Goal: Task Accomplishment & Management: Complete application form

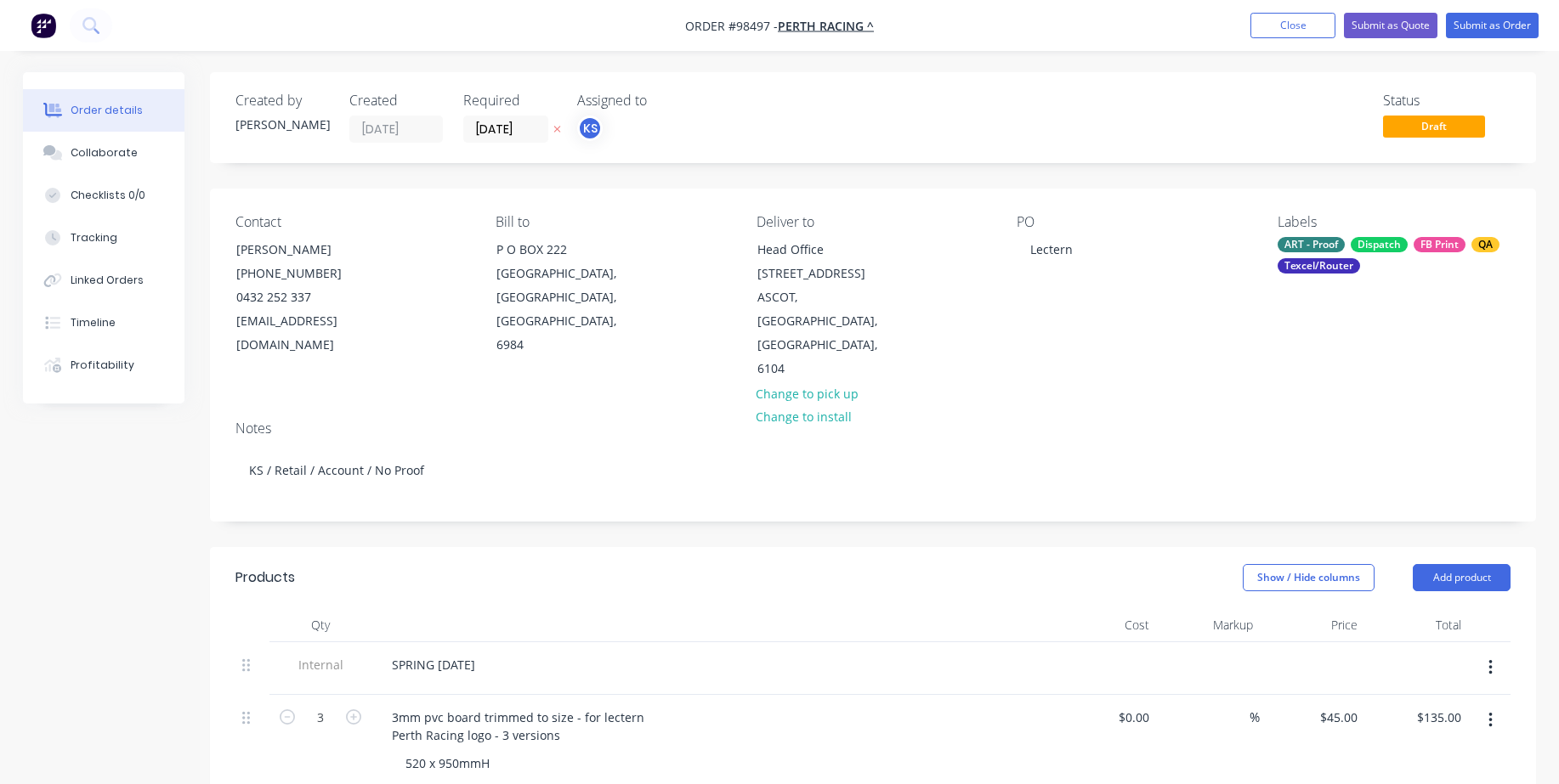
scroll to position [255, 0]
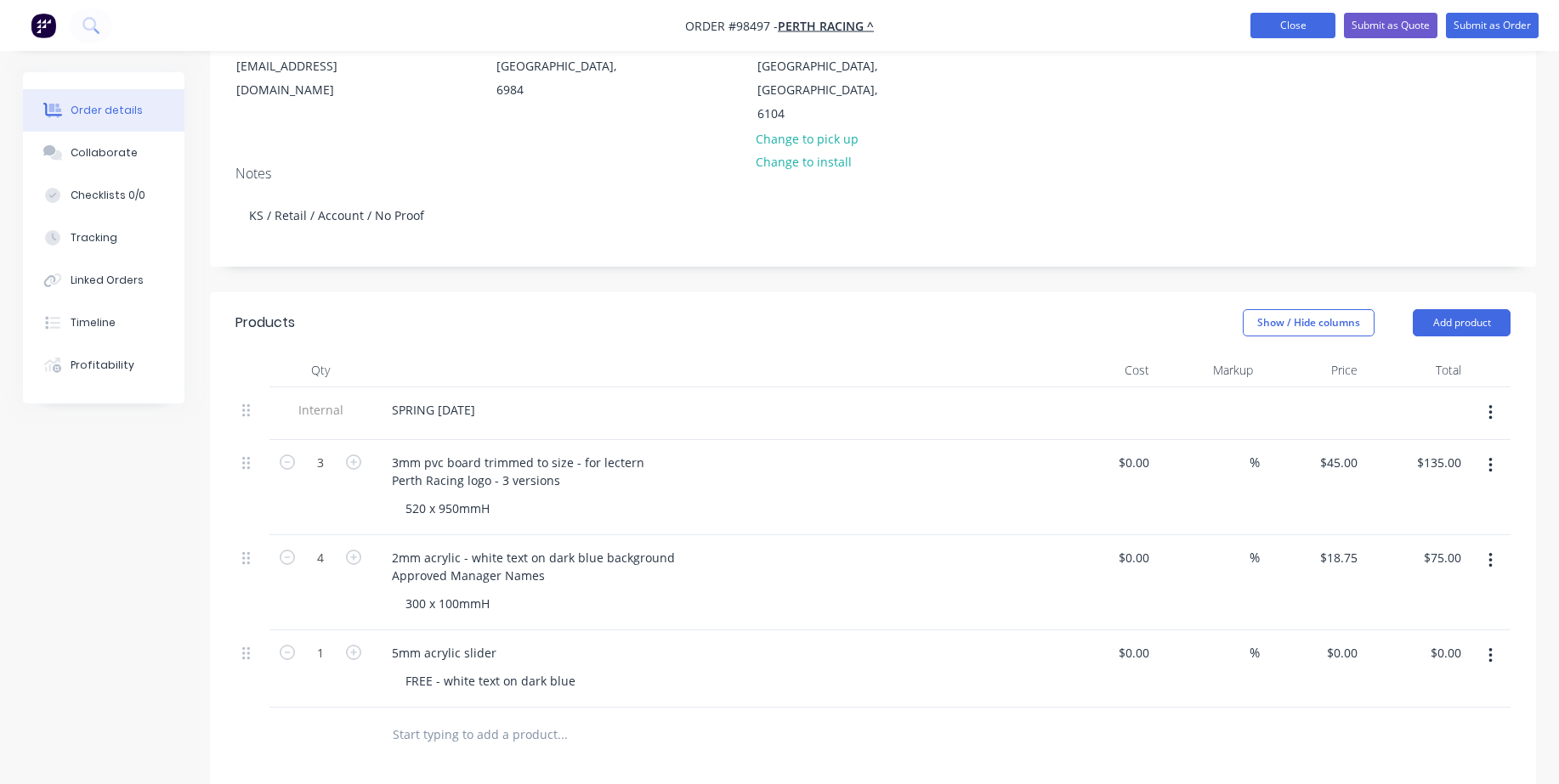
click at [1281, 26] on button "Close" at bounding box center [1292, 25] width 85 height 25
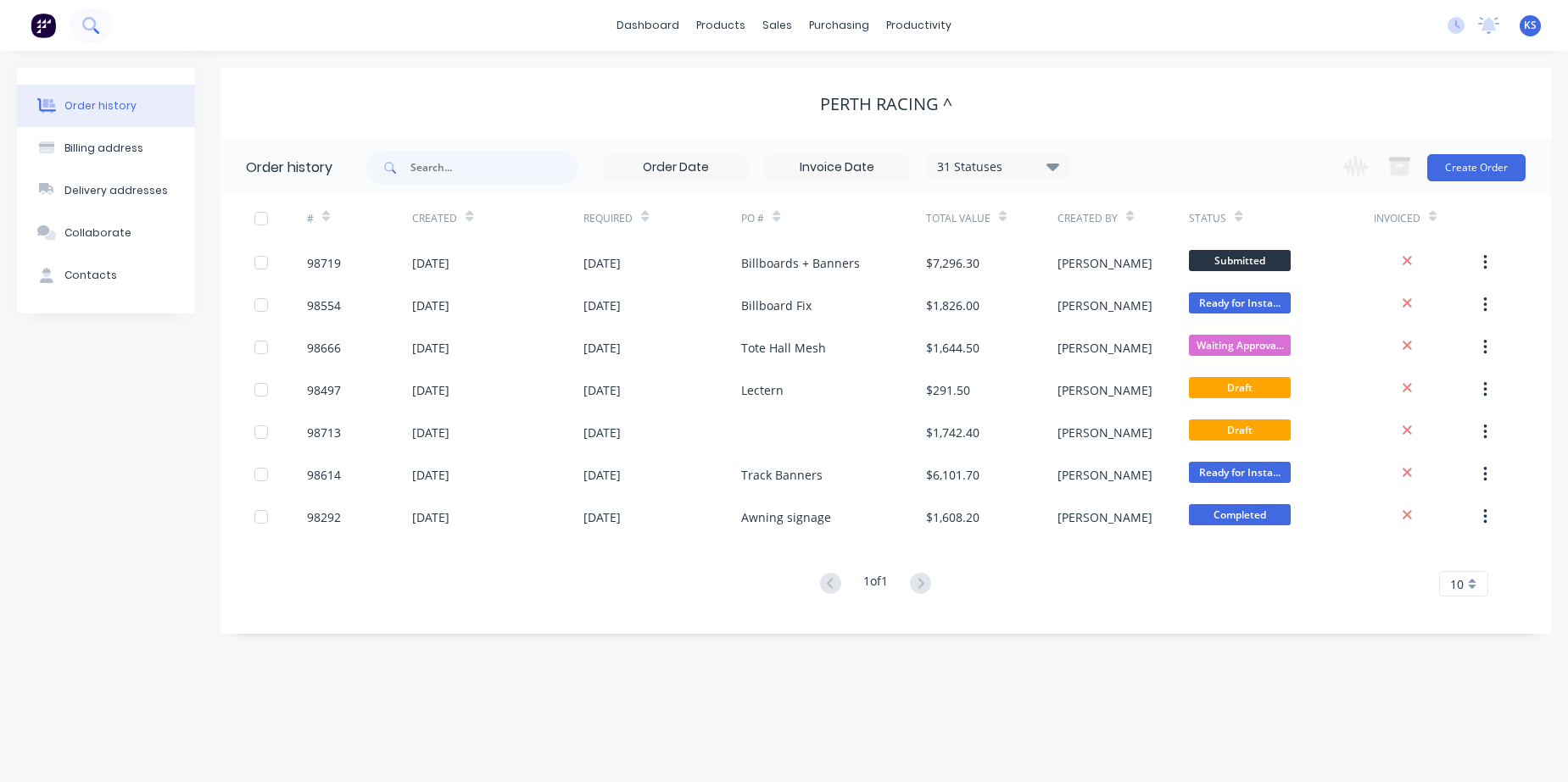
click at [86, 23] on icon at bounding box center [90, 24] width 16 height 16
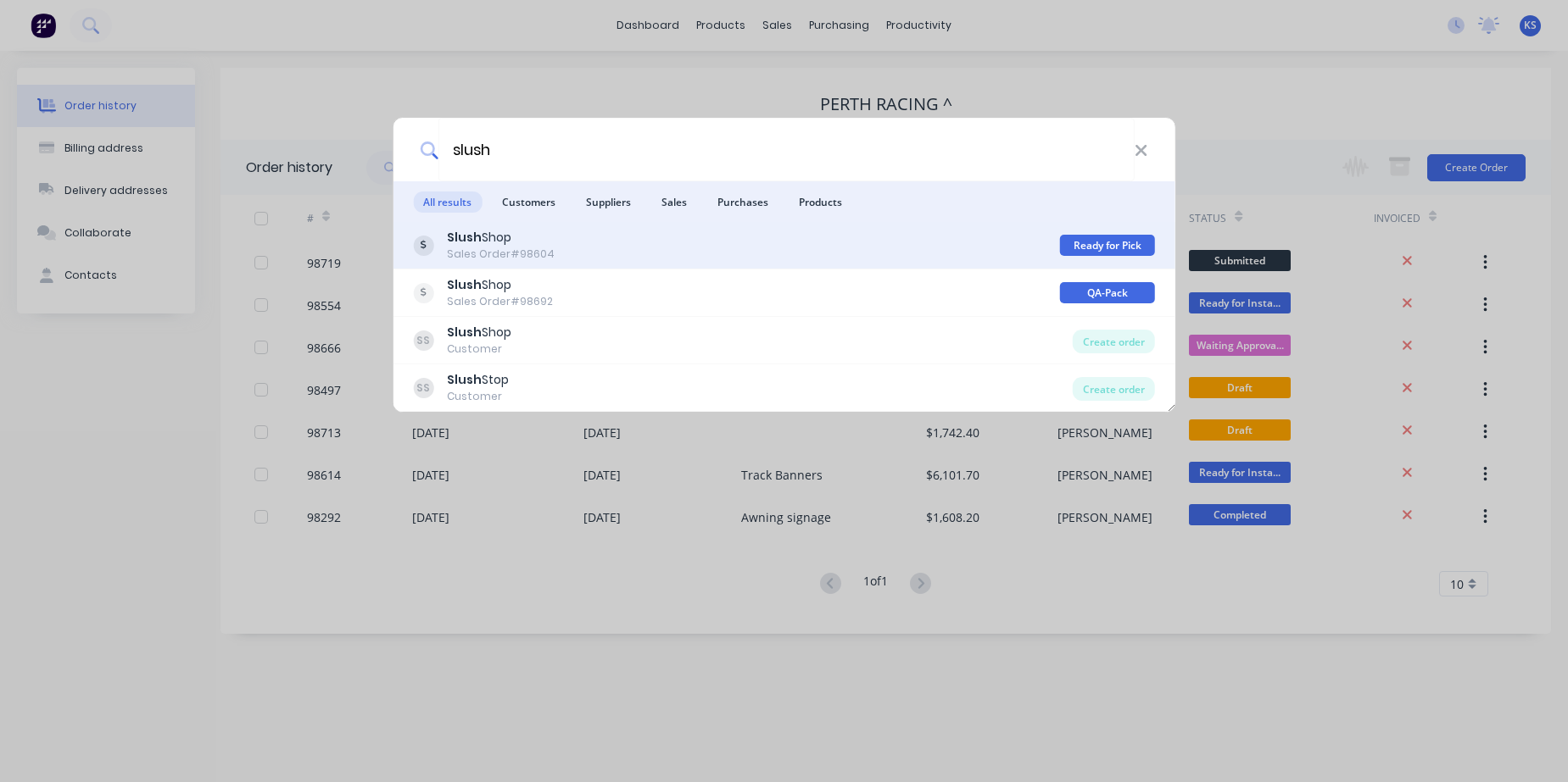
type input "slush"
click at [495, 259] on div "Sales Order #98604" at bounding box center [500, 254] width 108 height 15
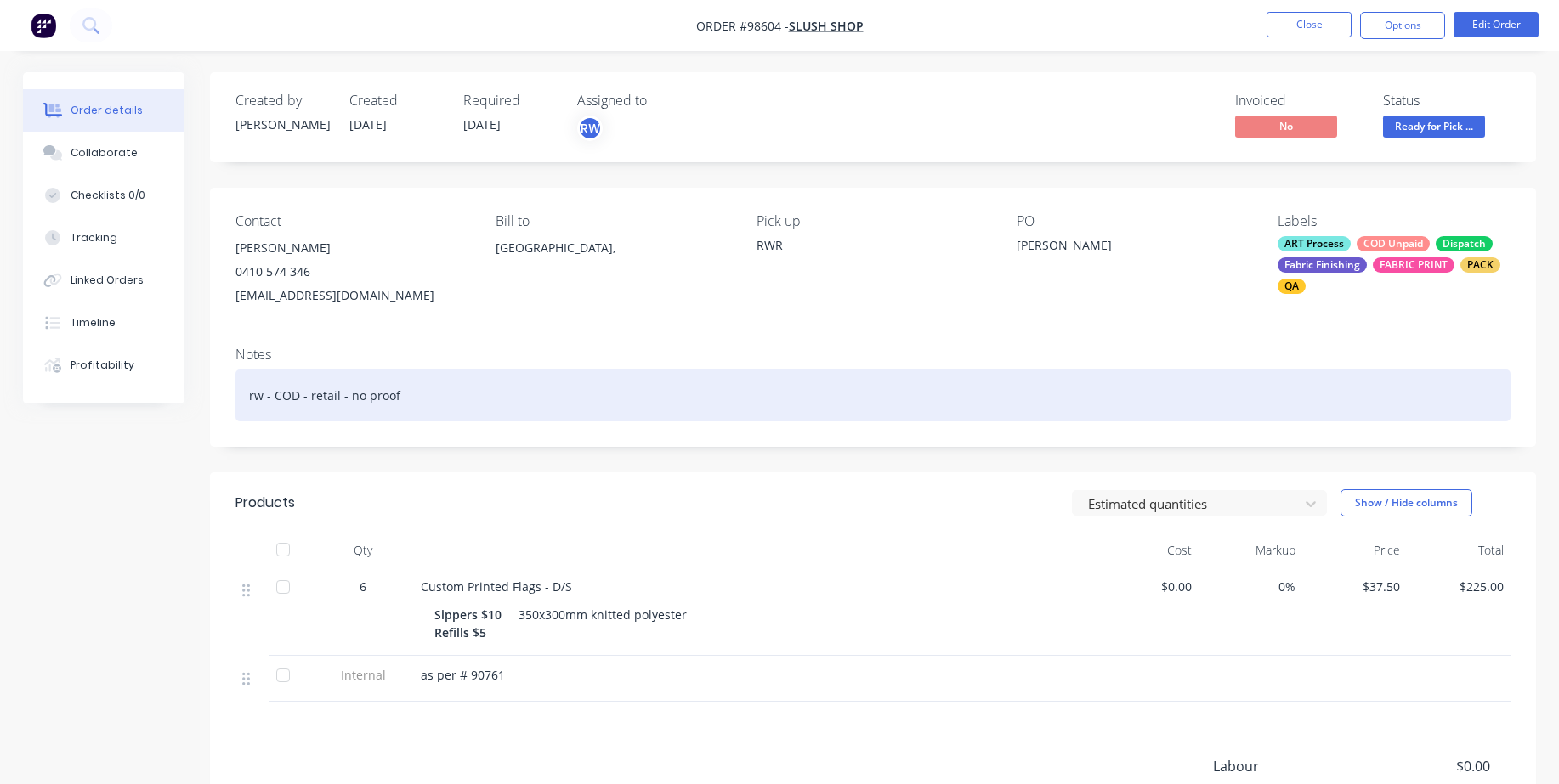
click at [1368, 416] on div "rw - COD - retail - no proof" at bounding box center [873, 395] width 1275 height 52
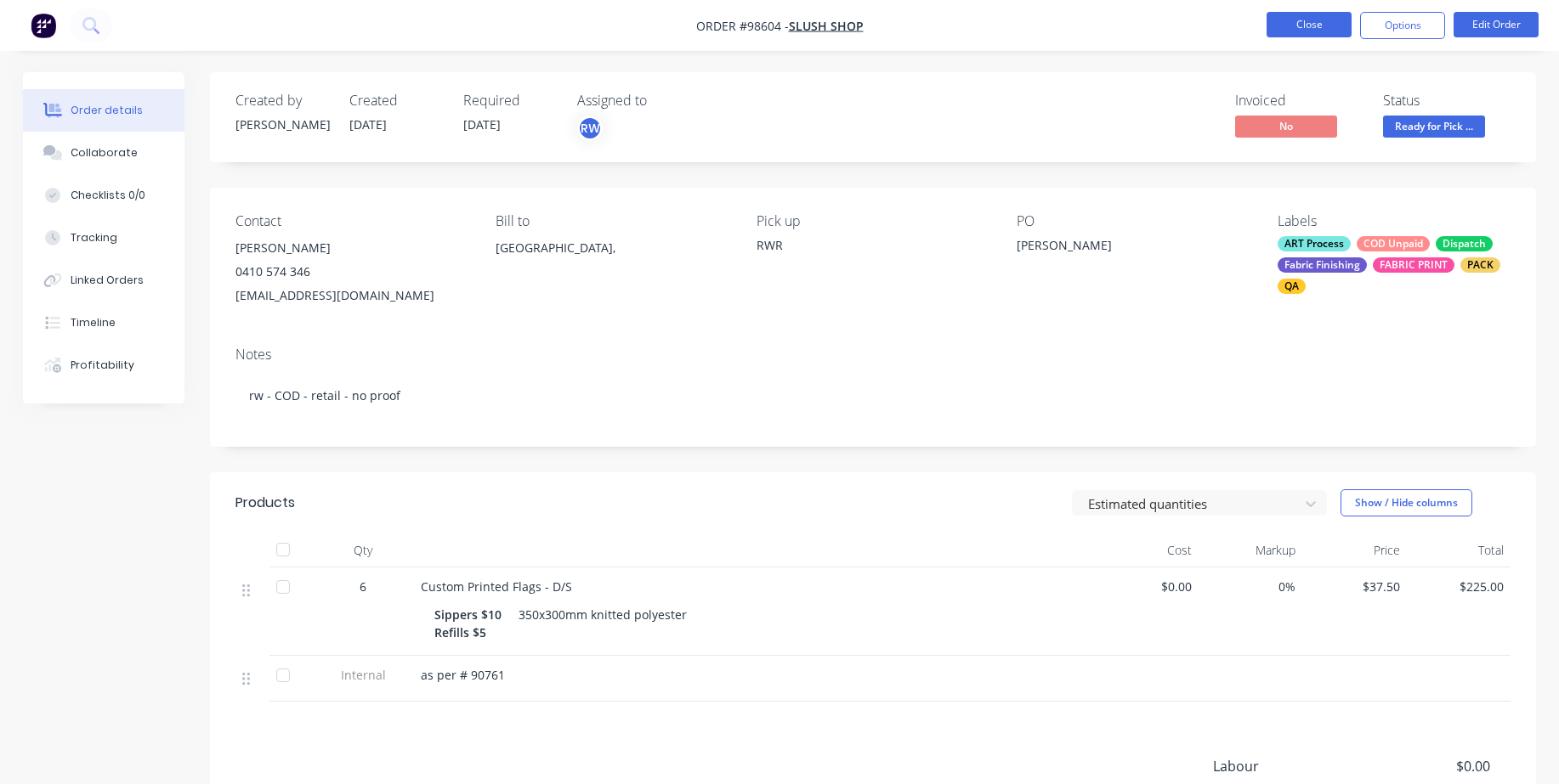
click at [1301, 19] on button "Close" at bounding box center [1309, 24] width 85 height 25
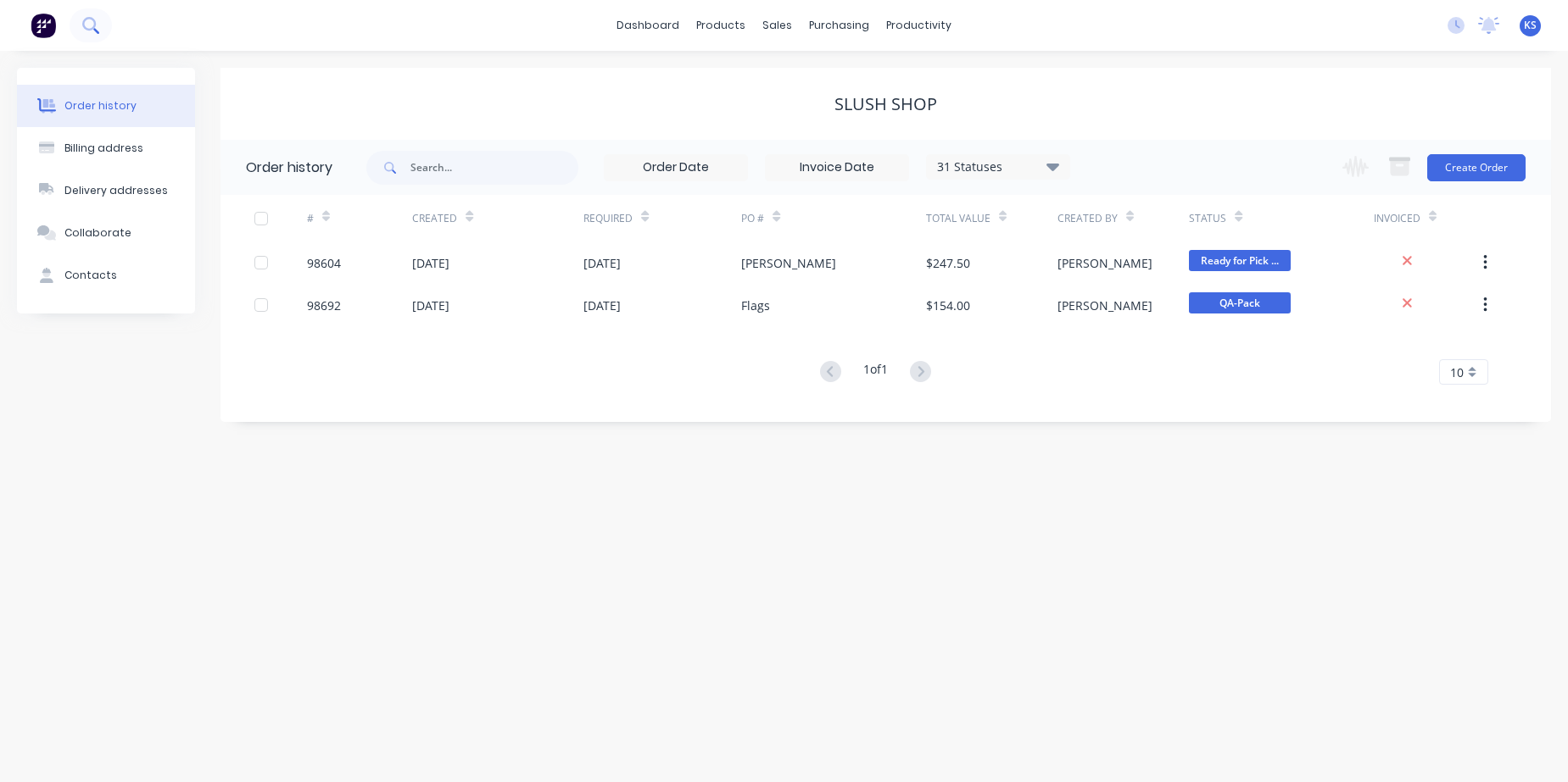
click at [103, 26] on button at bounding box center [90, 25] width 42 height 34
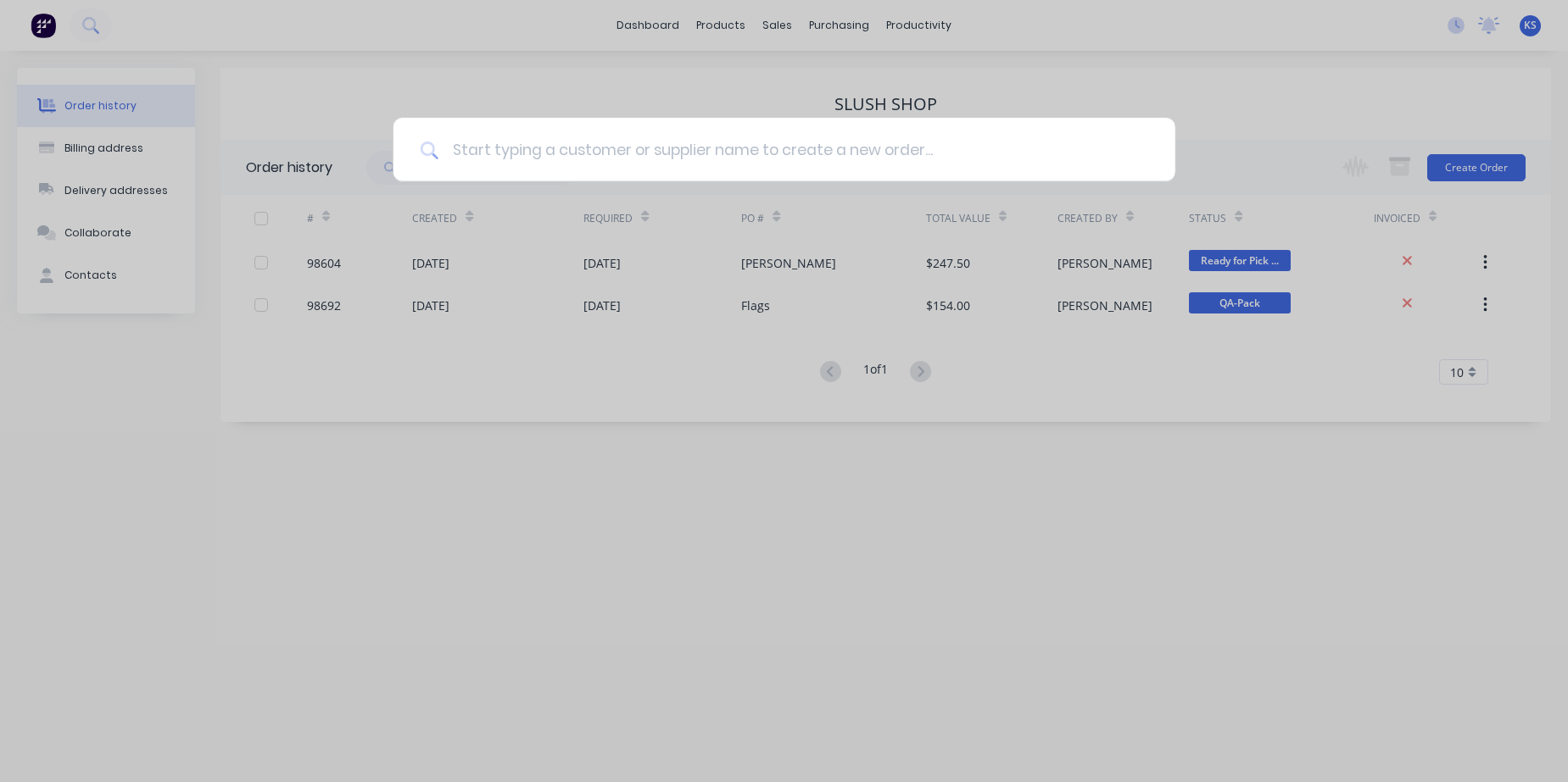
click at [477, 147] on input at bounding box center [793, 150] width 710 height 64
click at [108, 11] on div at bounding box center [784, 391] width 1568 height 782
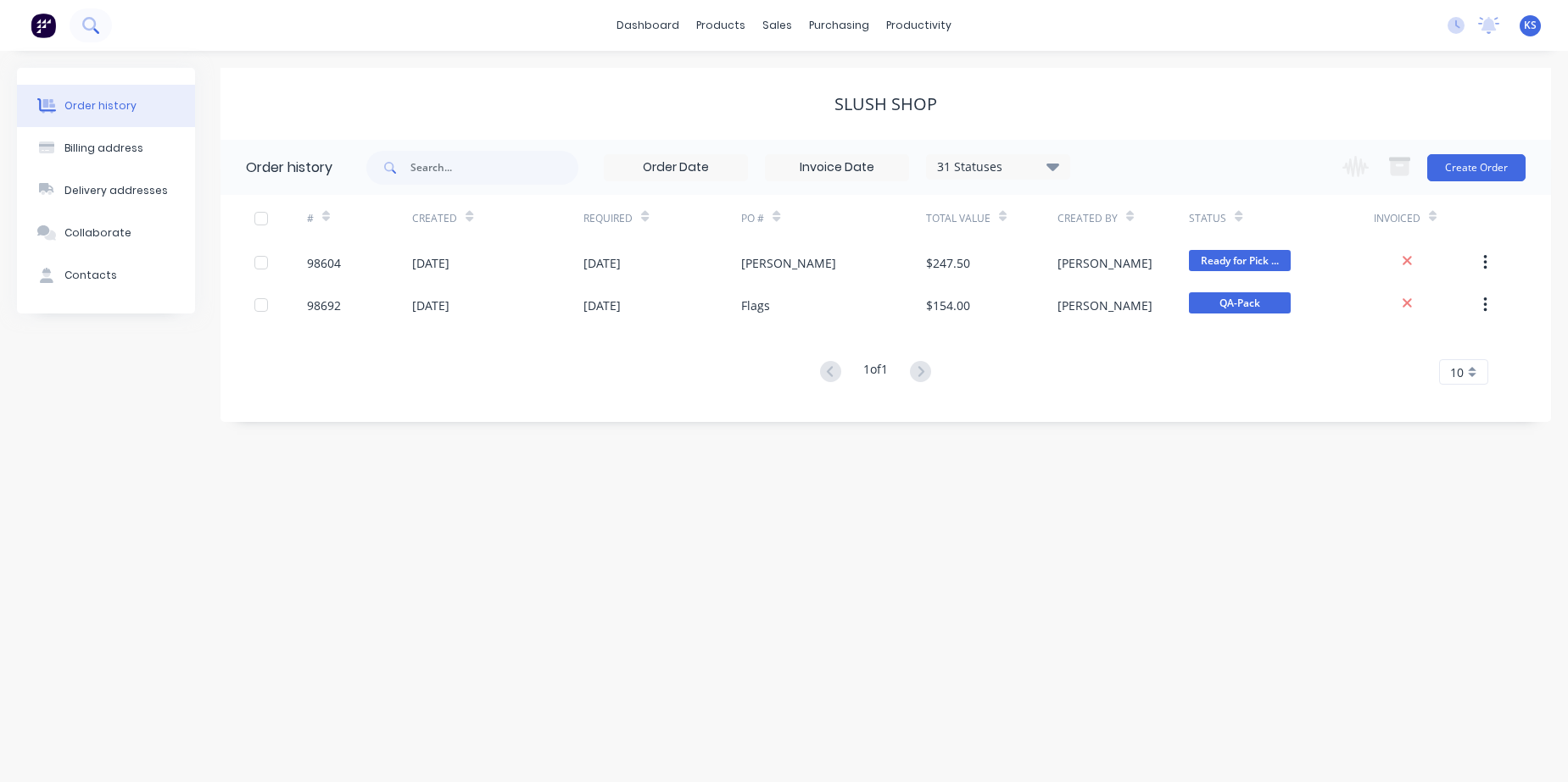
click at [104, 22] on button at bounding box center [90, 25] width 42 height 34
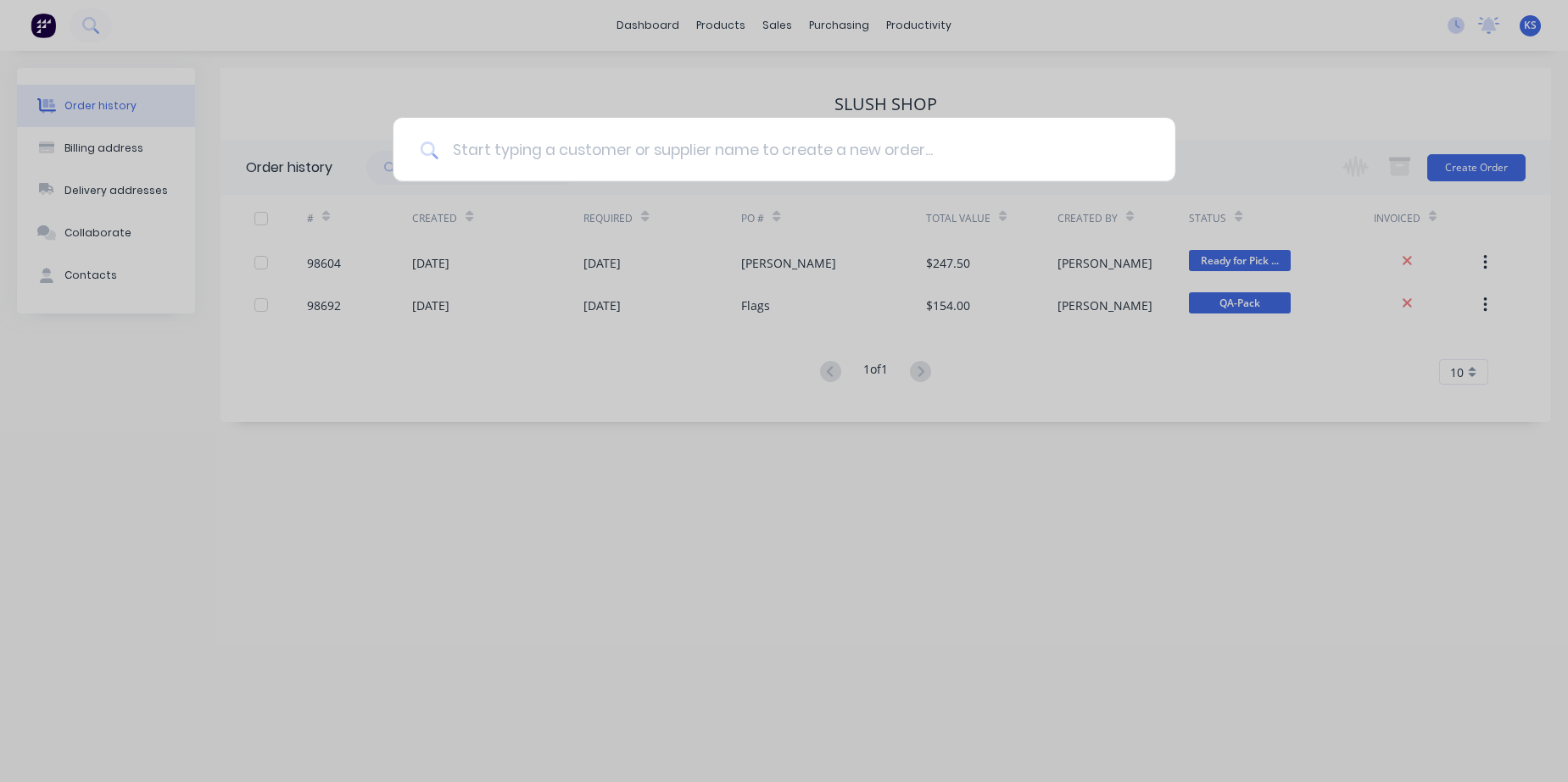
click at [509, 156] on input at bounding box center [793, 150] width 710 height 64
click at [484, 147] on input at bounding box center [793, 150] width 710 height 64
click at [496, 157] on input at bounding box center [793, 150] width 710 height 64
click at [486, 151] on input at bounding box center [793, 150] width 710 height 64
click at [487, 147] on input at bounding box center [793, 150] width 710 height 64
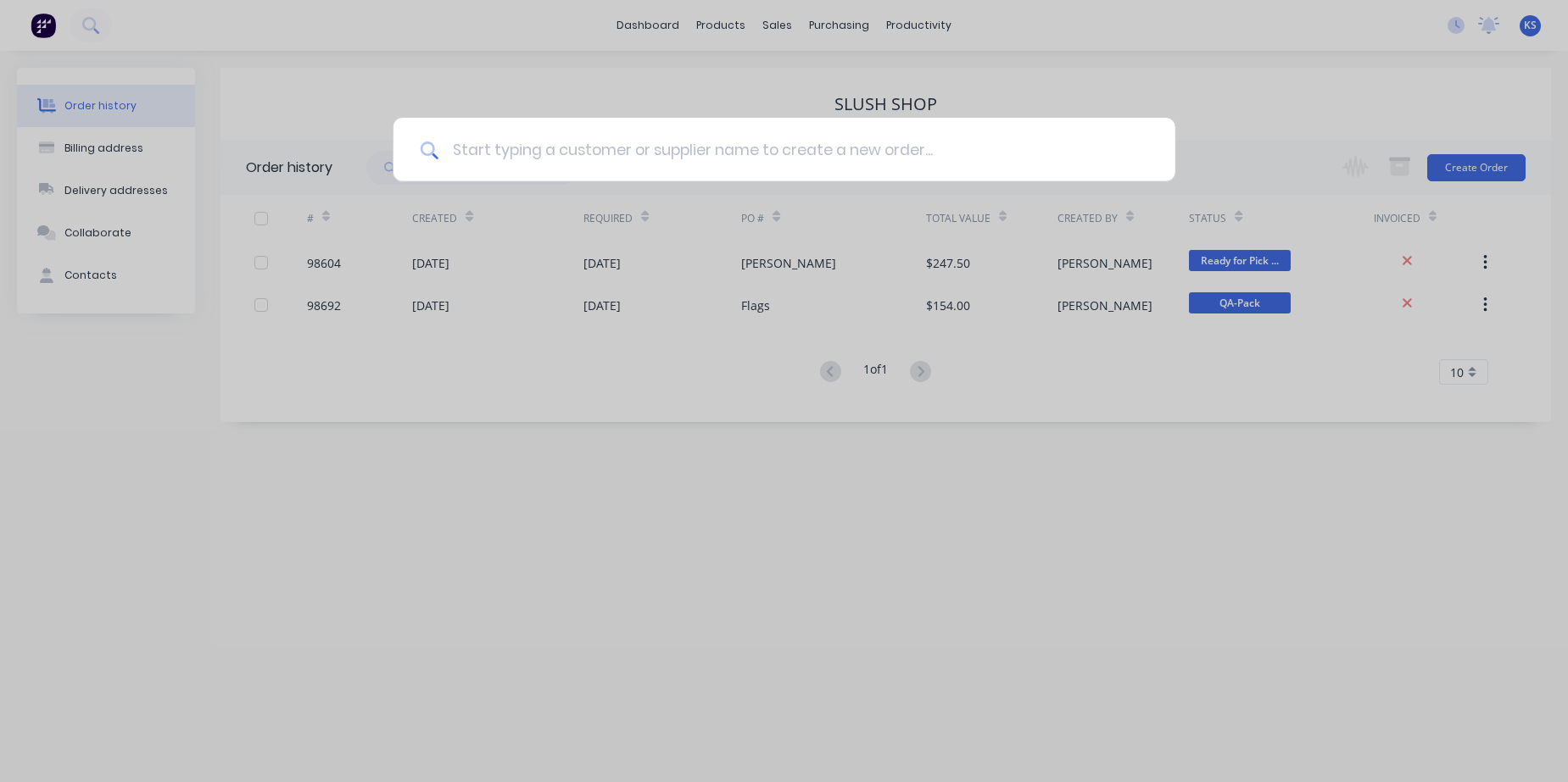
click at [467, 149] on input at bounding box center [793, 150] width 710 height 64
click at [500, 155] on input at bounding box center [793, 150] width 710 height 64
click at [480, 152] on input at bounding box center [793, 150] width 710 height 64
click at [526, 147] on input at bounding box center [793, 150] width 710 height 64
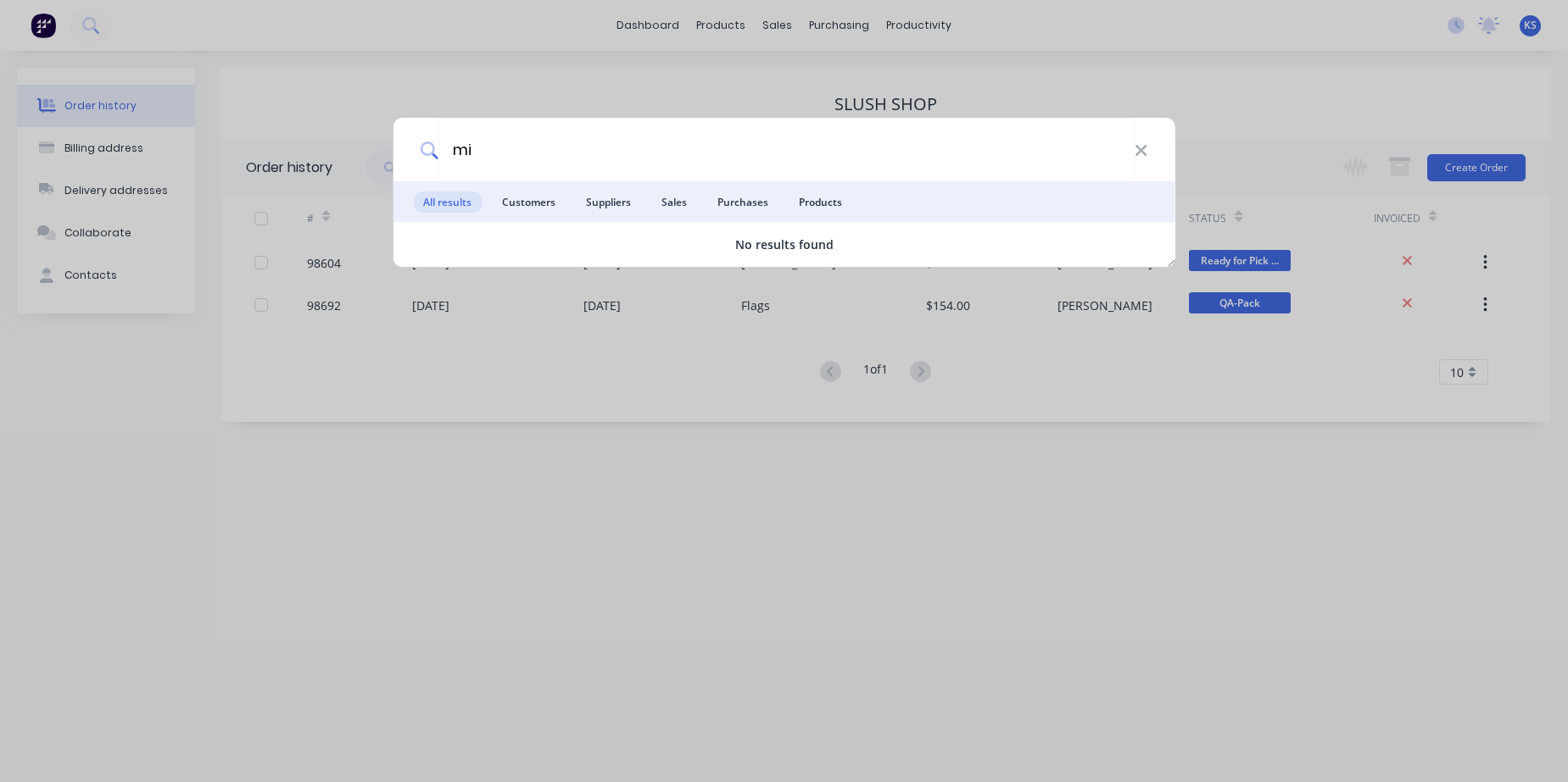
type input "m"
type input "g"
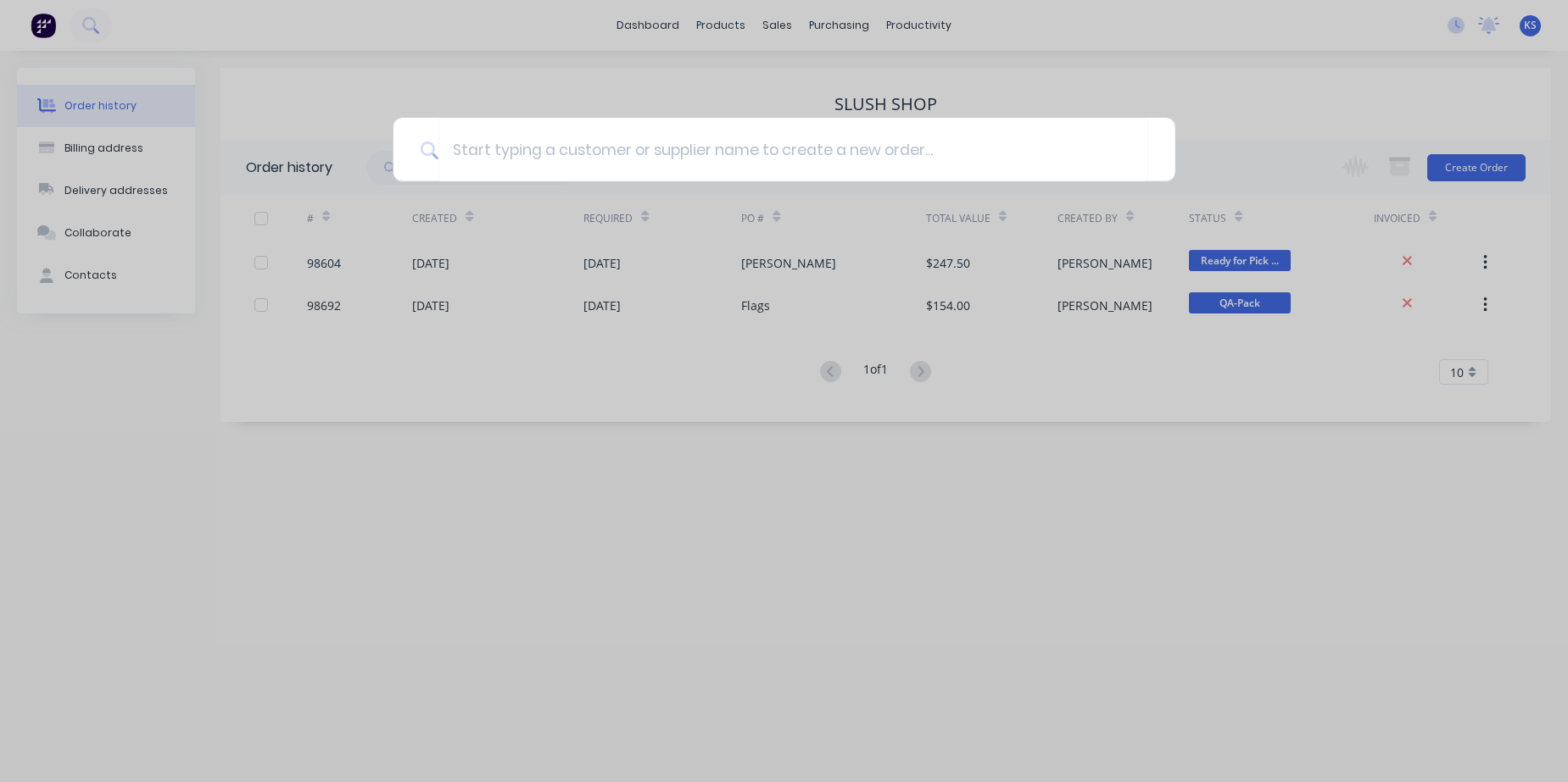
click at [1113, 58] on div at bounding box center [784, 391] width 1568 height 782
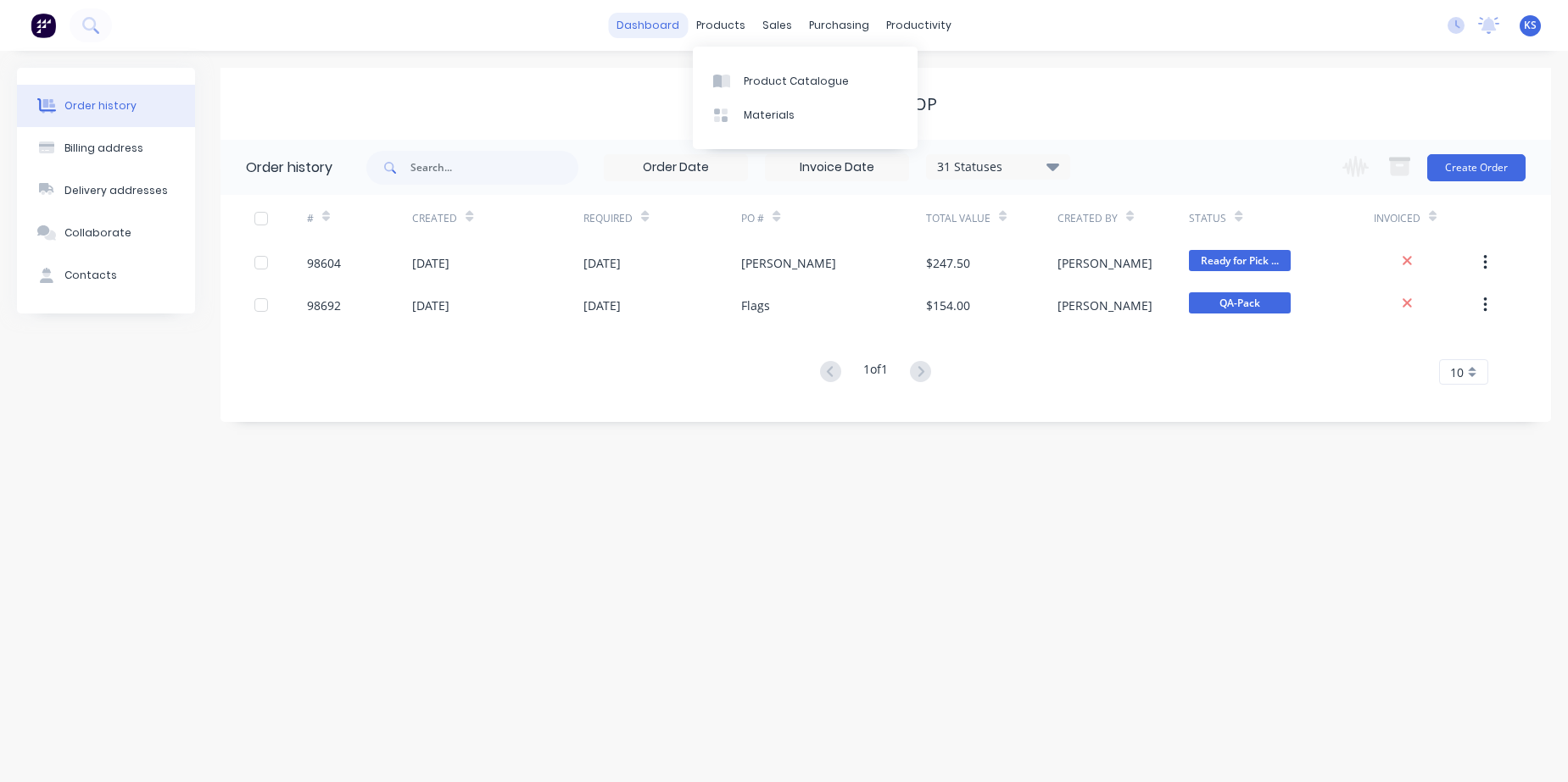
click at [656, 22] on link "dashboard" at bounding box center [647, 25] width 80 height 25
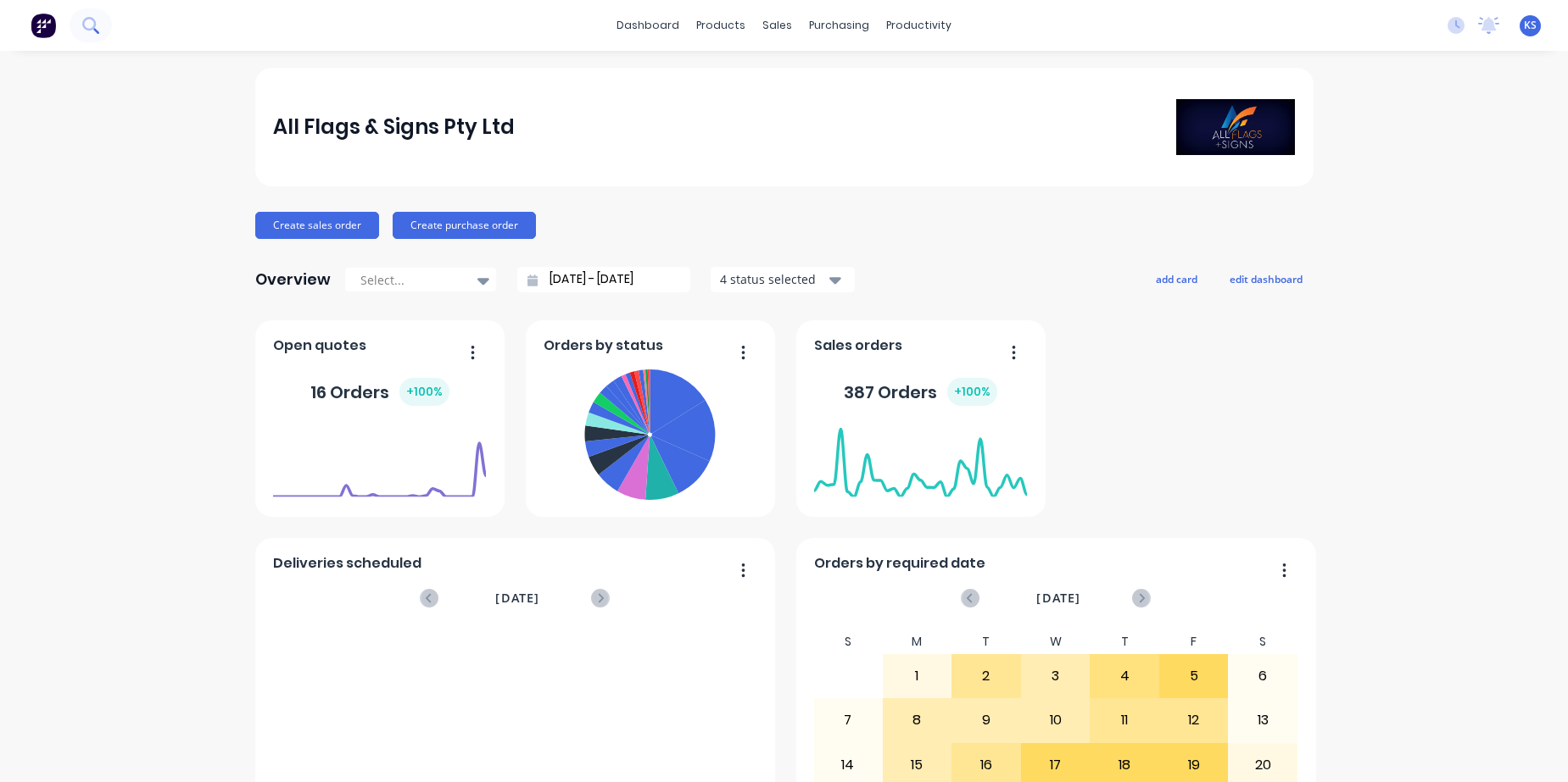
click at [89, 21] on icon at bounding box center [90, 24] width 16 height 16
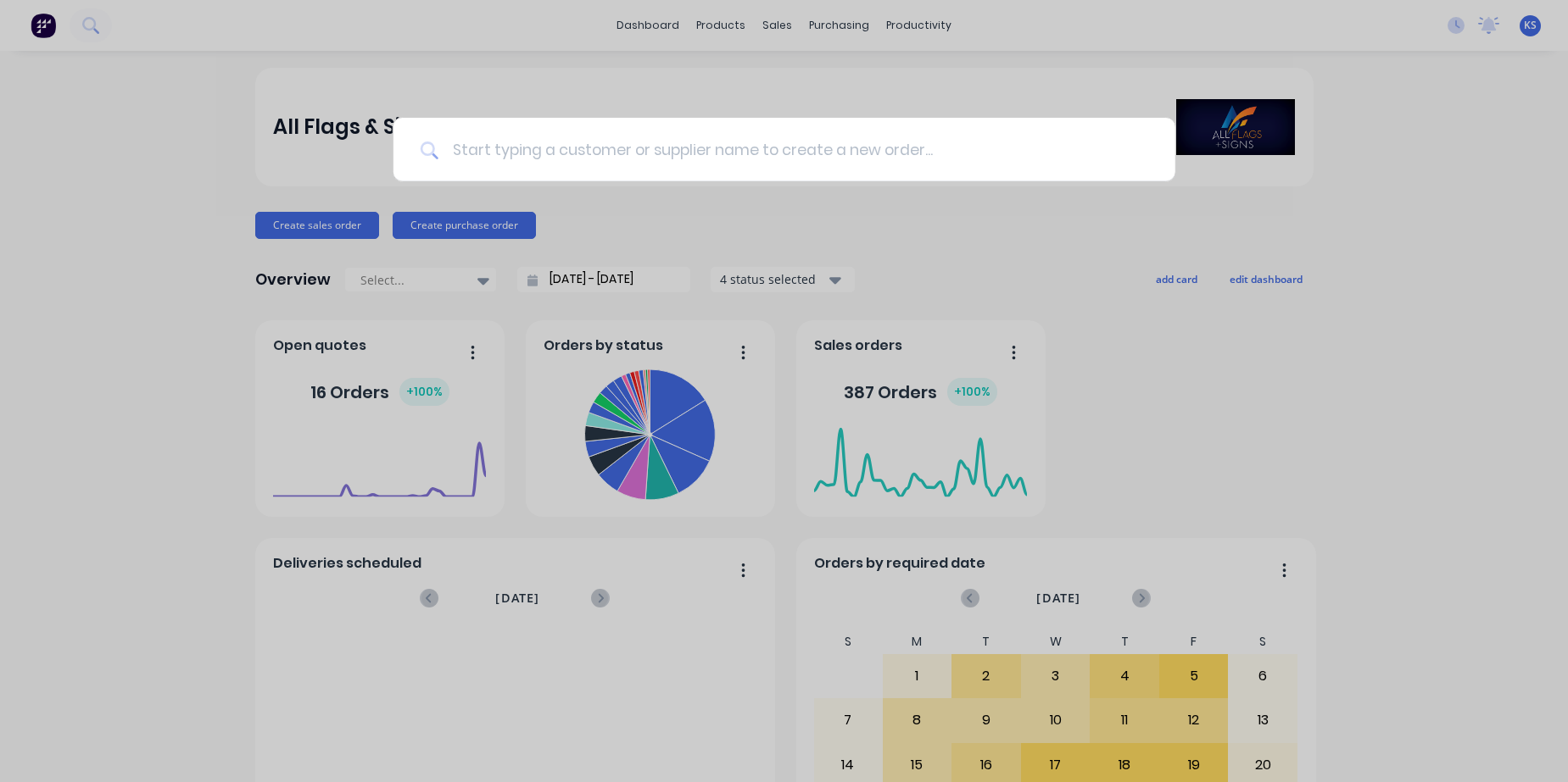
click at [508, 155] on input at bounding box center [793, 150] width 710 height 64
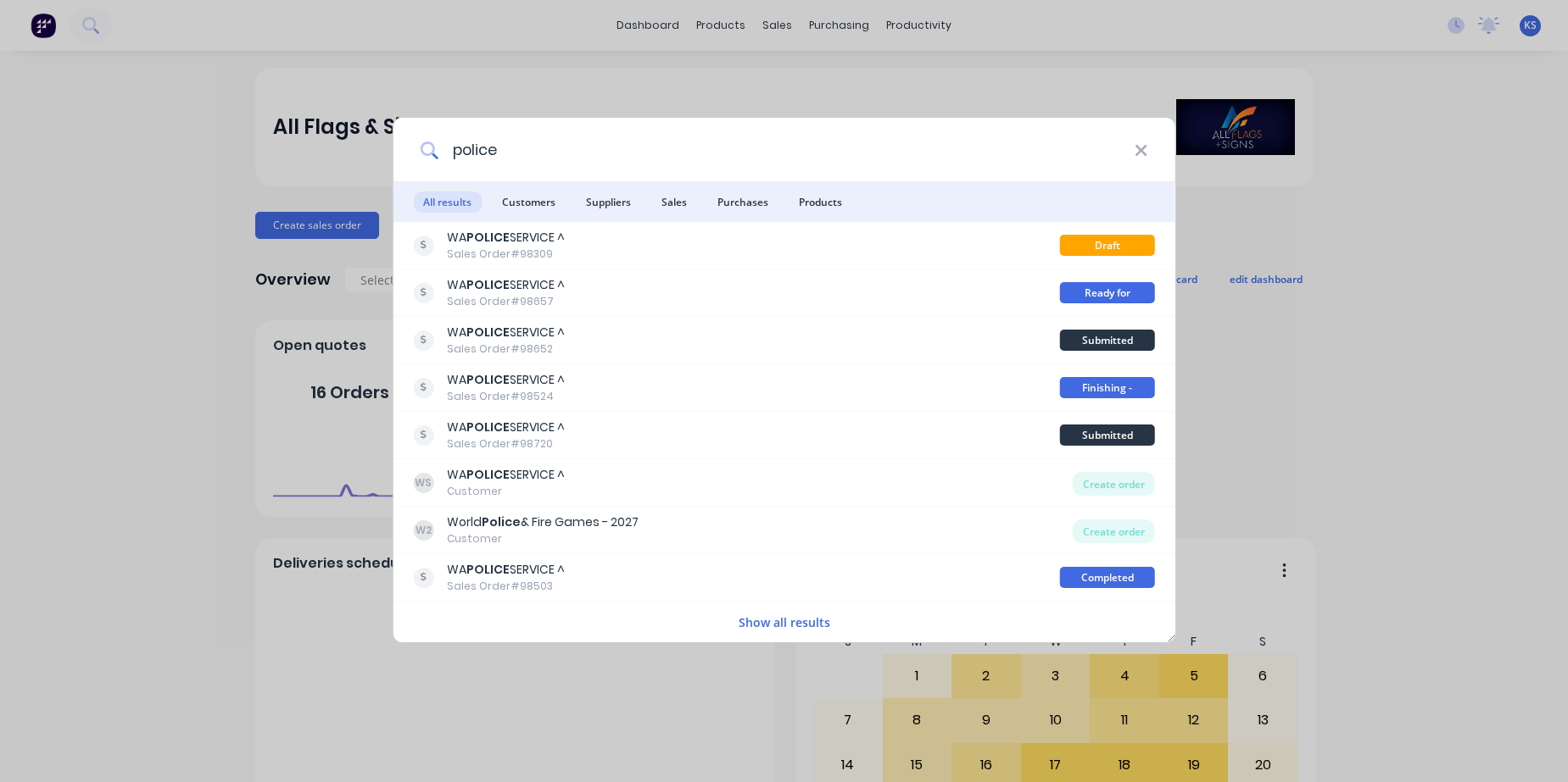
click at [455, 150] on input "police" at bounding box center [786, 150] width 696 height 64
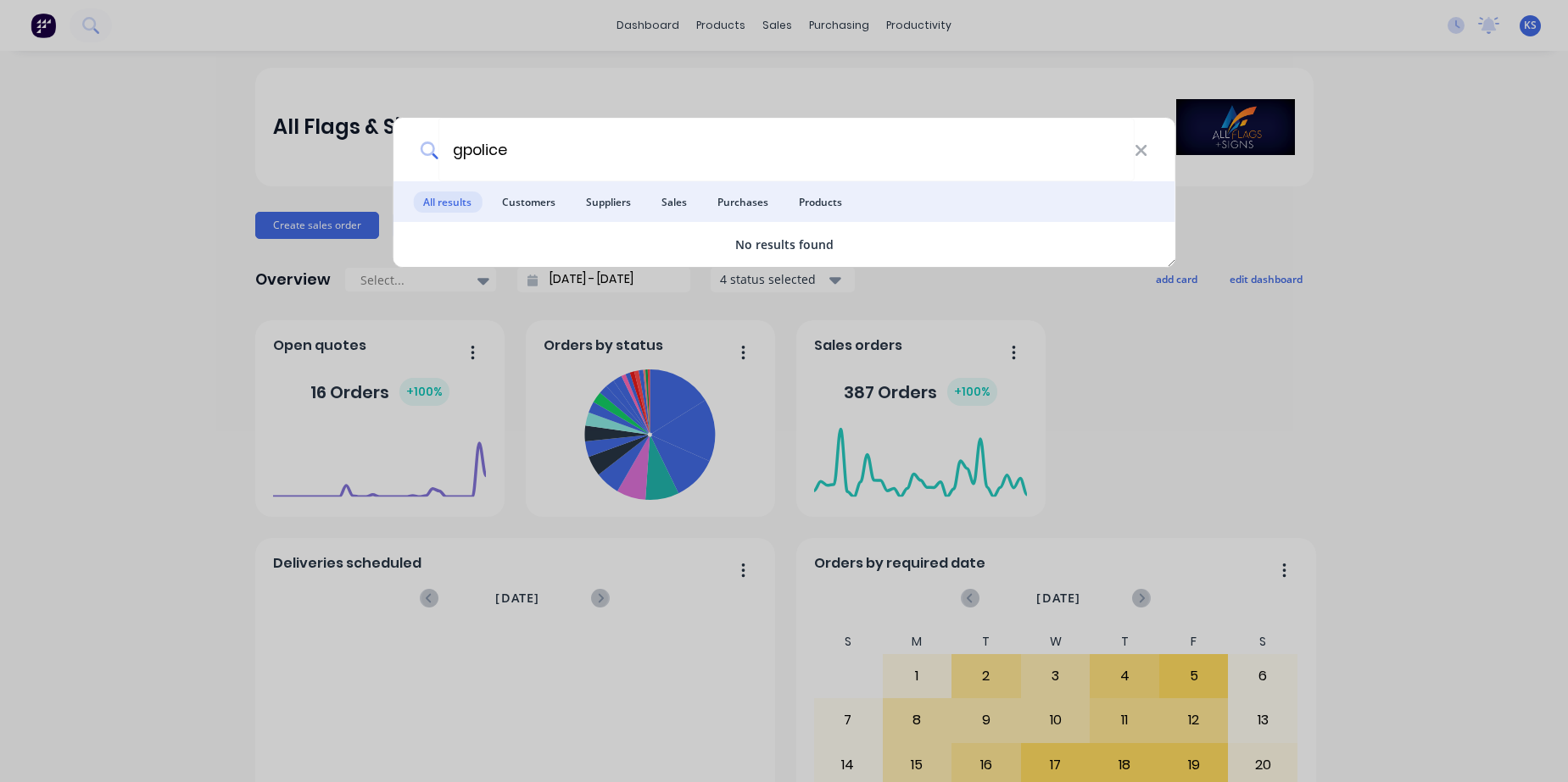
type input "police"
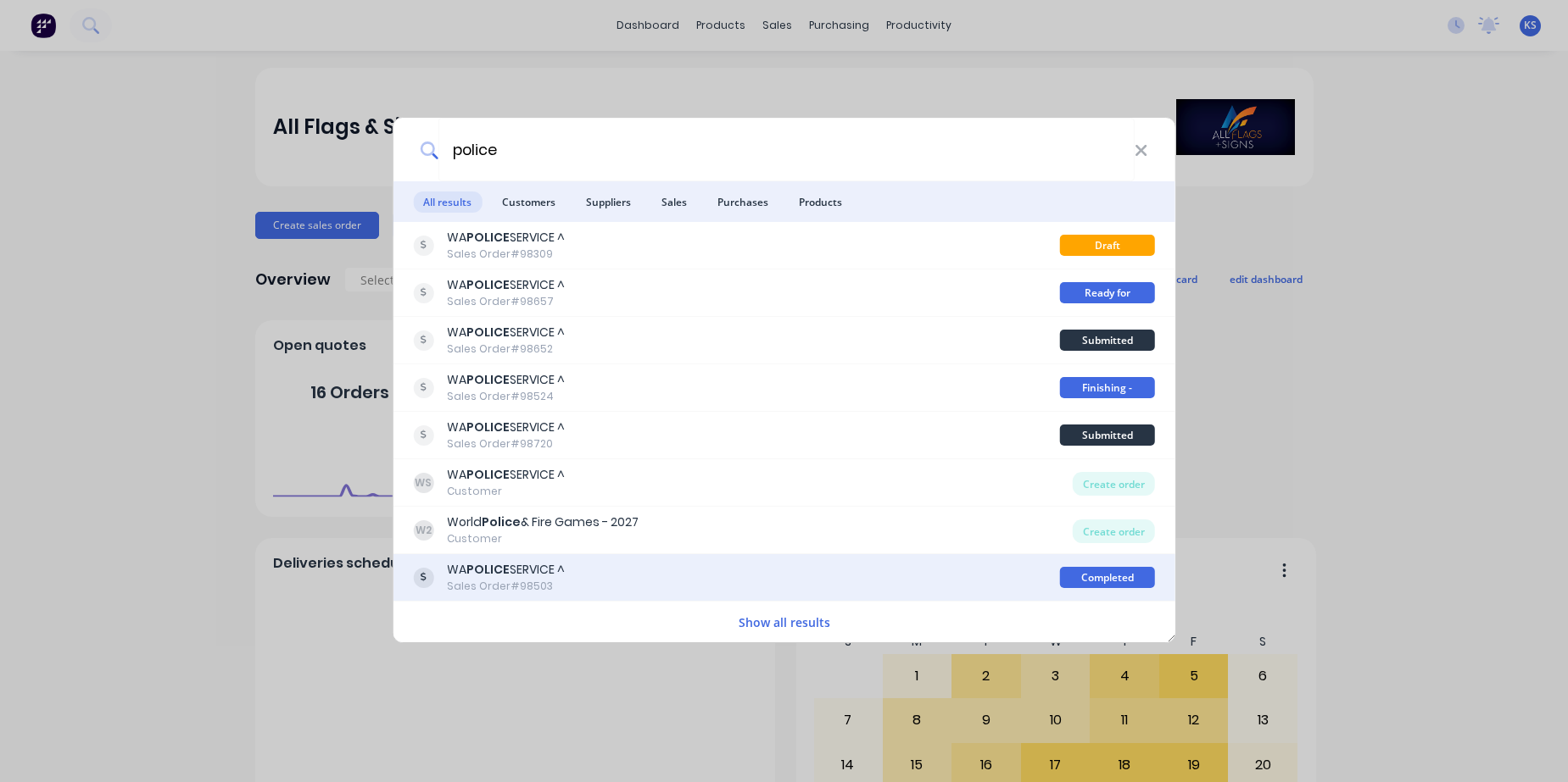
click at [531, 582] on div "Sales Order #98503" at bounding box center [506, 586] width 118 height 15
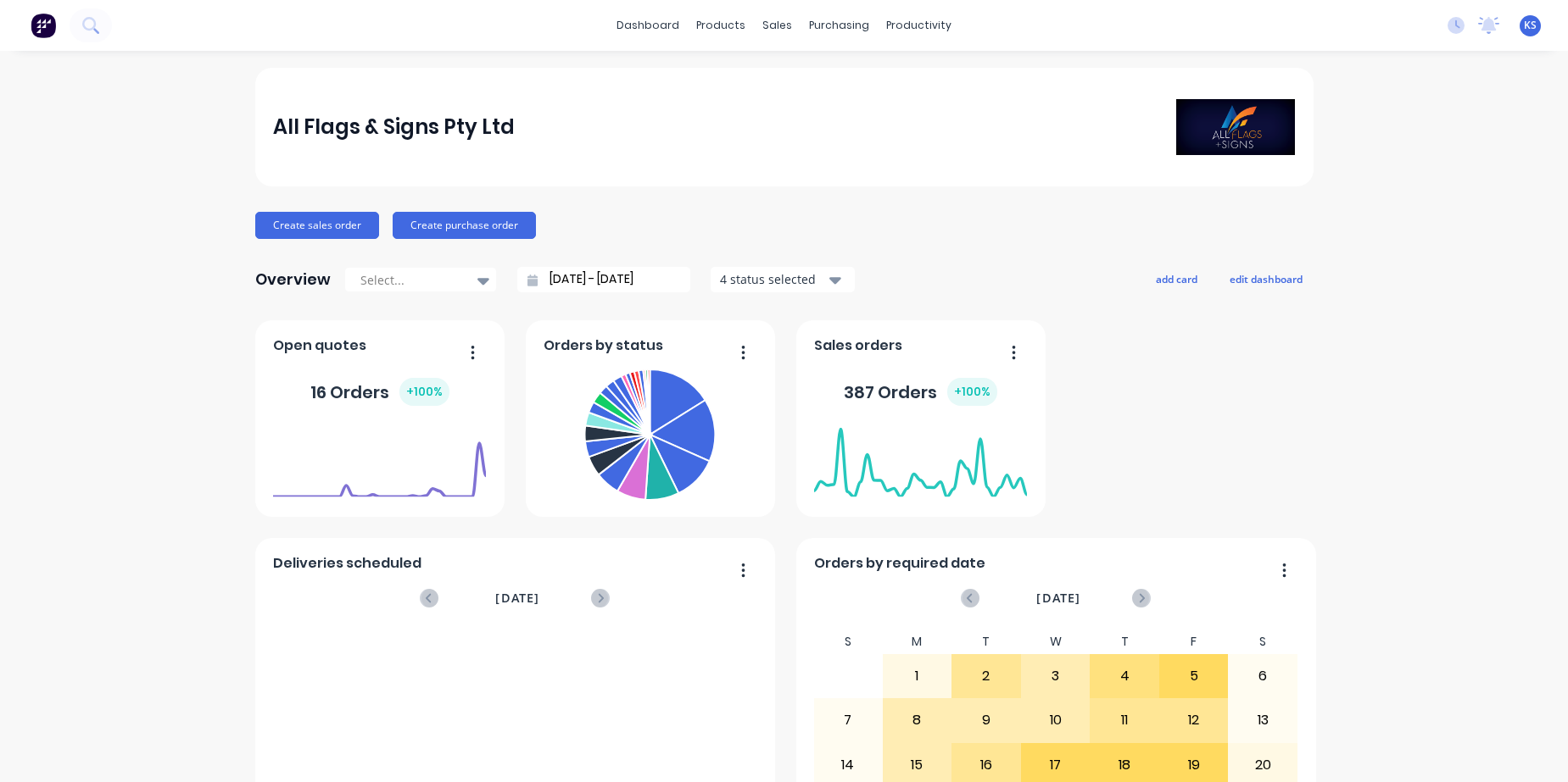
click at [116, 18] on div "dashboard products sales purchasing productivity dashboard products Product Cat…" at bounding box center [784, 25] width 1568 height 51
click at [96, 22] on icon at bounding box center [90, 24] width 16 height 16
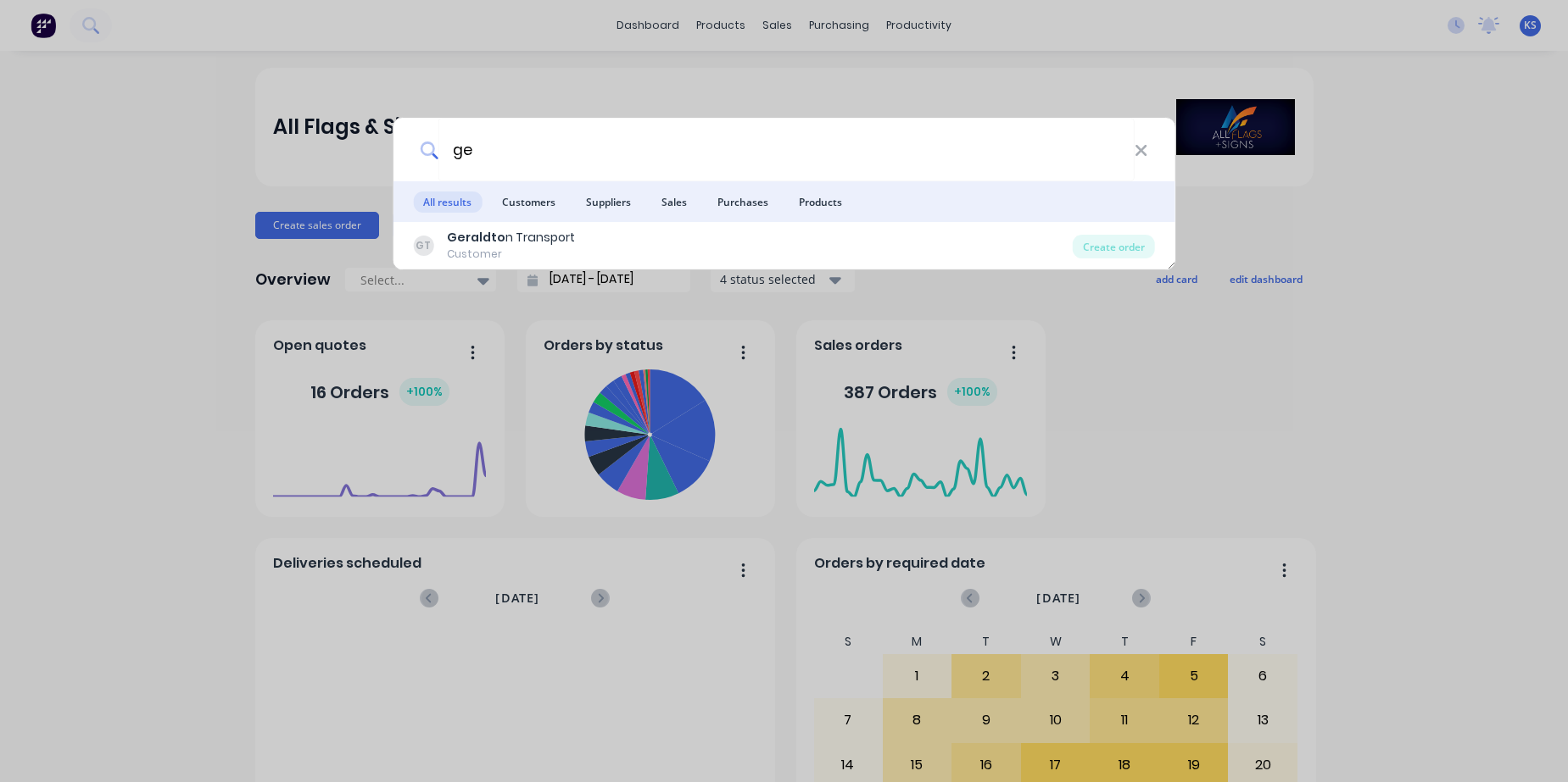
type input "g"
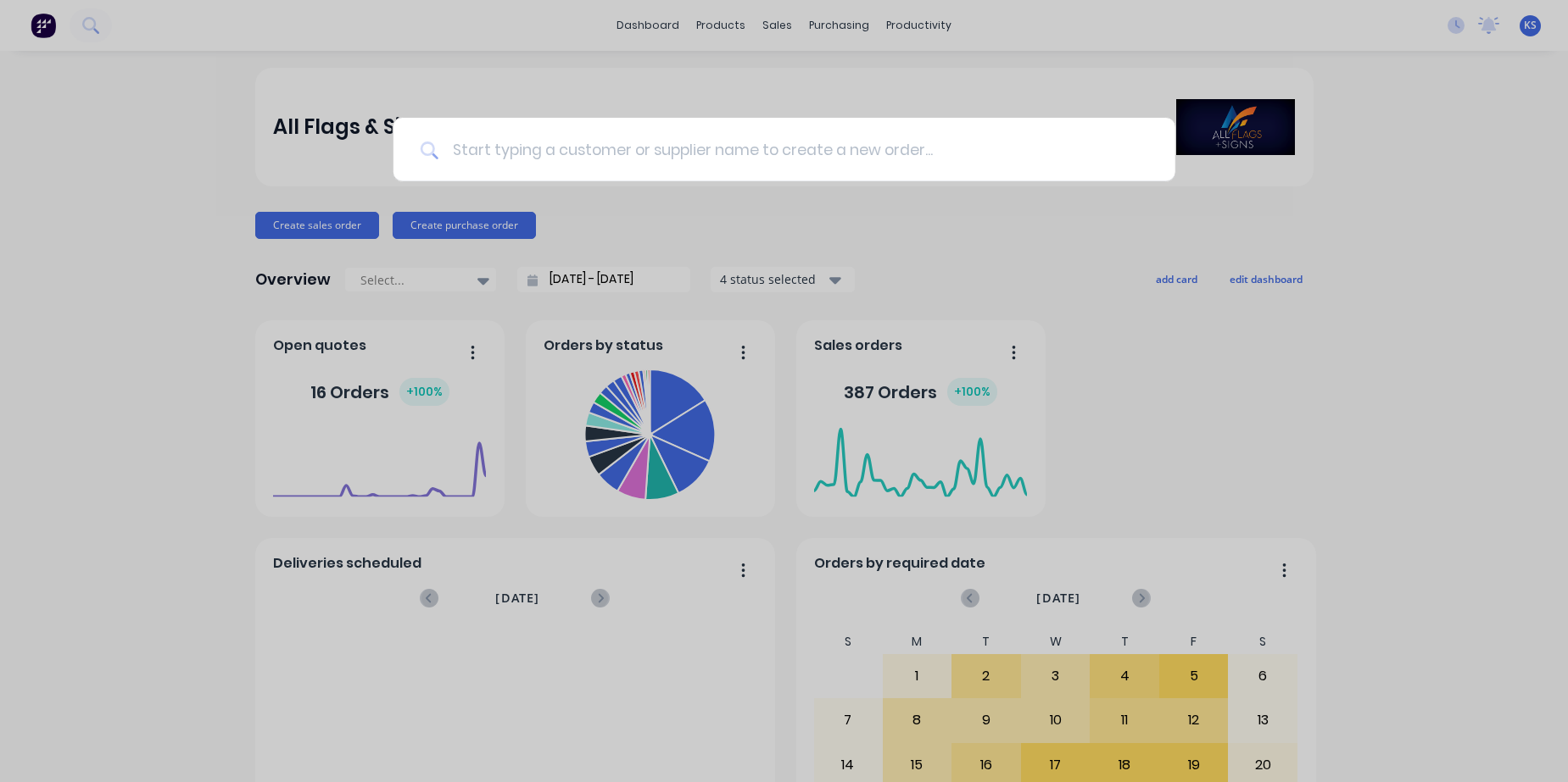
click at [505, 150] on input at bounding box center [793, 150] width 710 height 64
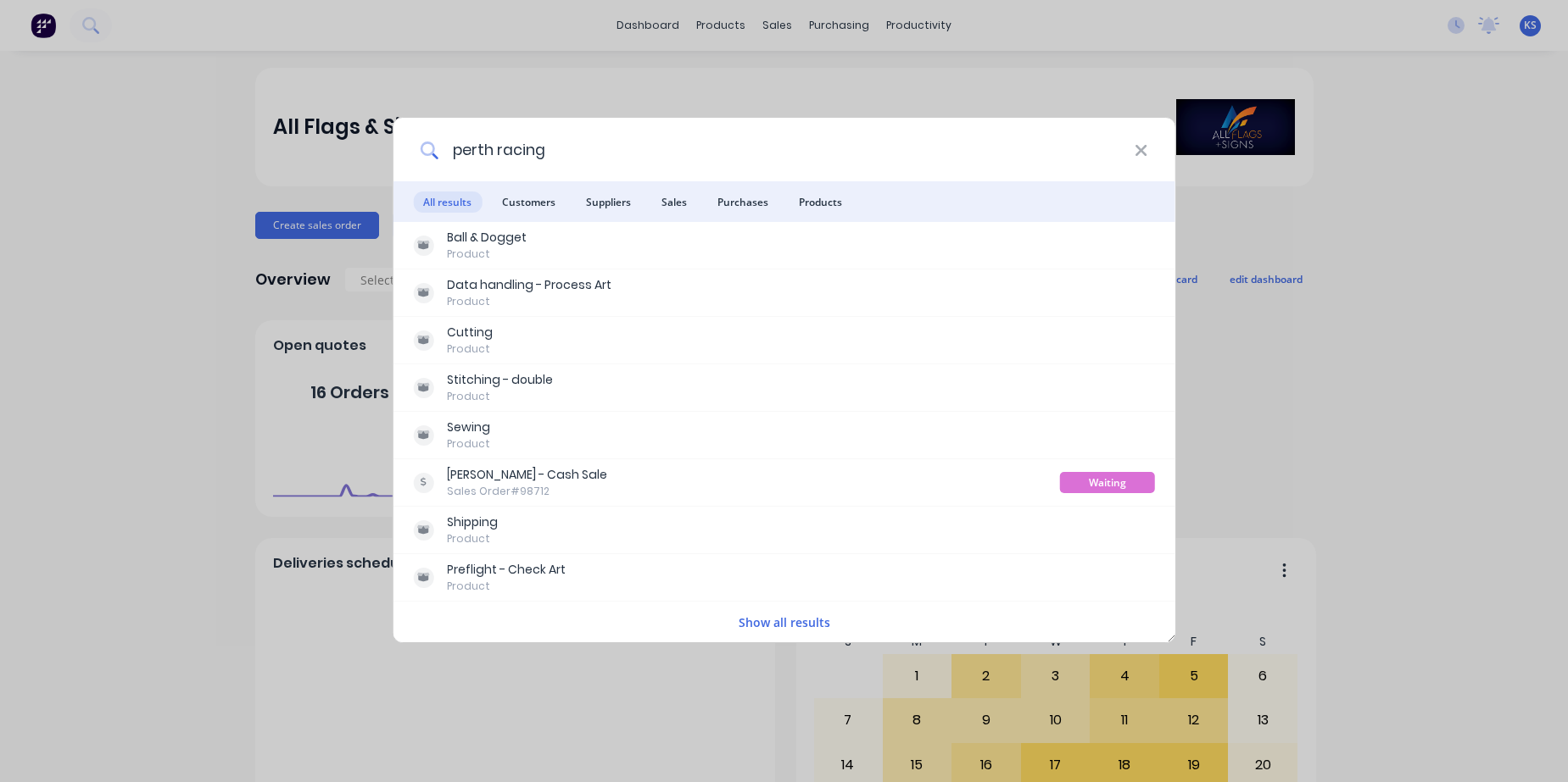
type input "perth racing"
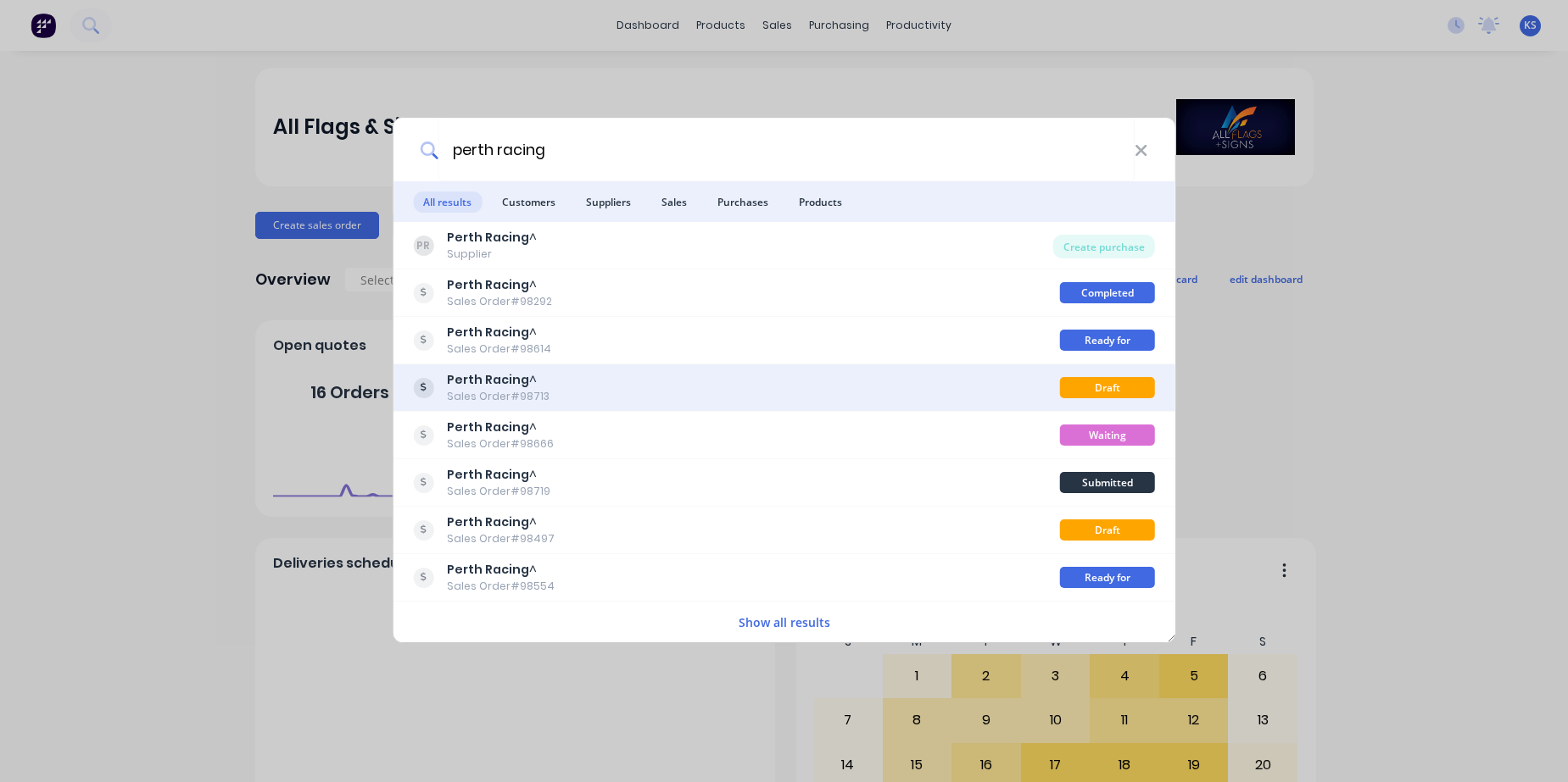
click at [497, 387] on b "Perth Racing" at bounding box center [488, 379] width 82 height 17
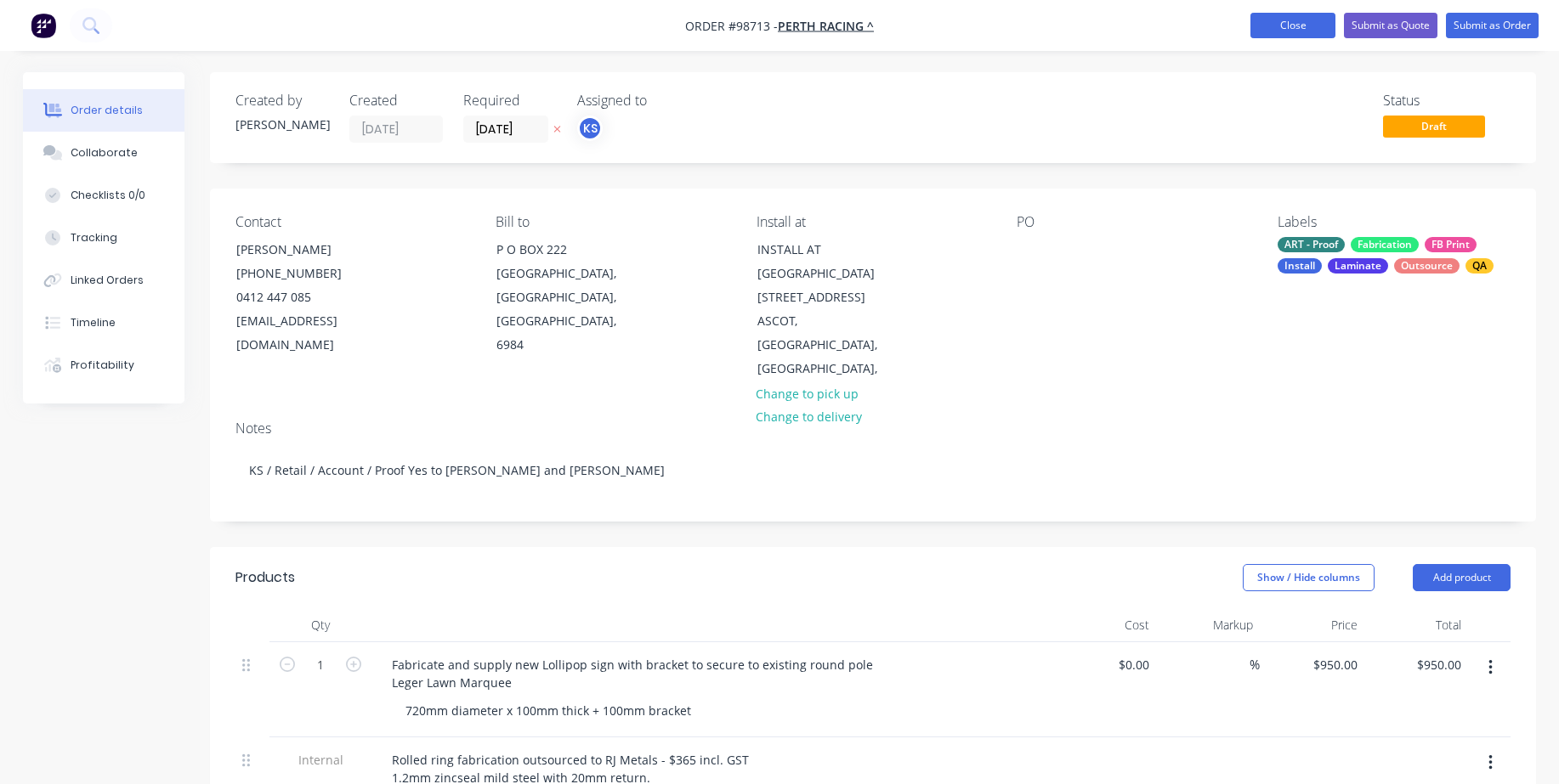
click at [1319, 27] on button "Close" at bounding box center [1292, 25] width 85 height 25
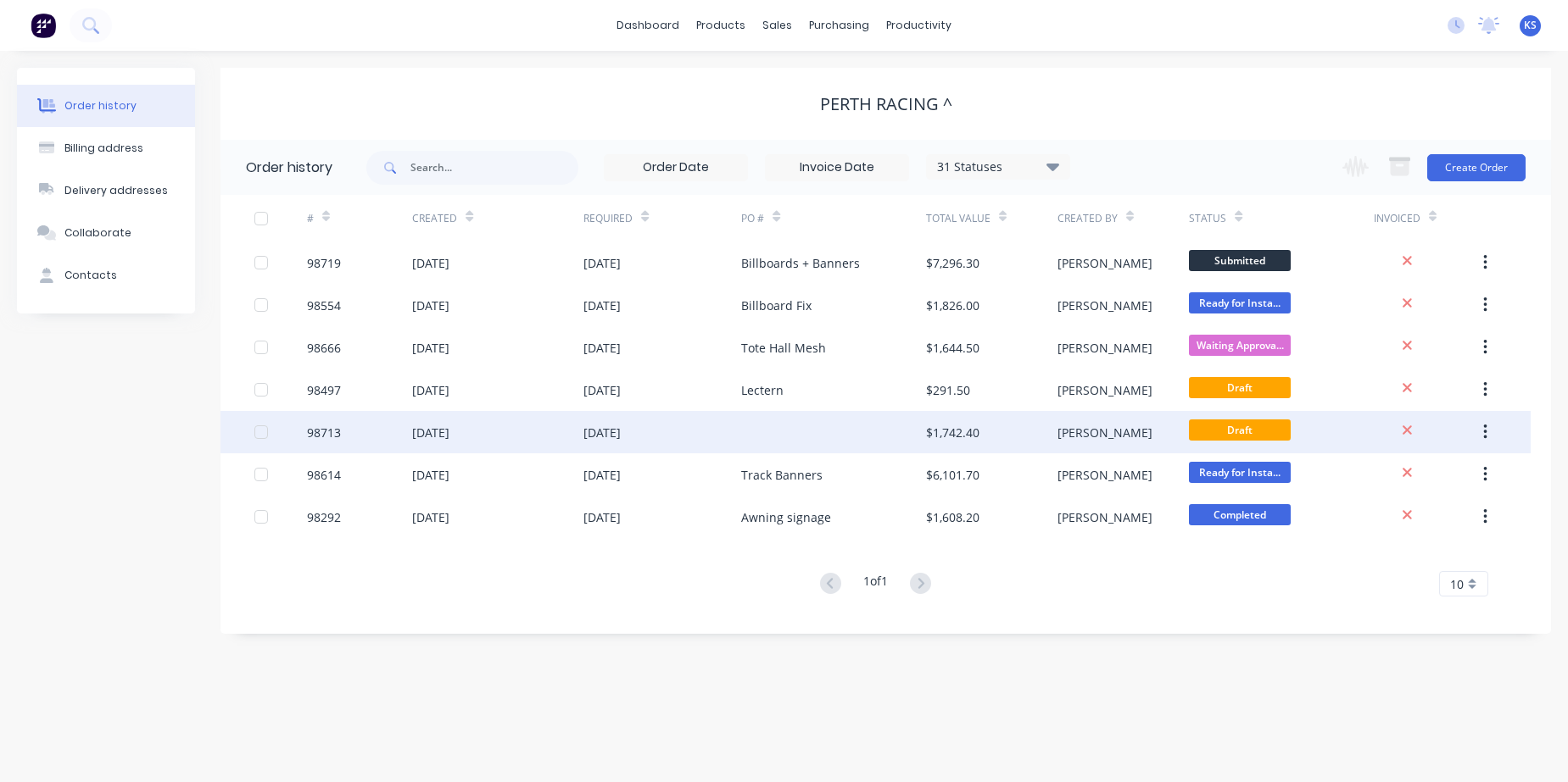
click at [592, 436] on div "[DATE]" at bounding box center [602, 433] width 37 height 18
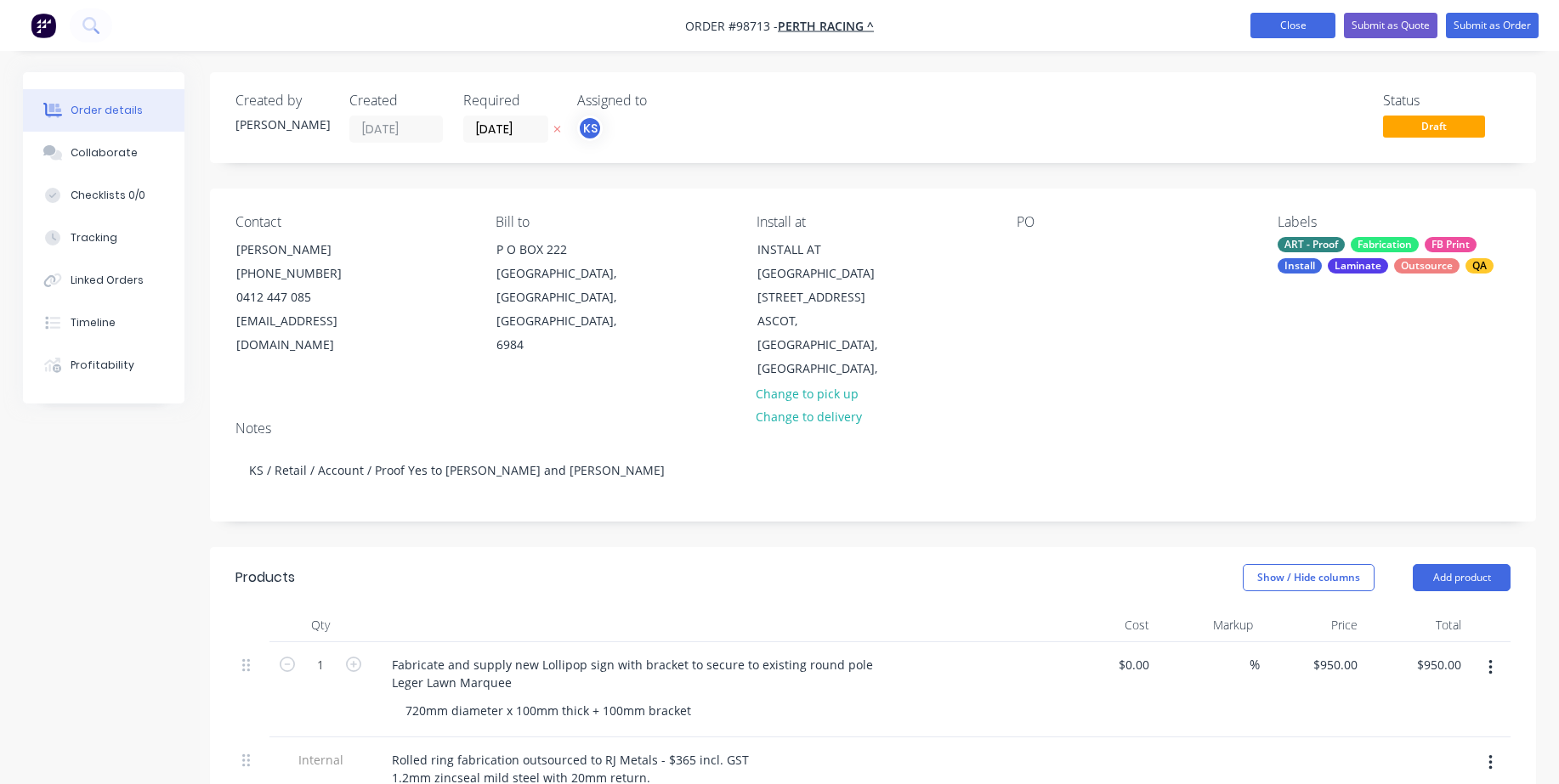
click at [1269, 23] on button "Close" at bounding box center [1292, 25] width 85 height 25
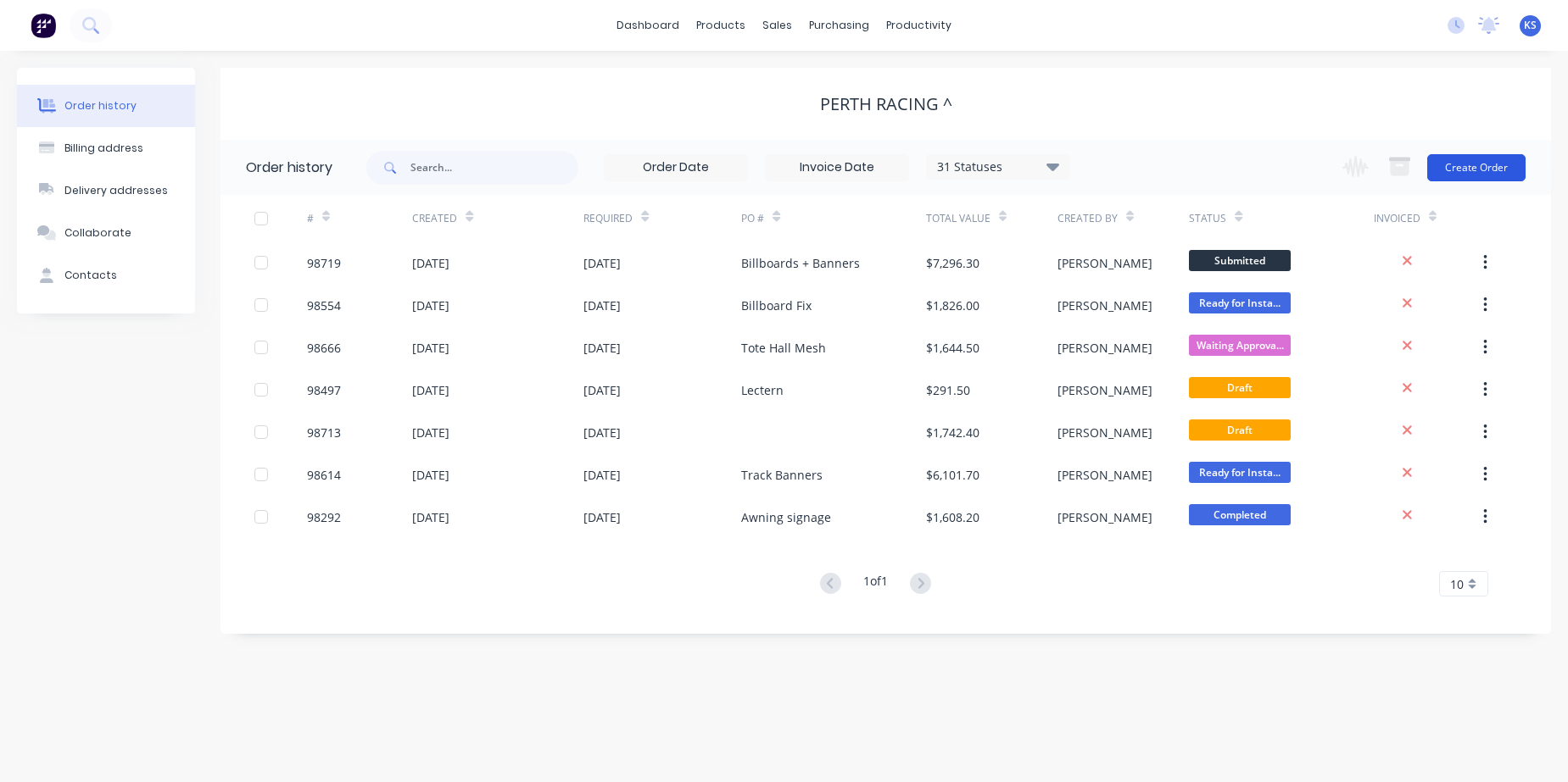
click at [1448, 165] on button "Create Order" at bounding box center [1475, 168] width 98 height 27
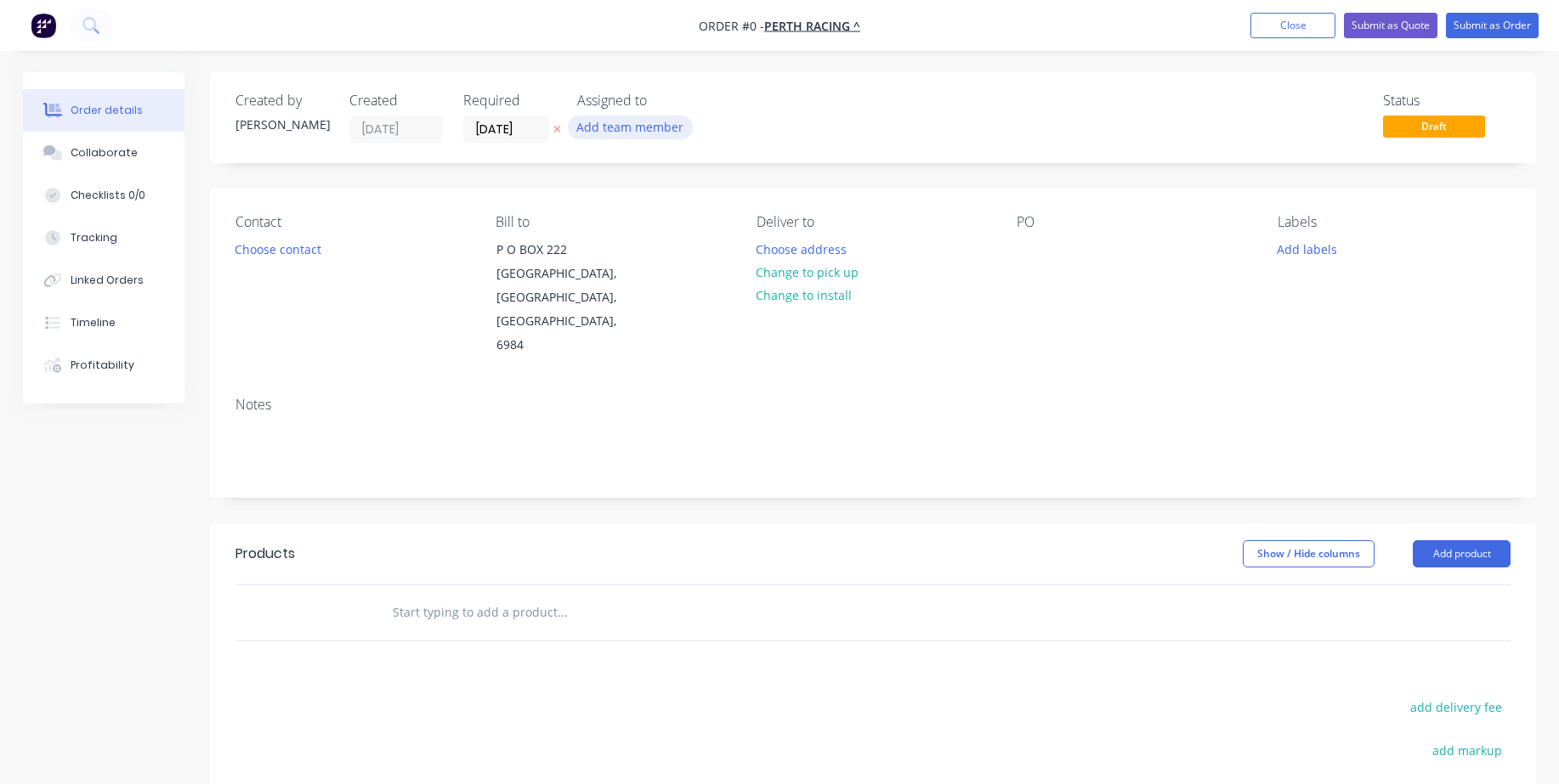
click at [641, 127] on button "Add team member" at bounding box center [630, 127] width 125 height 23
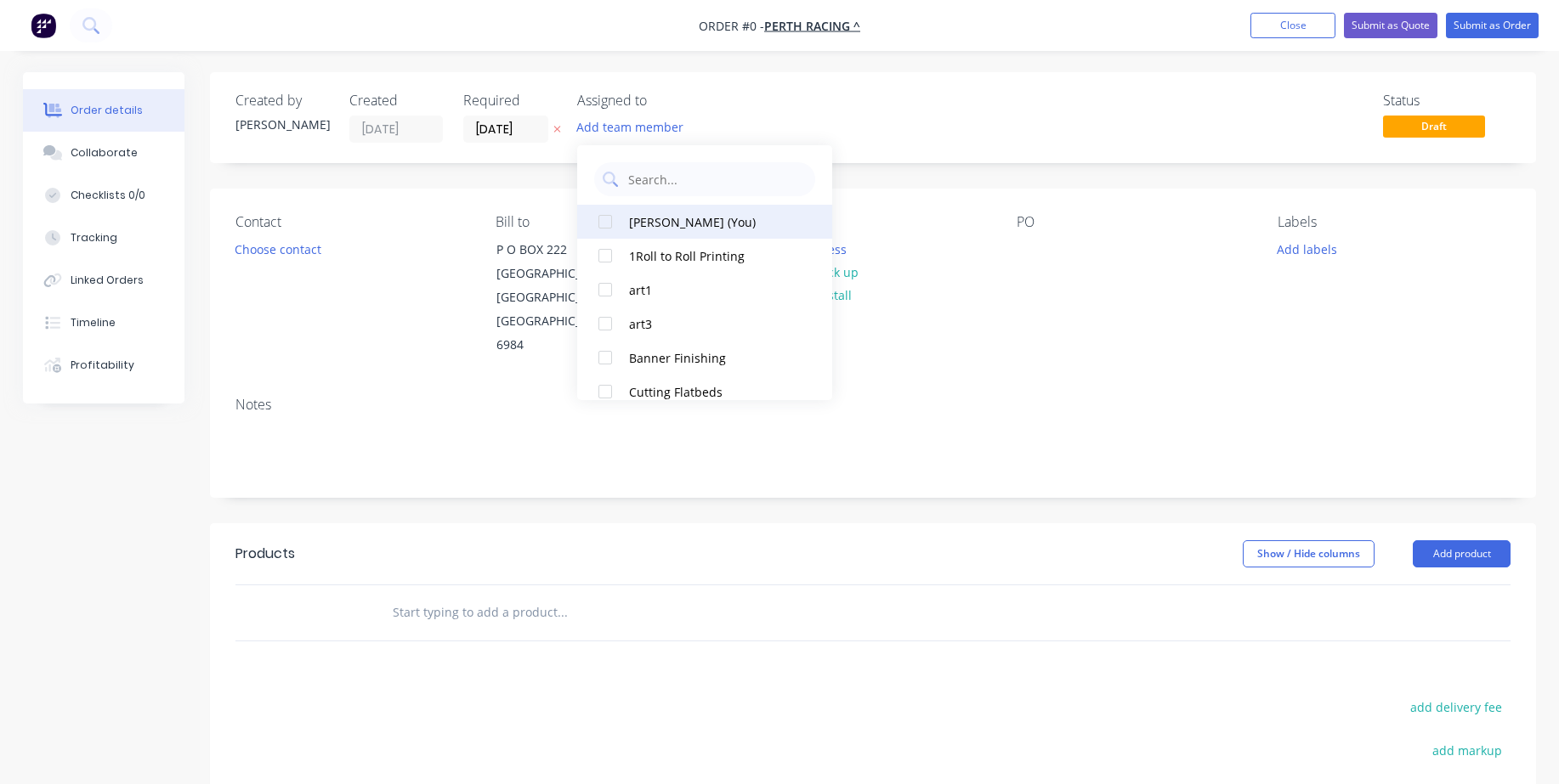
click at [641, 226] on div "[PERSON_NAME] (You)" at bounding box center [714, 222] width 170 height 18
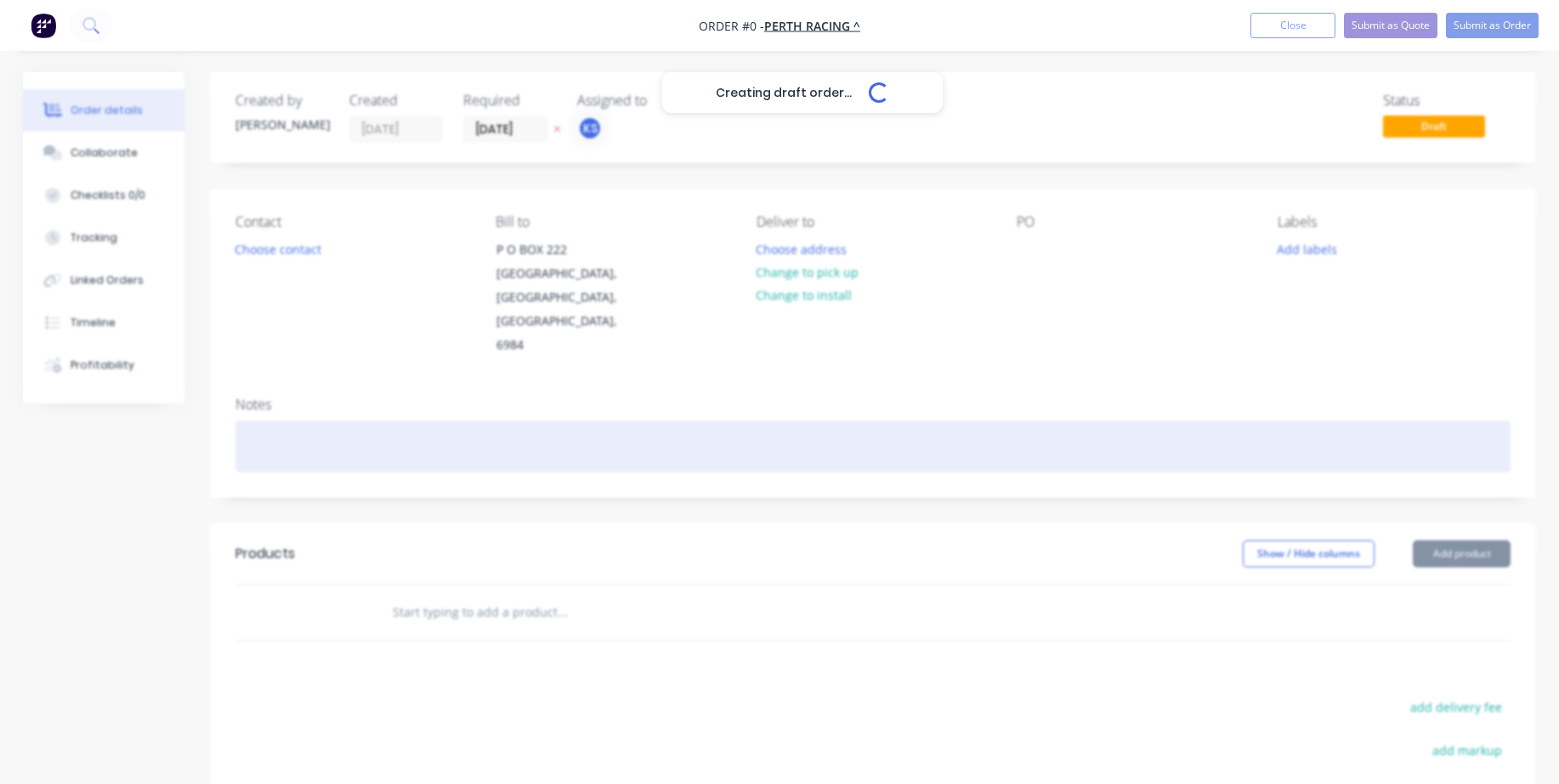
click at [251, 400] on div "Creating draft order... Loading... Order details Collaborate Checklists 0/0 Tra…" at bounding box center [779, 574] width 1547 height 1003
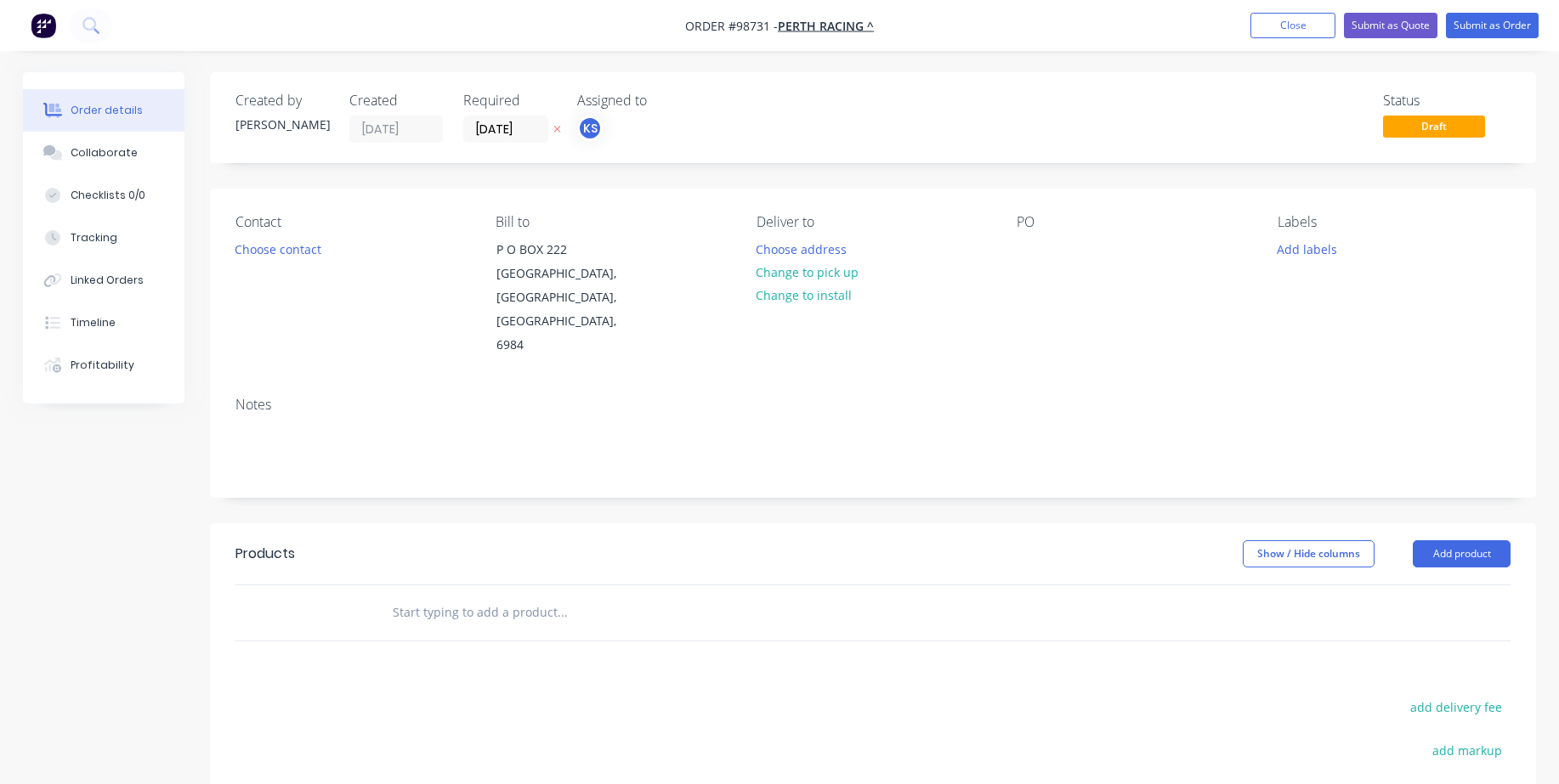
click at [228, 390] on div "Notes" at bounding box center [873, 439] width 1326 height 114
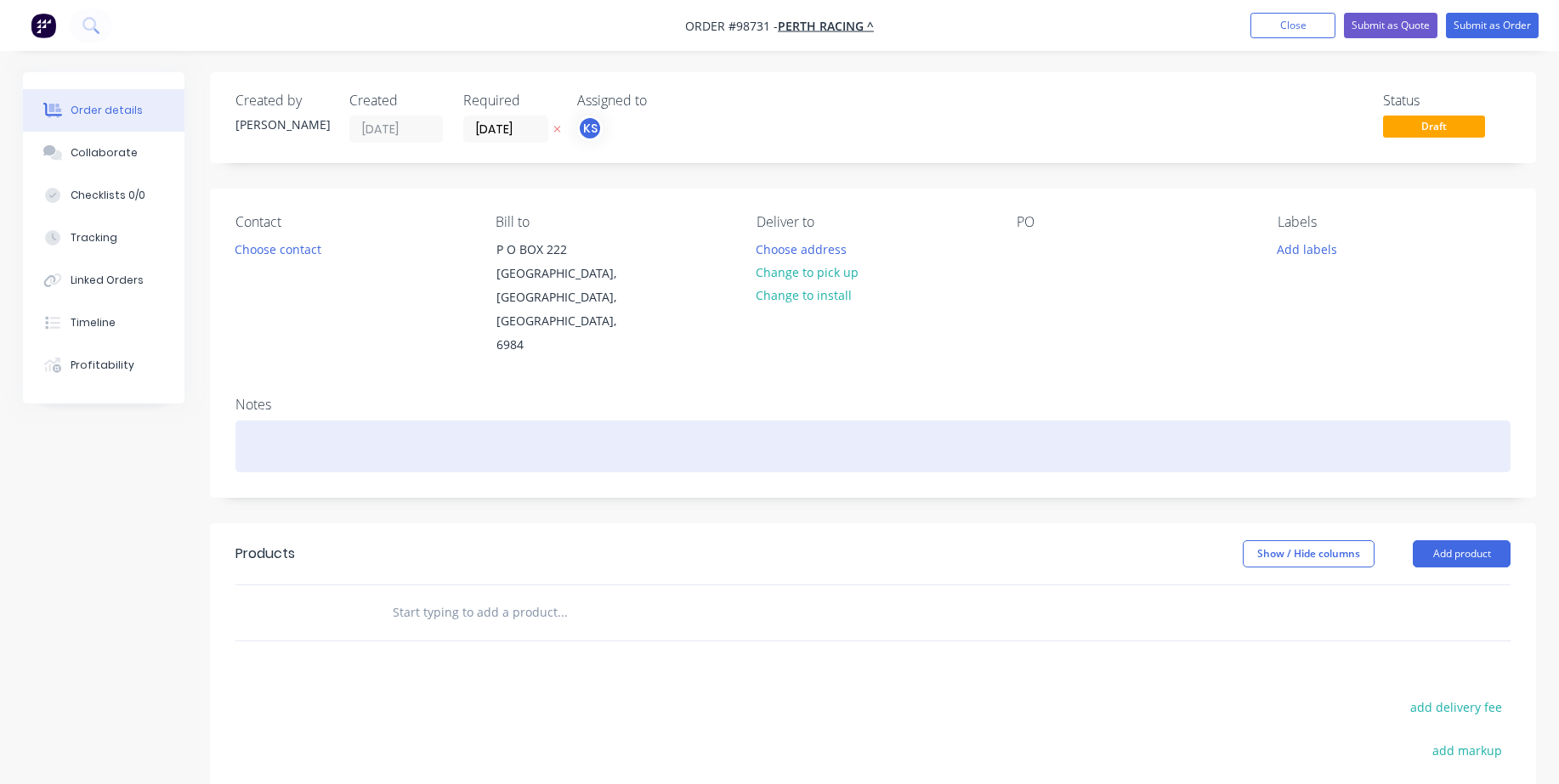
click at [243, 421] on div at bounding box center [873, 446] width 1275 height 52
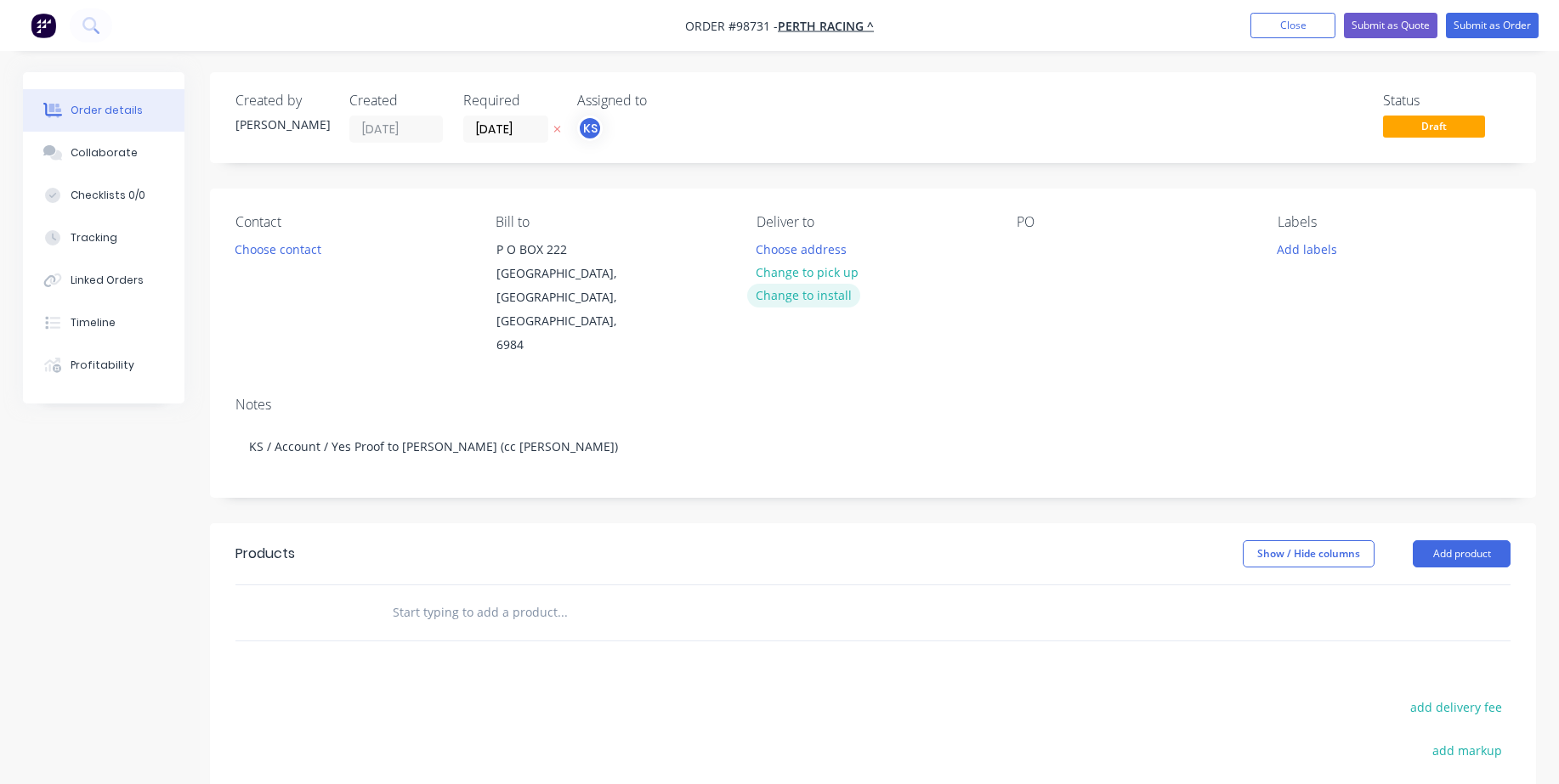
click at [811, 300] on button "Change to install" at bounding box center [804, 295] width 114 height 23
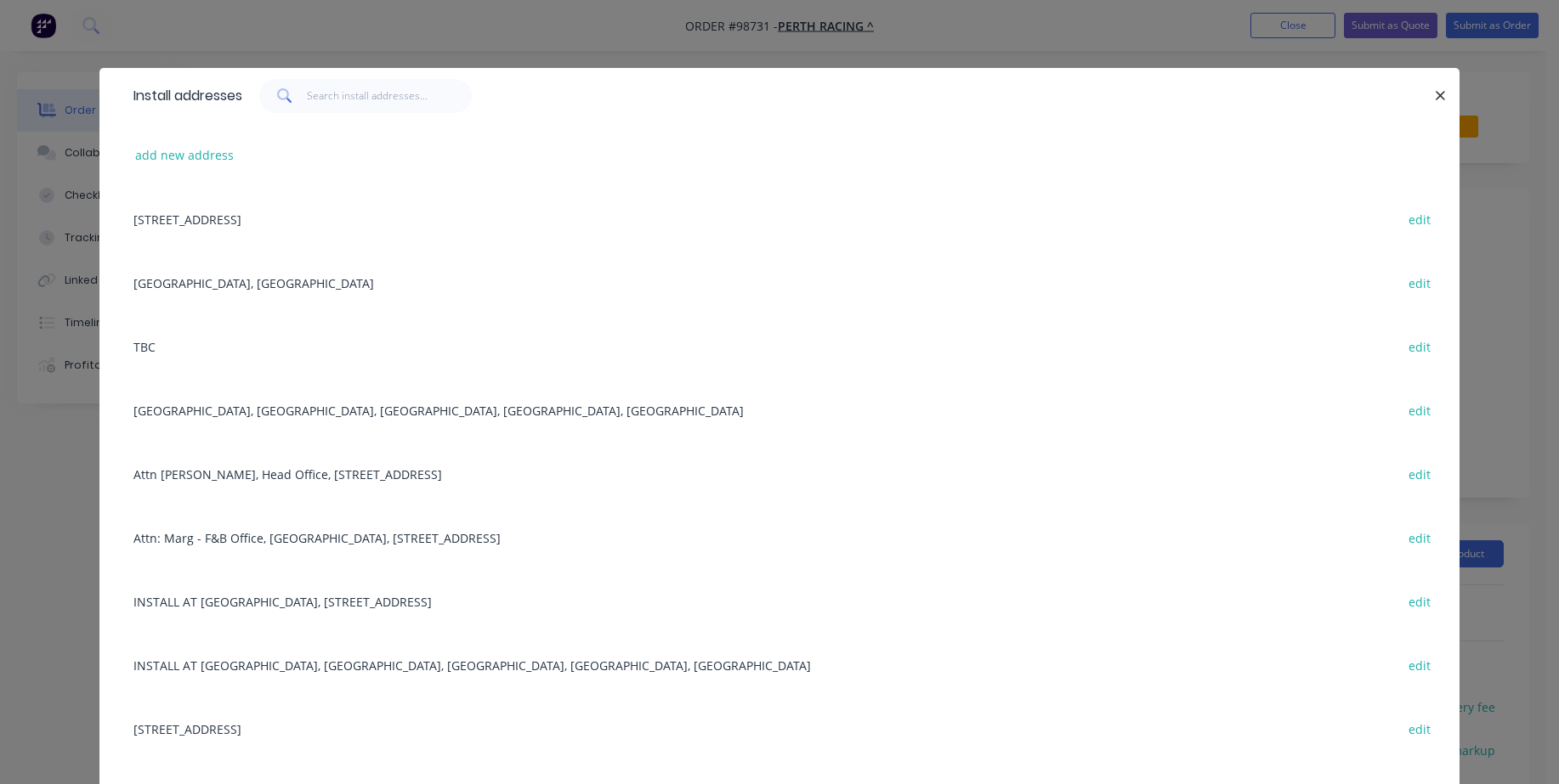
click at [148, 600] on div "INSTALL AT [GEOGRAPHIC_DATA], [STREET_ADDRESS] edit" at bounding box center [780, 601] width 1309 height 64
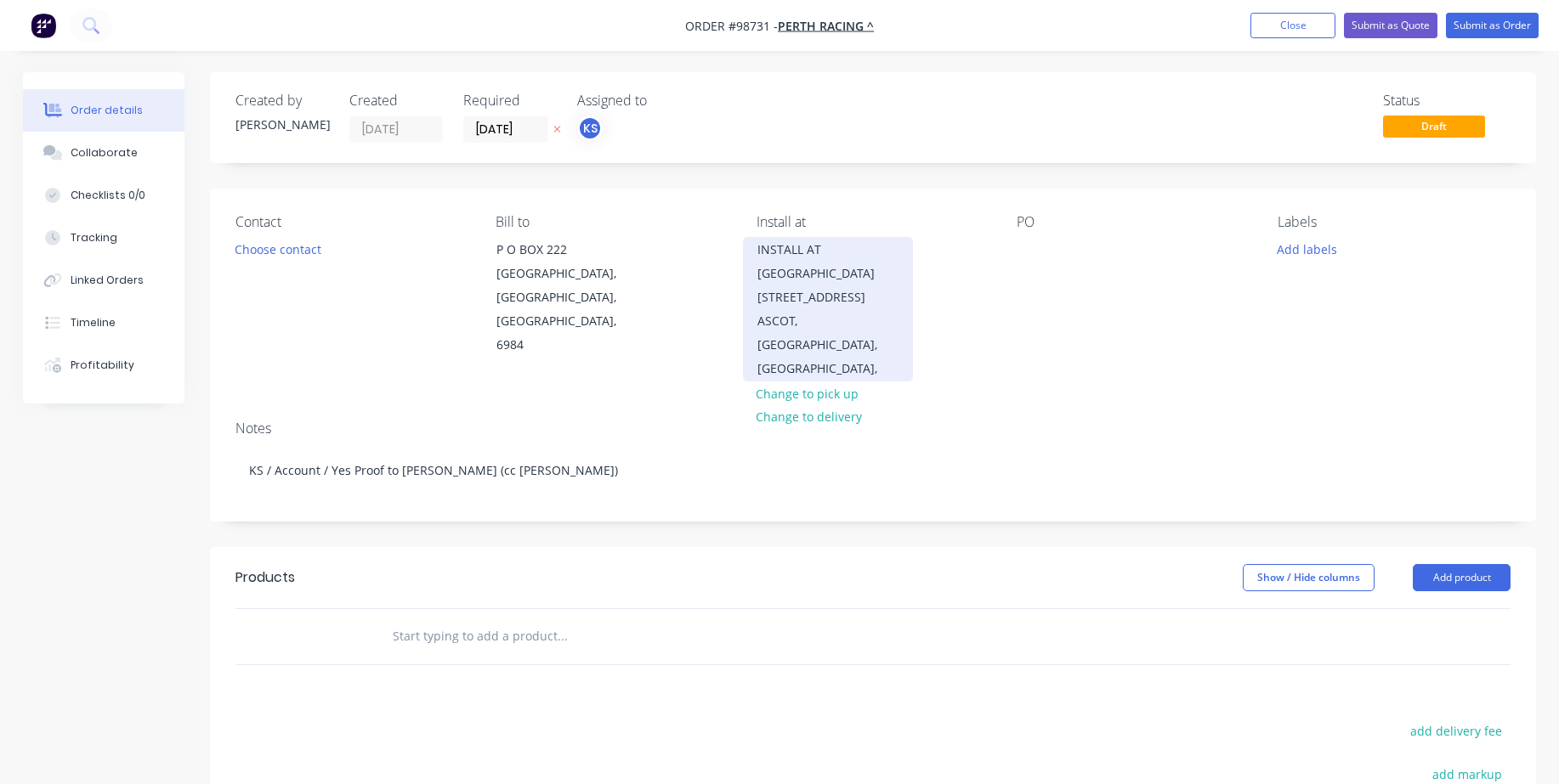
click at [820, 258] on div "INSTALL AT [GEOGRAPHIC_DATA][STREET_ADDRESS]" at bounding box center [827, 273] width 141 height 71
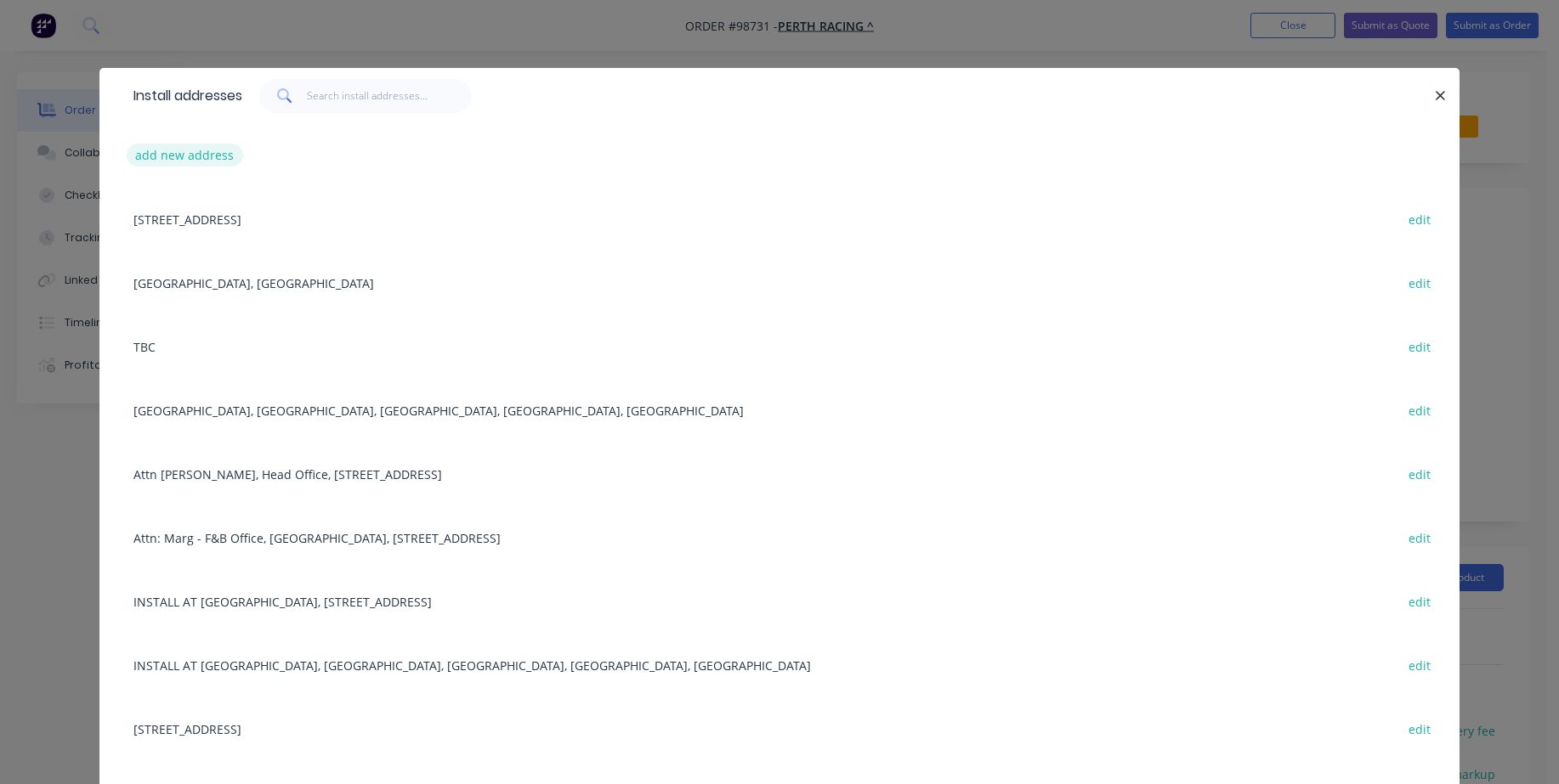
click at [156, 159] on button "add new address" at bounding box center [185, 155] width 116 height 23
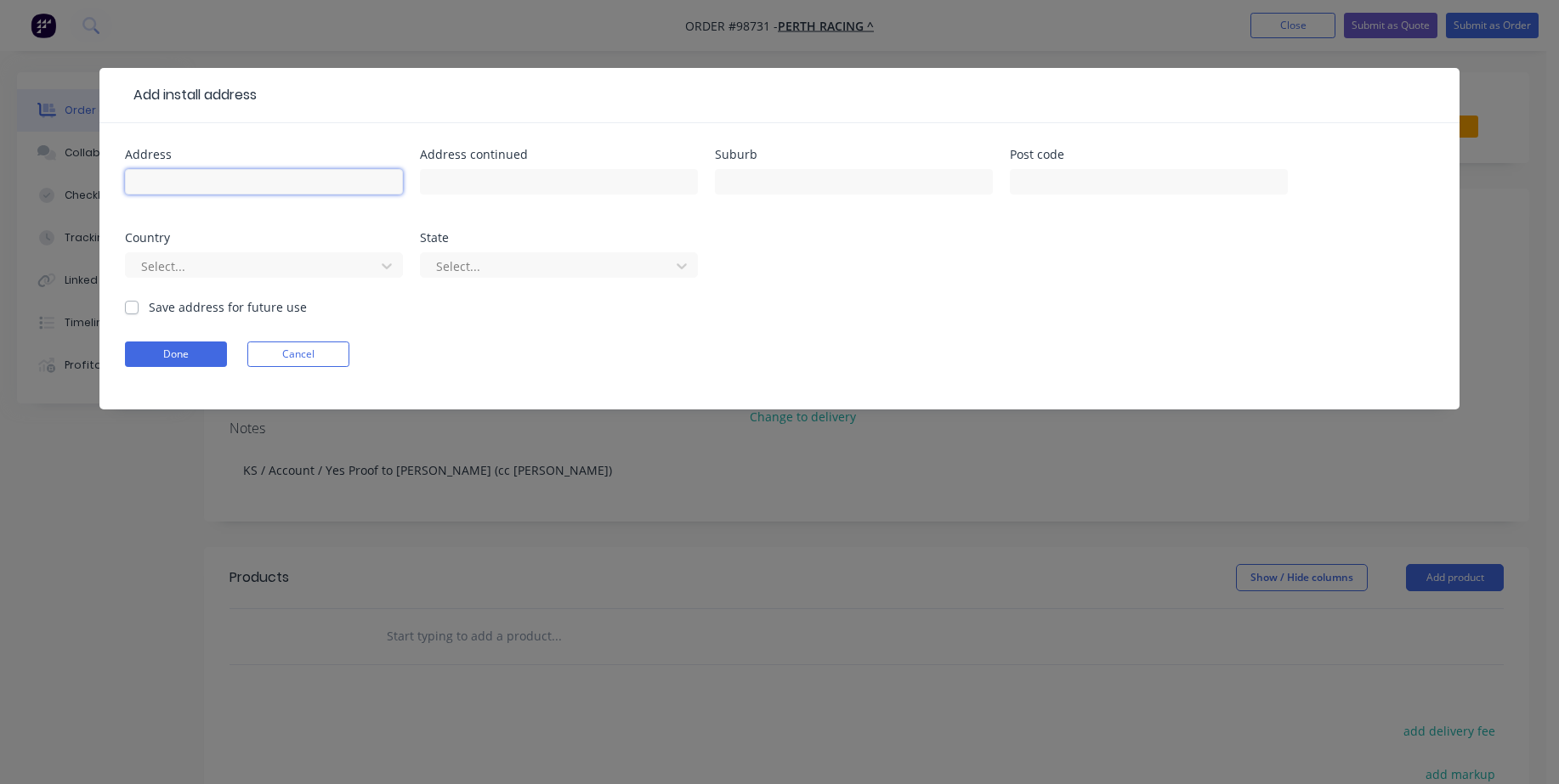
click at [171, 172] on input "text" at bounding box center [264, 181] width 278 height 25
click at [502, 181] on input "text" at bounding box center [559, 181] width 278 height 25
type input "[GEOGRAPHIC_DATA]"
click at [297, 271] on div at bounding box center [253, 266] width 227 height 22
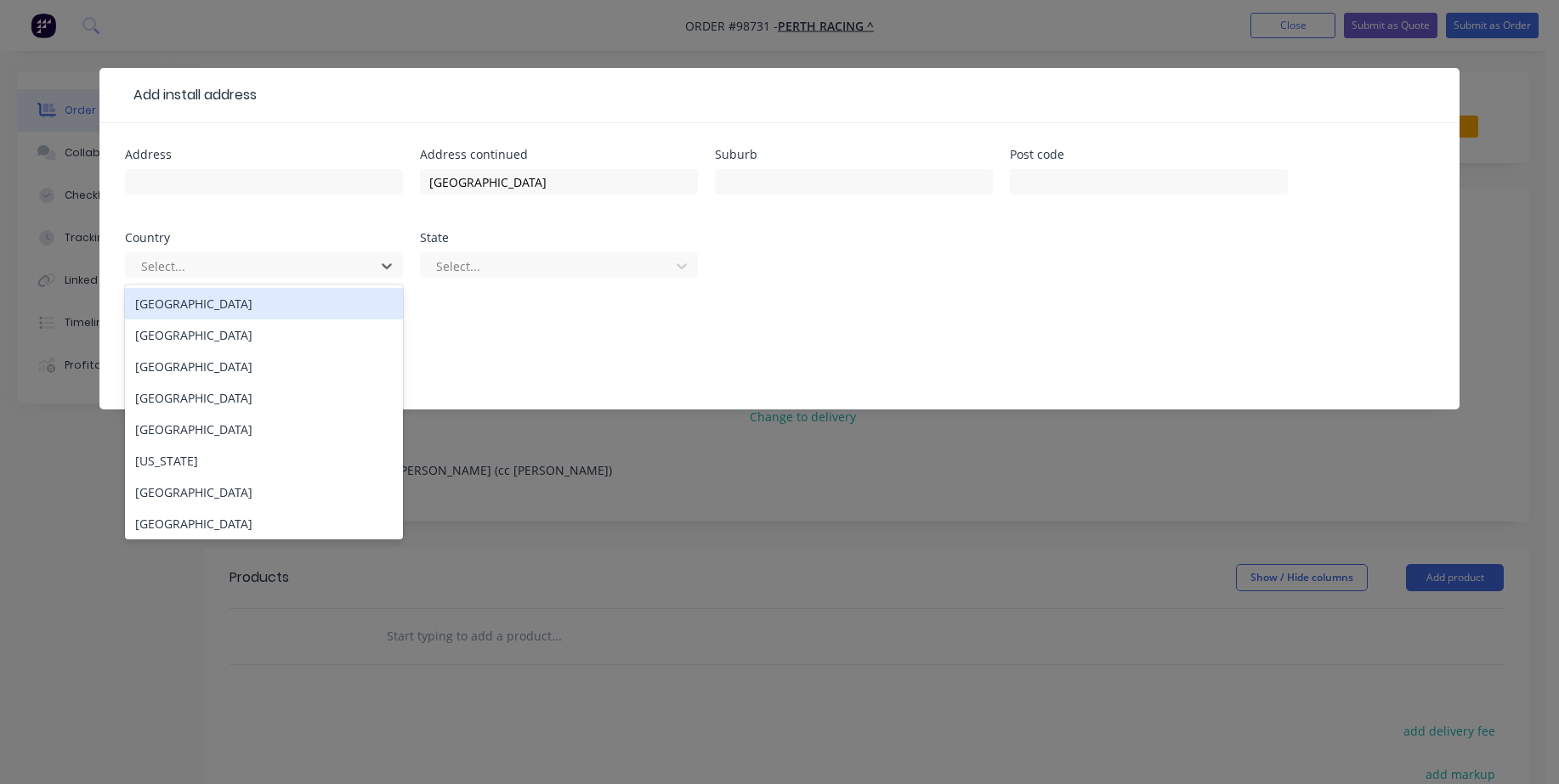
click at [285, 295] on div "[GEOGRAPHIC_DATA]" at bounding box center [264, 303] width 278 height 31
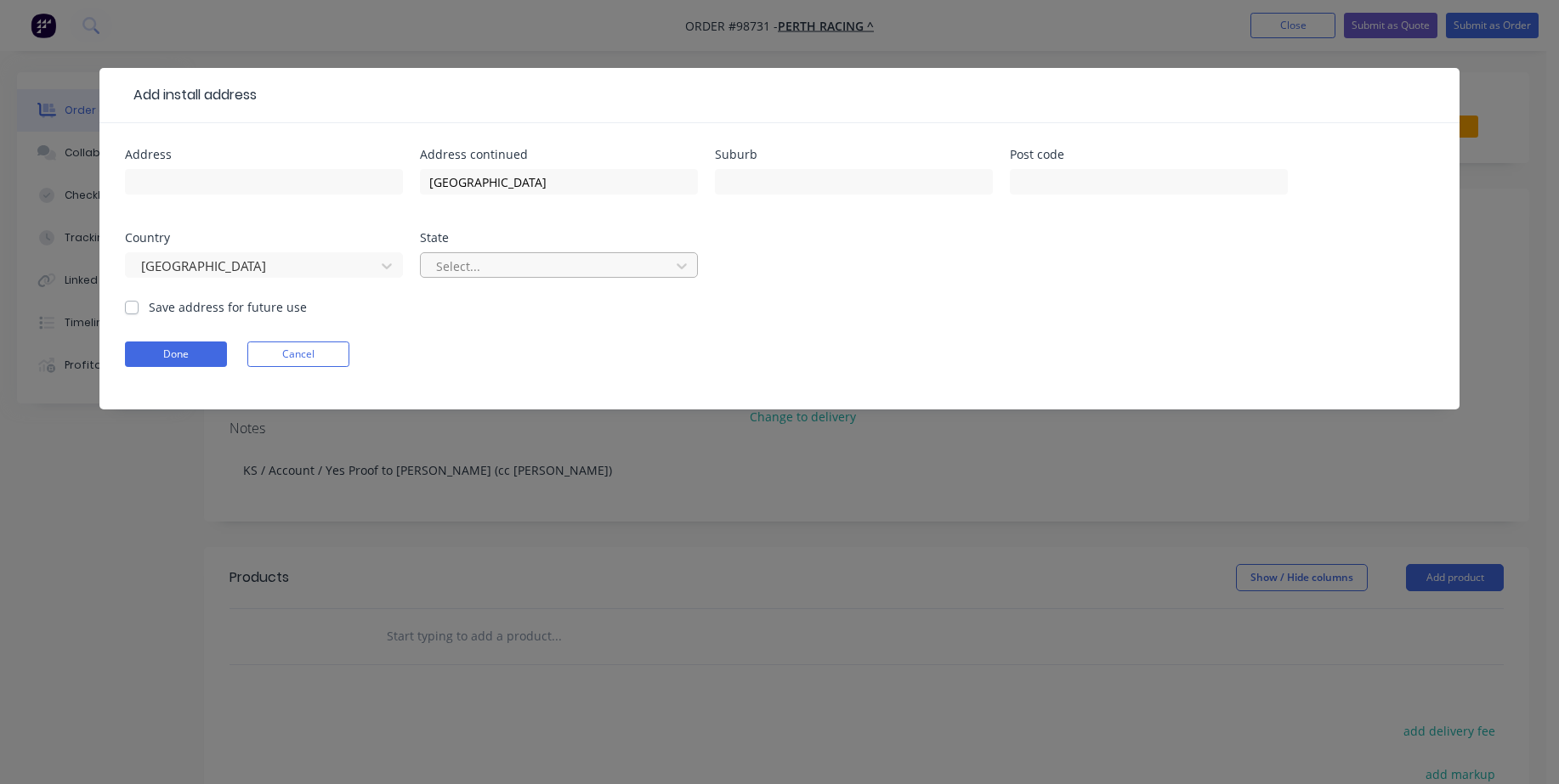
click at [514, 265] on div at bounding box center [548, 266] width 227 height 22
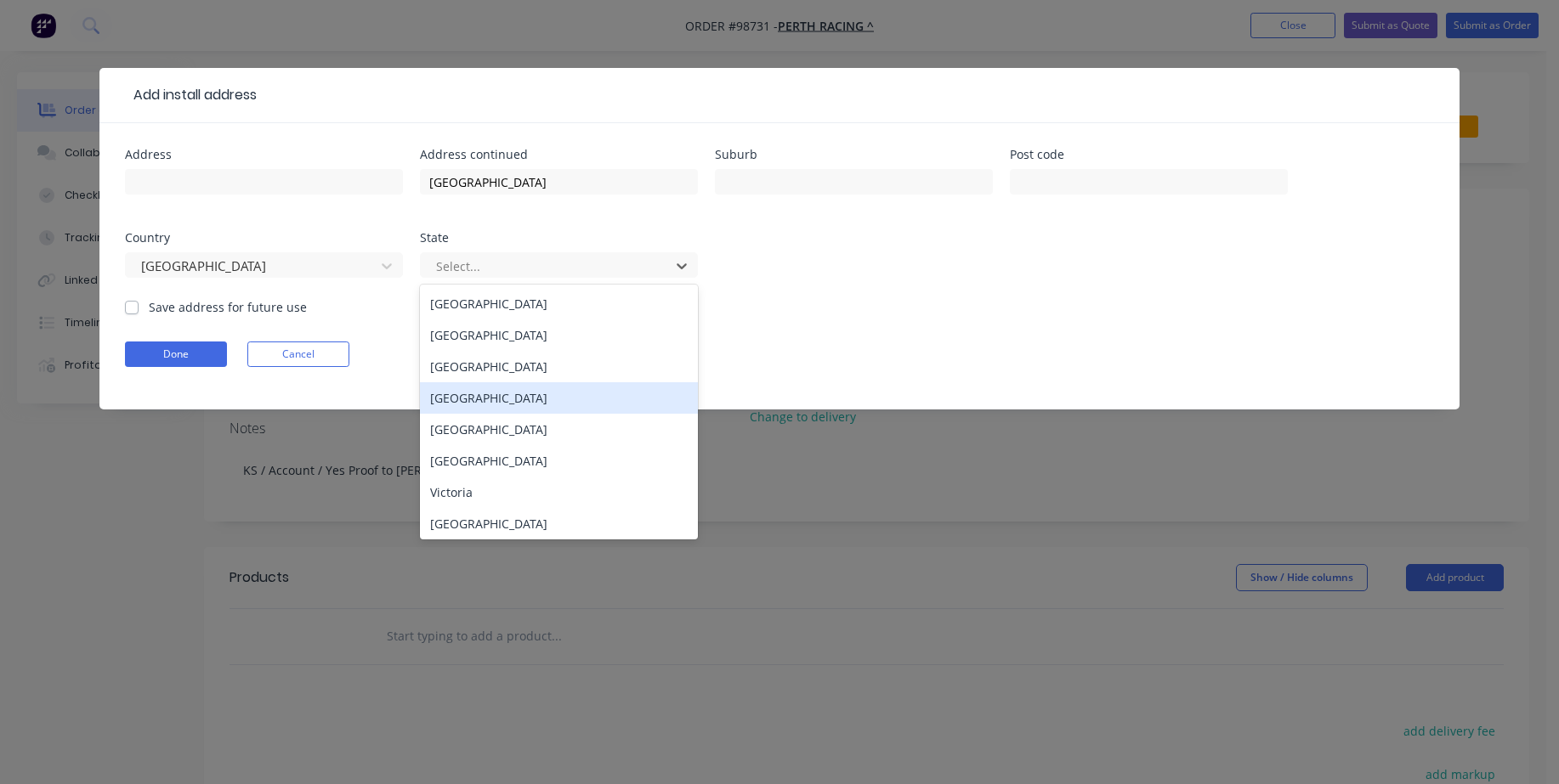
scroll to position [4, 0]
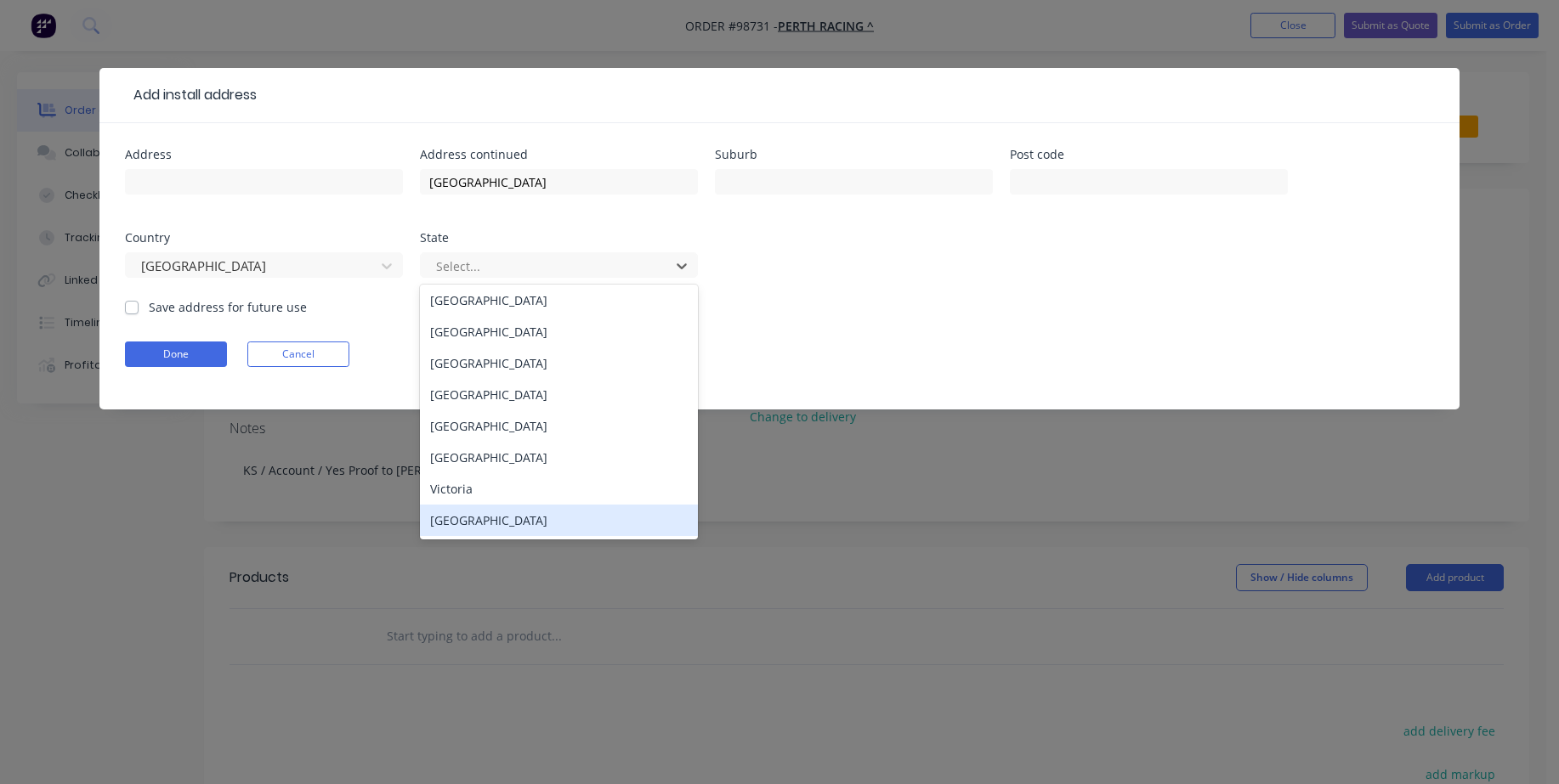
click at [517, 522] on div "[GEOGRAPHIC_DATA]" at bounding box center [559, 520] width 278 height 31
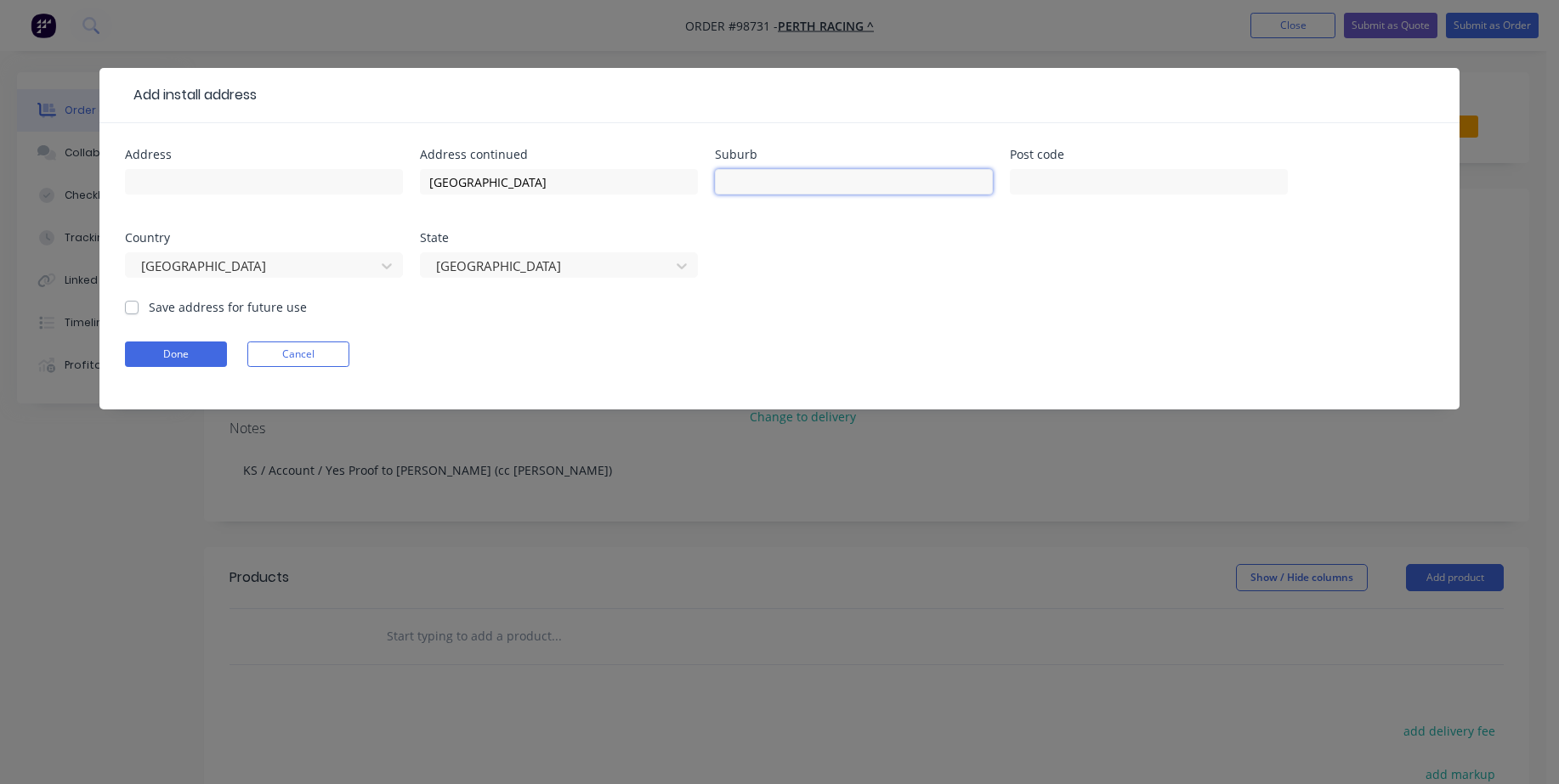
click at [785, 187] on input "text" at bounding box center [854, 181] width 278 height 25
type input "Ascot"
click at [217, 174] on input "text" at bounding box center [264, 181] width 278 height 25
type input "[GEOGRAPHIC_DATA]"
drag, startPoint x: 237, startPoint y: 180, endPoint x: 112, endPoint y: 189, distance: 125.3
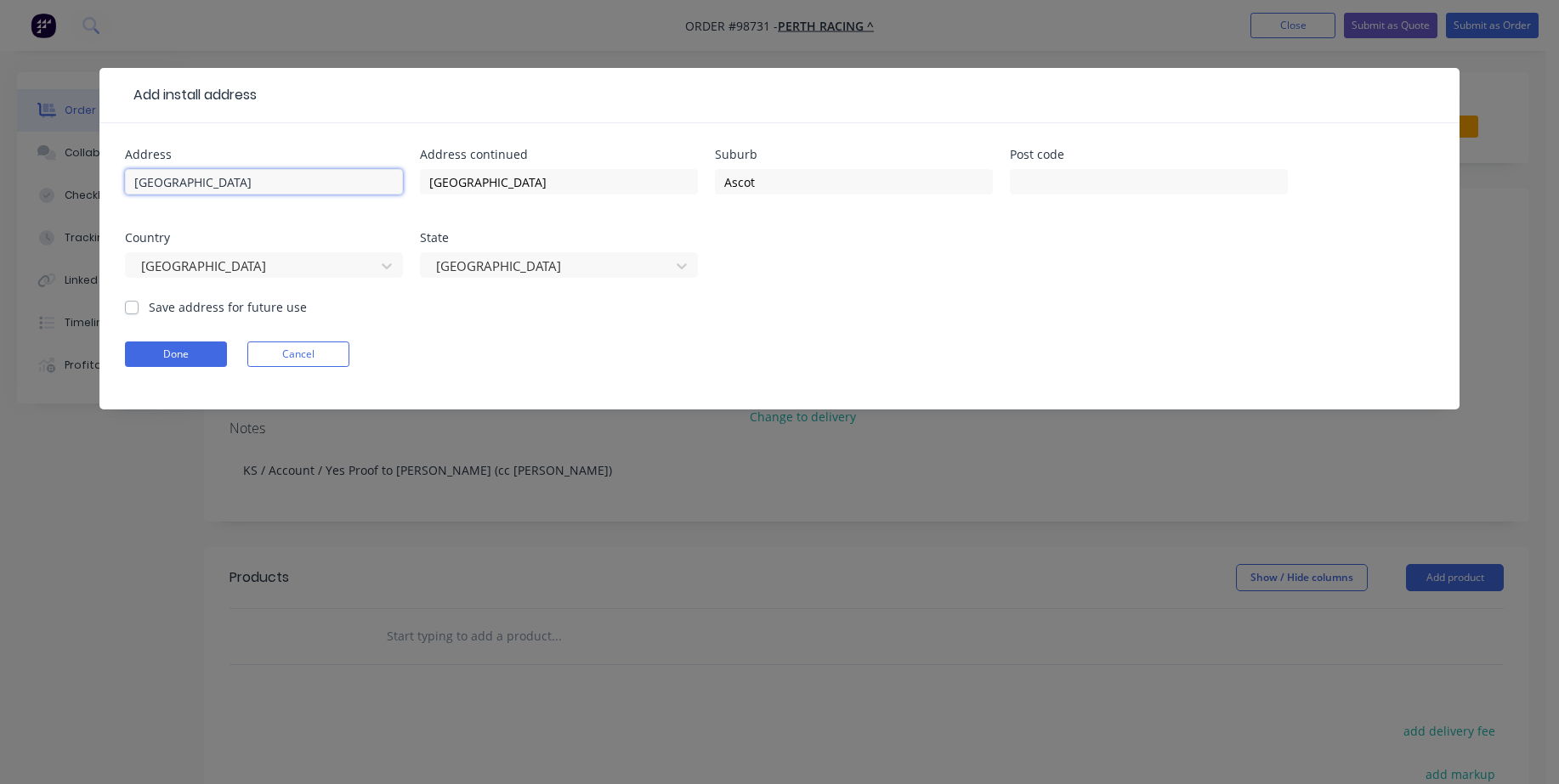
click at [112, 189] on div "Address [GEOGRAPHIC_DATA] Address continued [GEOGRAPHIC_DATA] Ascot Post code C…" at bounding box center [780, 266] width 1360 height 286
drag, startPoint x: 581, startPoint y: 183, endPoint x: 223, endPoint y: 197, distance: 358.3
click at [229, 194] on div "Address Address continued [GEOGRAPHIC_DATA] Ascot Post code Country [GEOGRAPHIC…" at bounding box center [780, 223] width 1309 height 149
click at [168, 184] on input "text" at bounding box center [264, 181] width 278 height 25
paste input "[GEOGRAPHIC_DATA]"
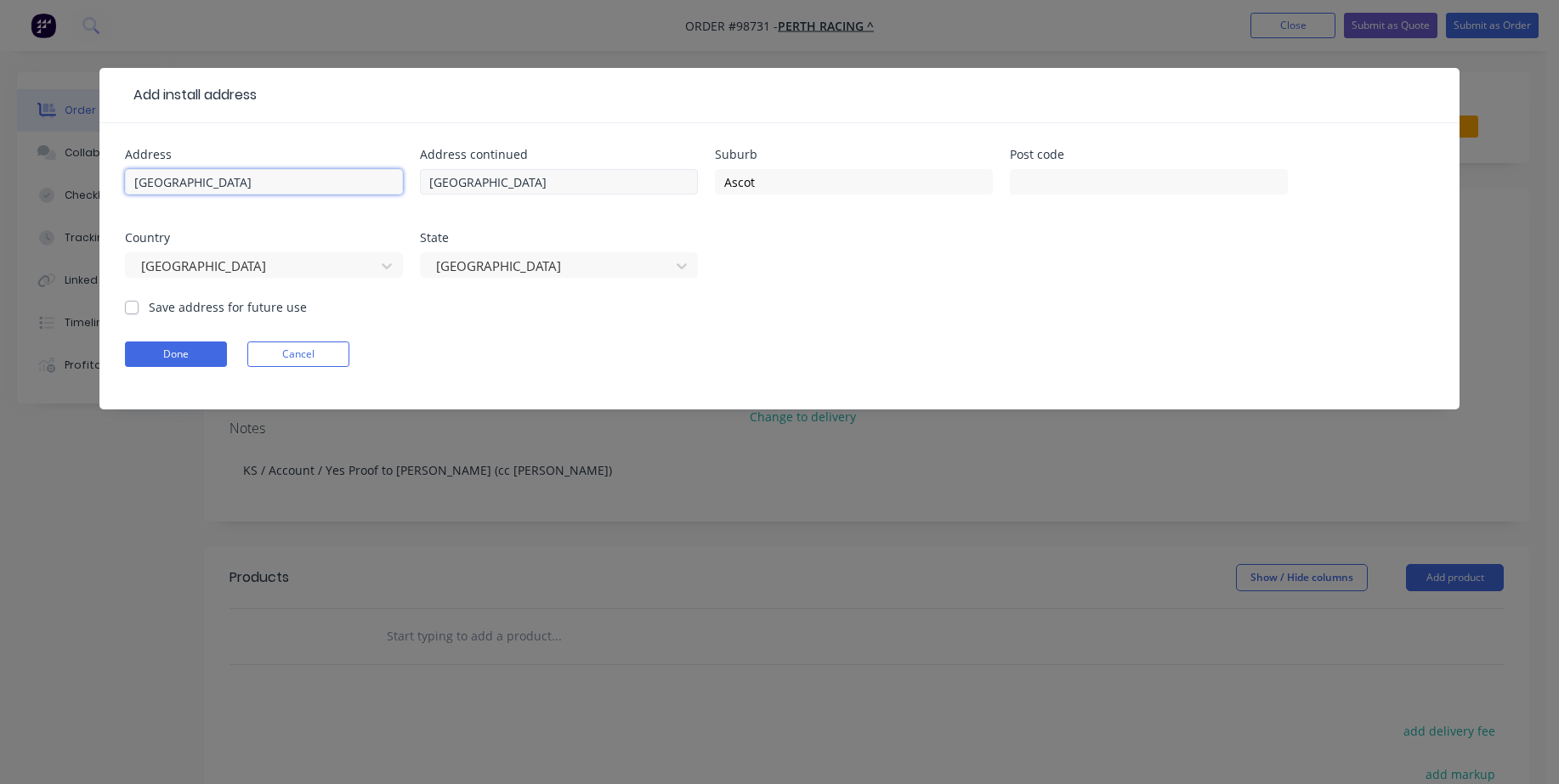
type input "[GEOGRAPHIC_DATA]"
drag, startPoint x: 574, startPoint y: 179, endPoint x: 413, endPoint y: 181, distance: 161.0
click at [413, 181] on div "Address [GEOGRAPHIC_DATA] North Address continued [GEOGRAPHIC_DATA] Post code C…" at bounding box center [780, 223] width 1309 height 149
type input "[GEOGRAPHIC_DATA]"
click at [148, 309] on label "Save address for future use" at bounding box center [227, 307] width 158 height 18
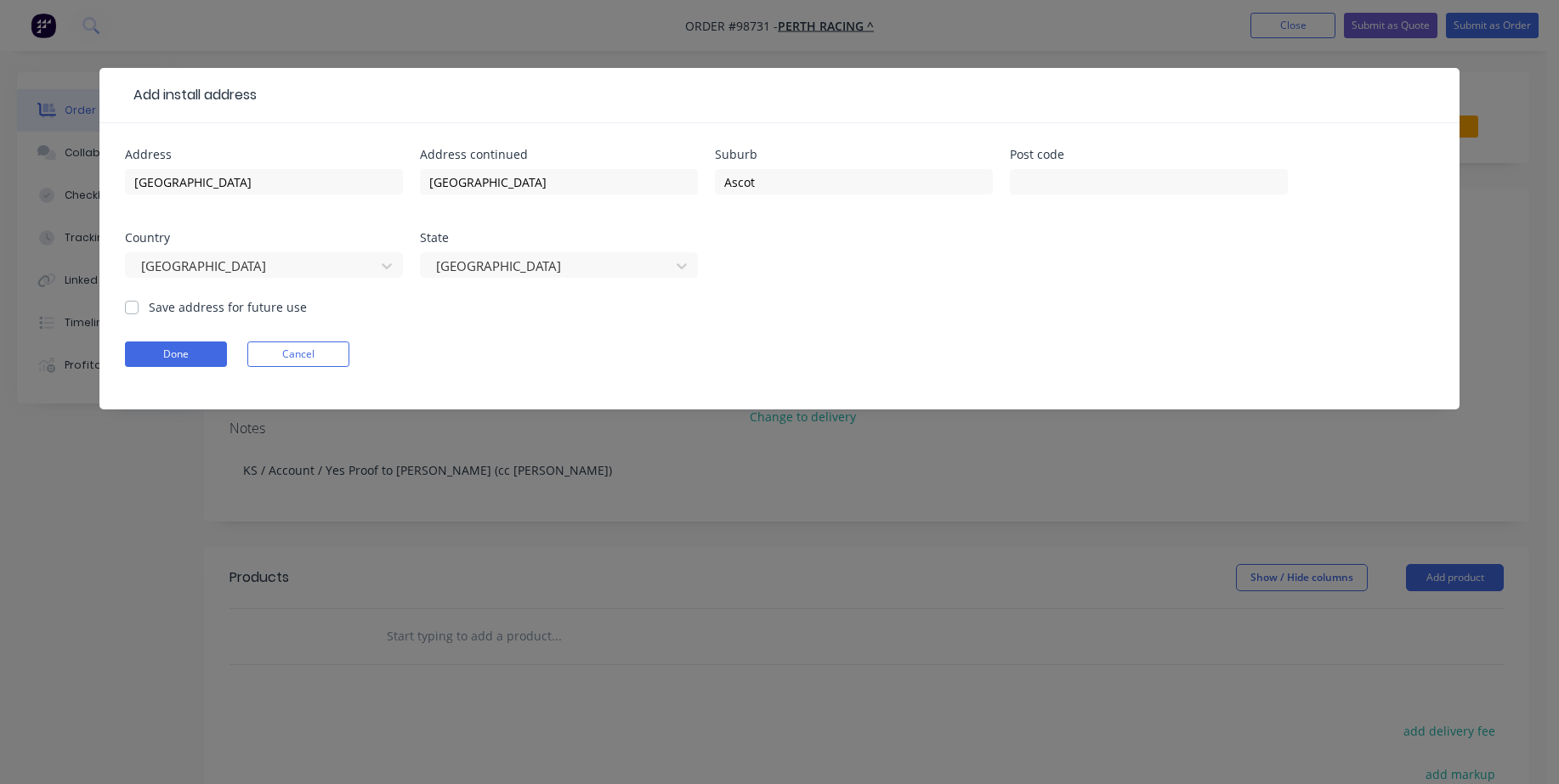
click at [127, 309] on input "Save address for future use" at bounding box center [131, 306] width 13 height 16
checkbox input "true"
click at [151, 349] on button "Done" at bounding box center [176, 354] width 102 height 25
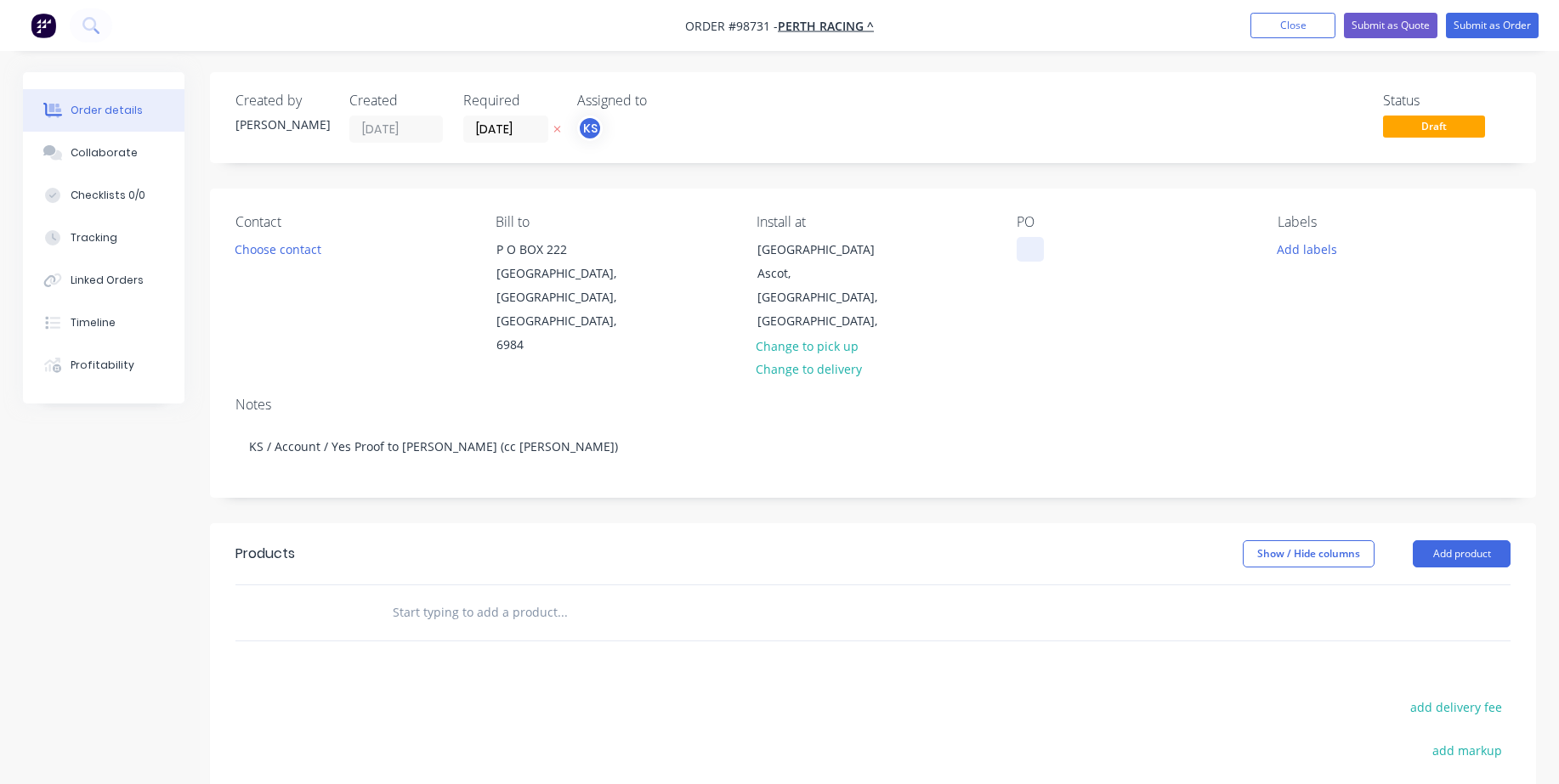
click at [1031, 244] on div at bounding box center [1030, 250] width 27 height 24
click at [1301, 247] on button "Add labels" at bounding box center [1306, 249] width 78 height 23
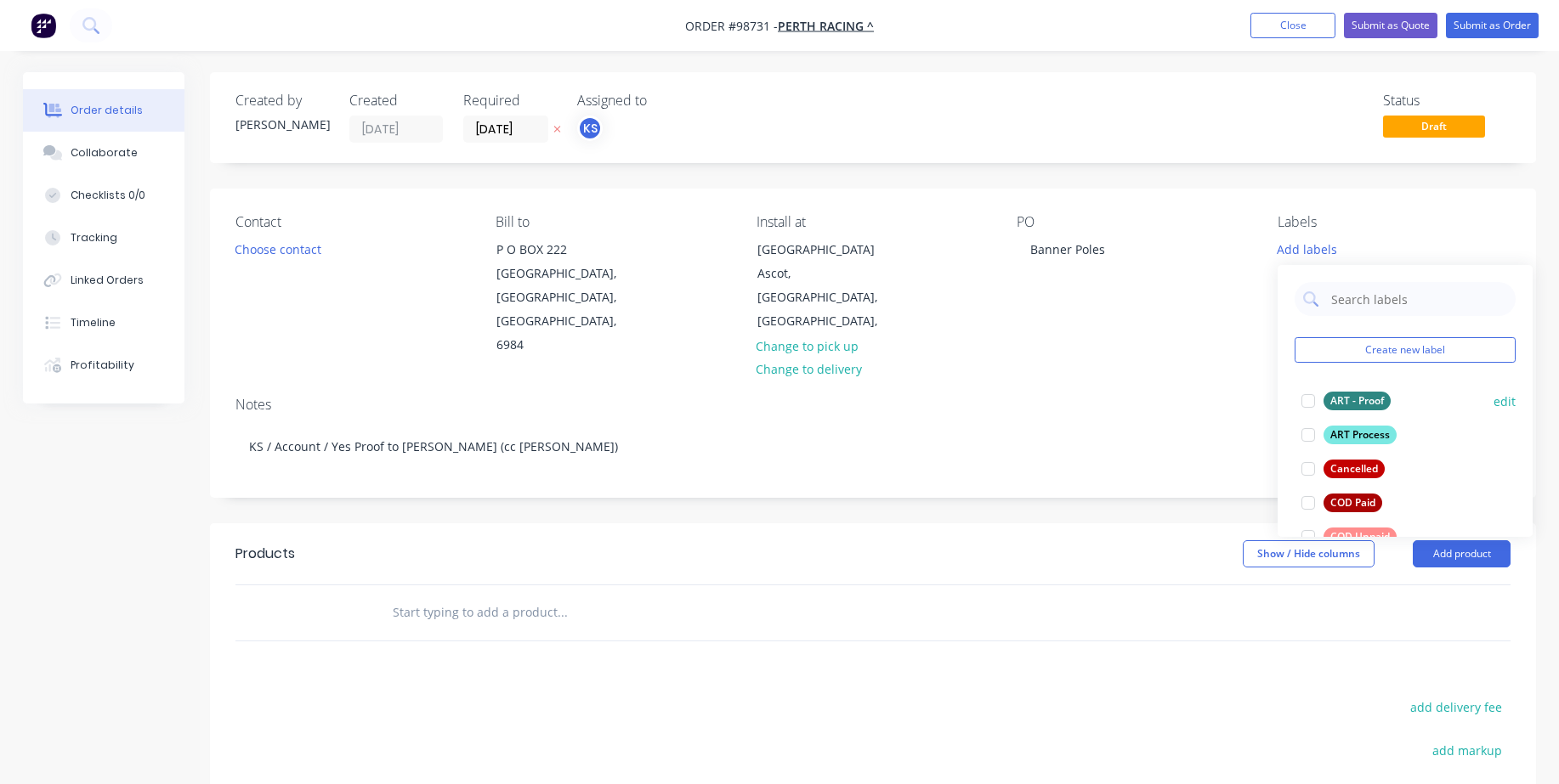
click at [1300, 399] on div at bounding box center [1308, 401] width 34 height 34
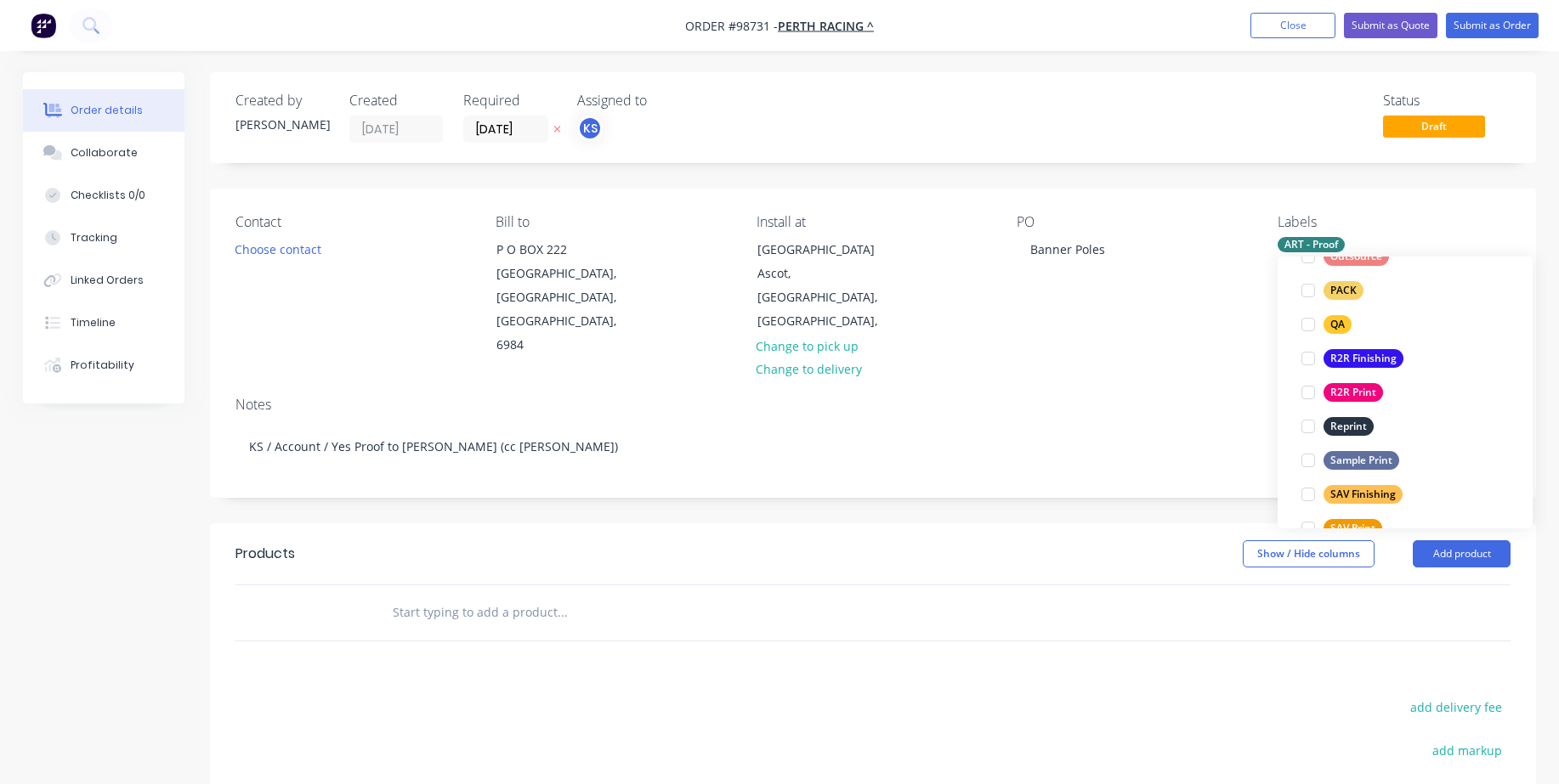
scroll to position [626, 0]
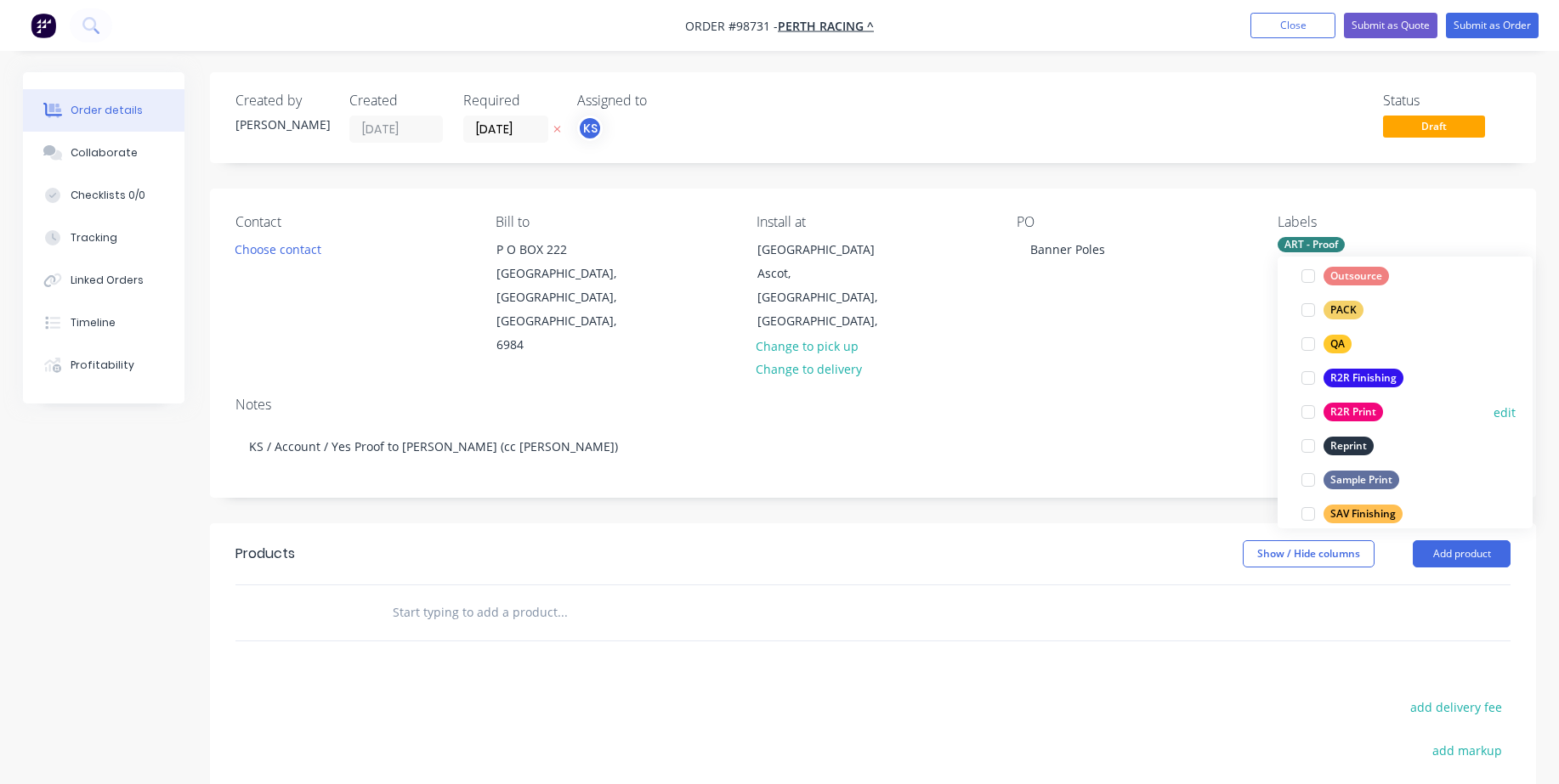
click at [1307, 407] on div at bounding box center [1308, 412] width 34 height 34
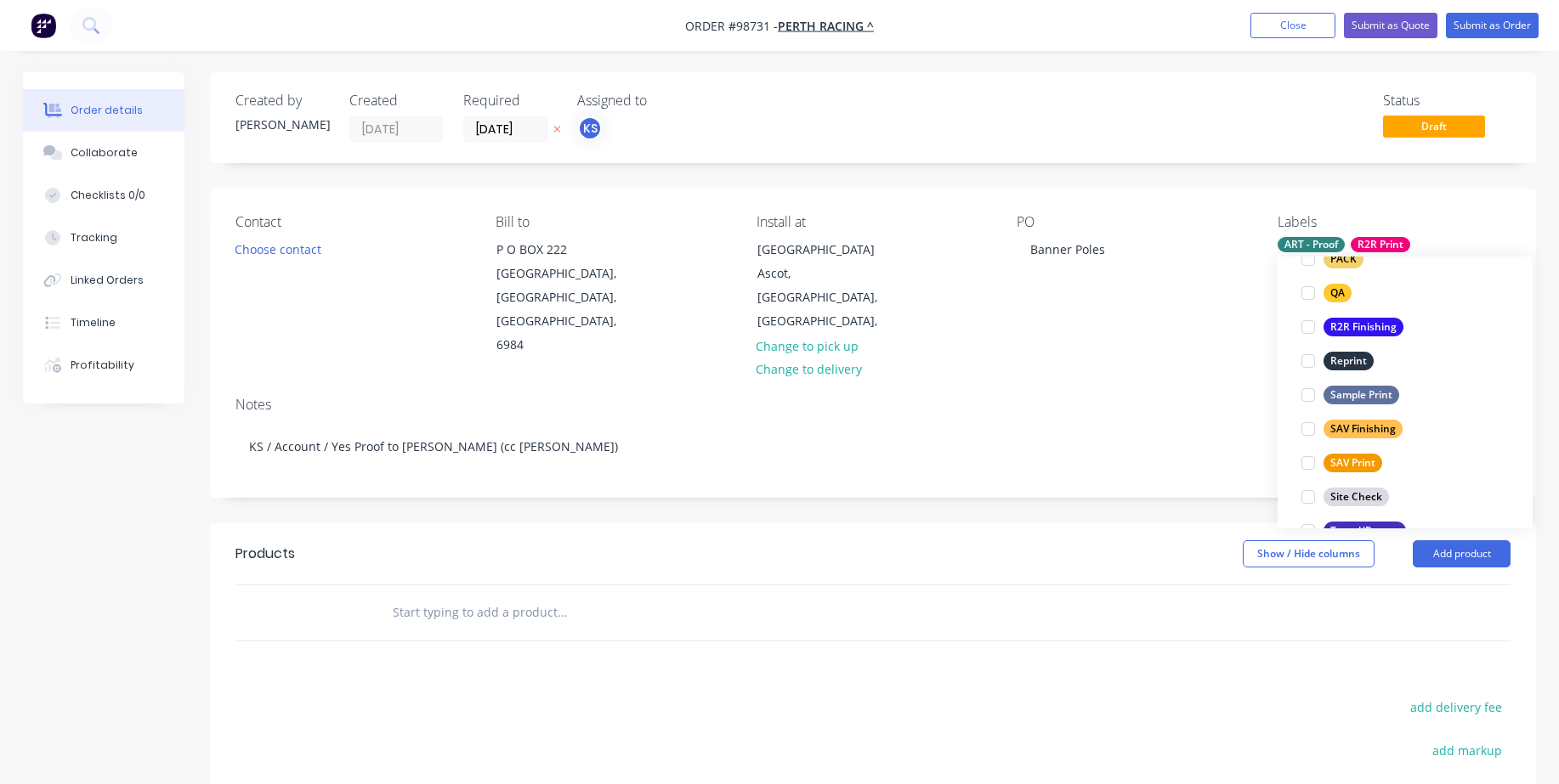
scroll to position [700, 0]
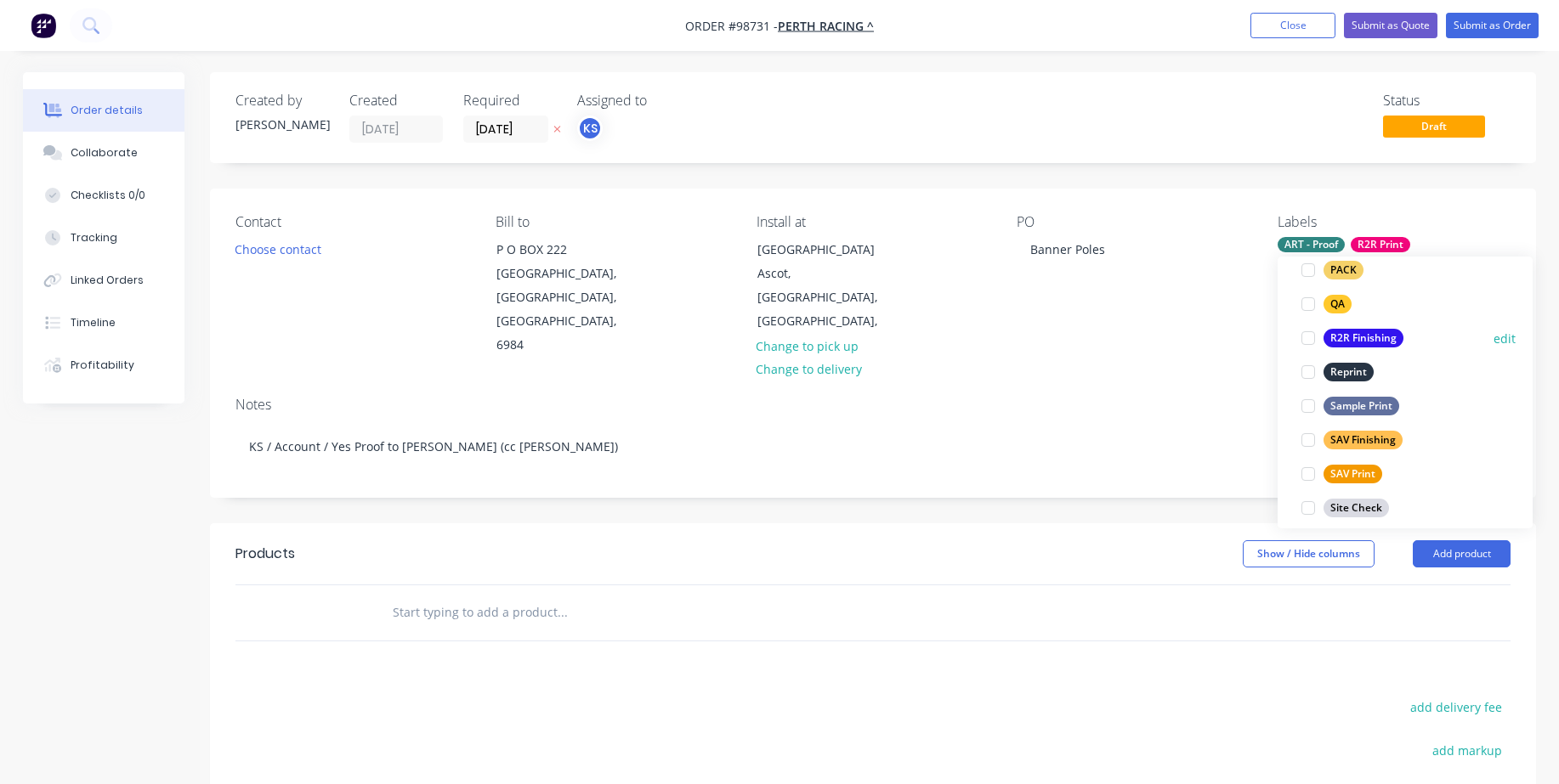
click at [1301, 337] on div at bounding box center [1308, 338] width 34 height 34
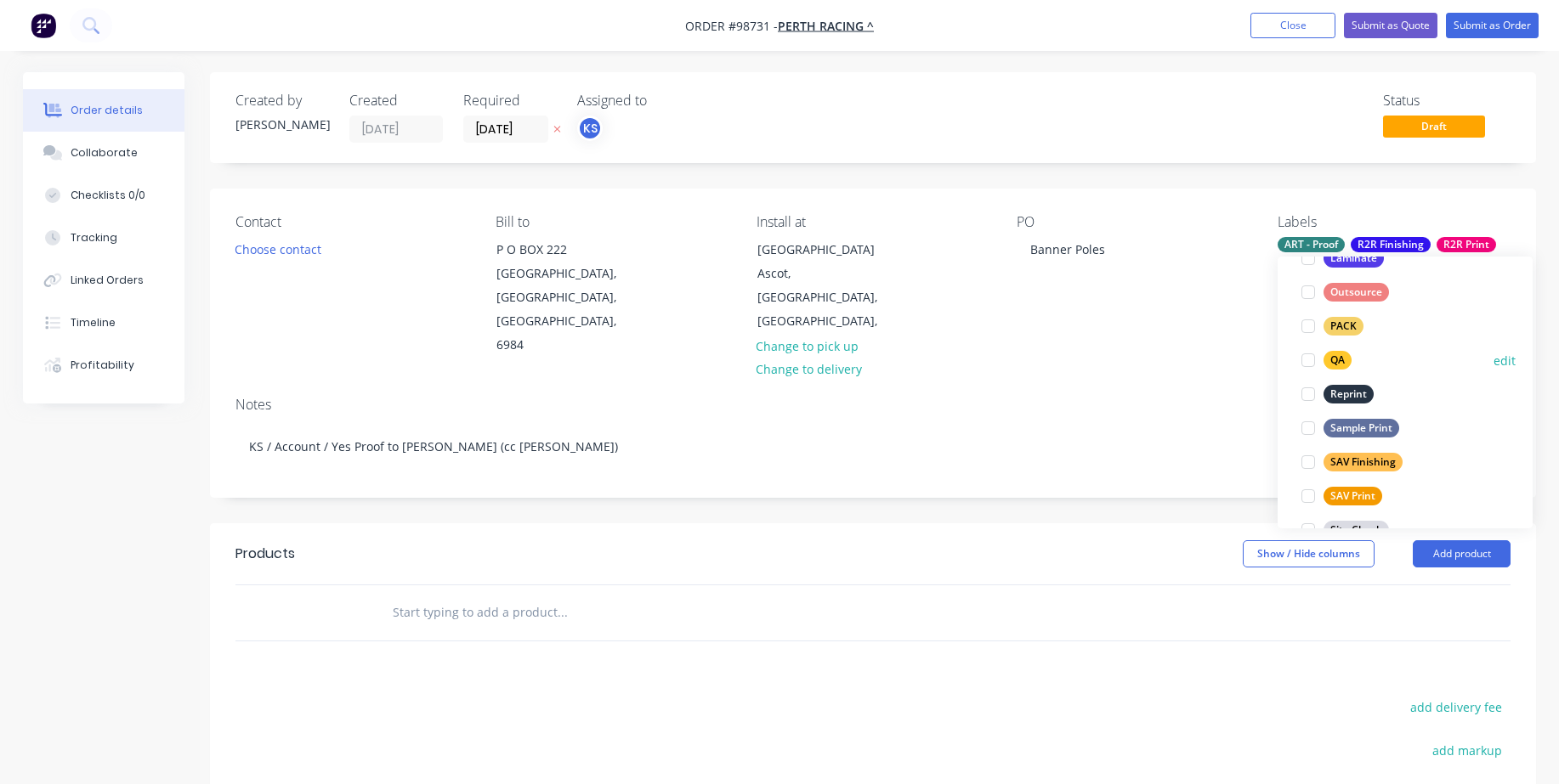
click at [1313, 361] on div at bounding box center [1308, 361] width 34 height 34
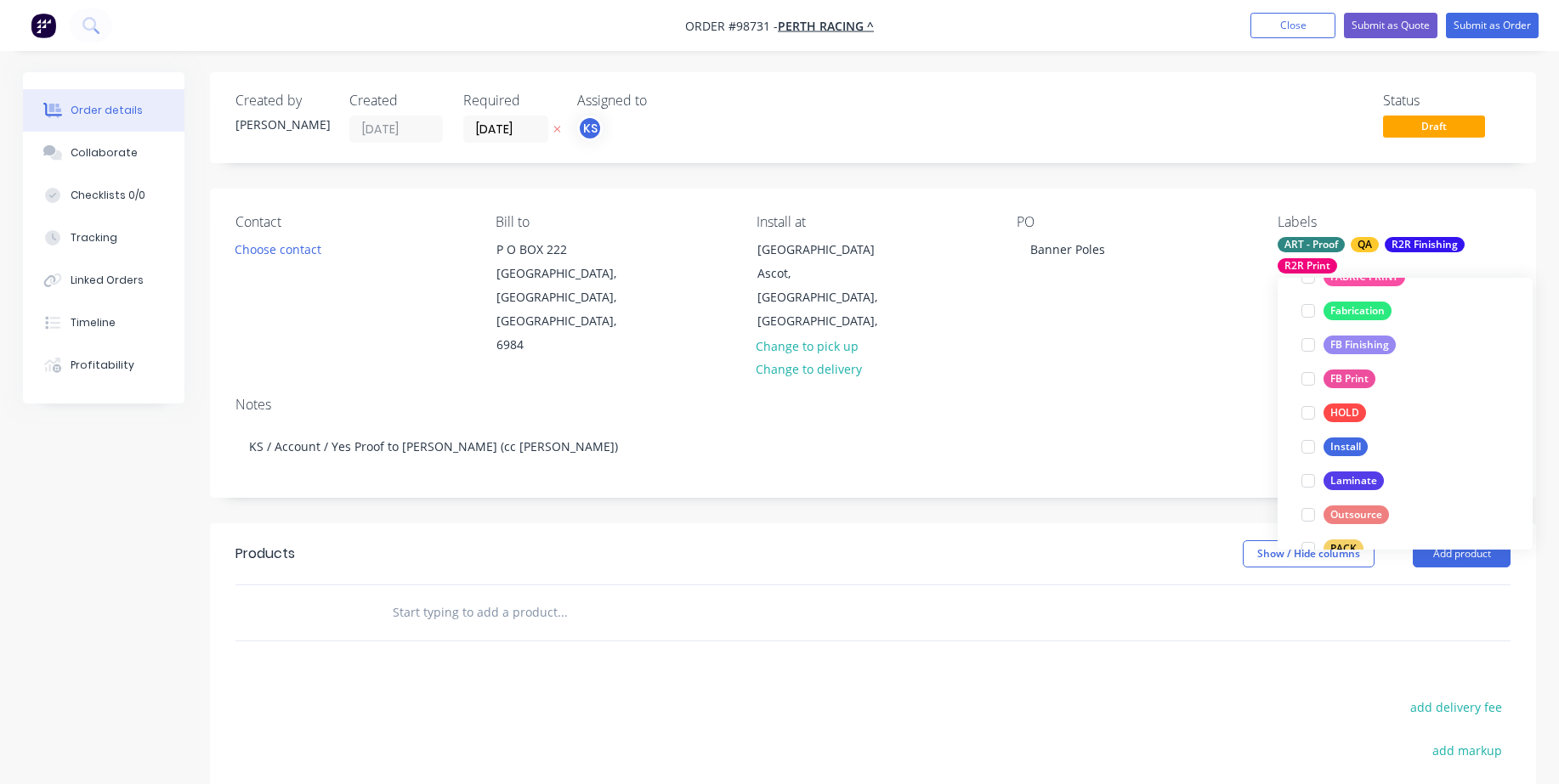
scroll to position [515, 0]
click at [1311, 442] on div at bounding box center [1308, 443] width 34 height 34
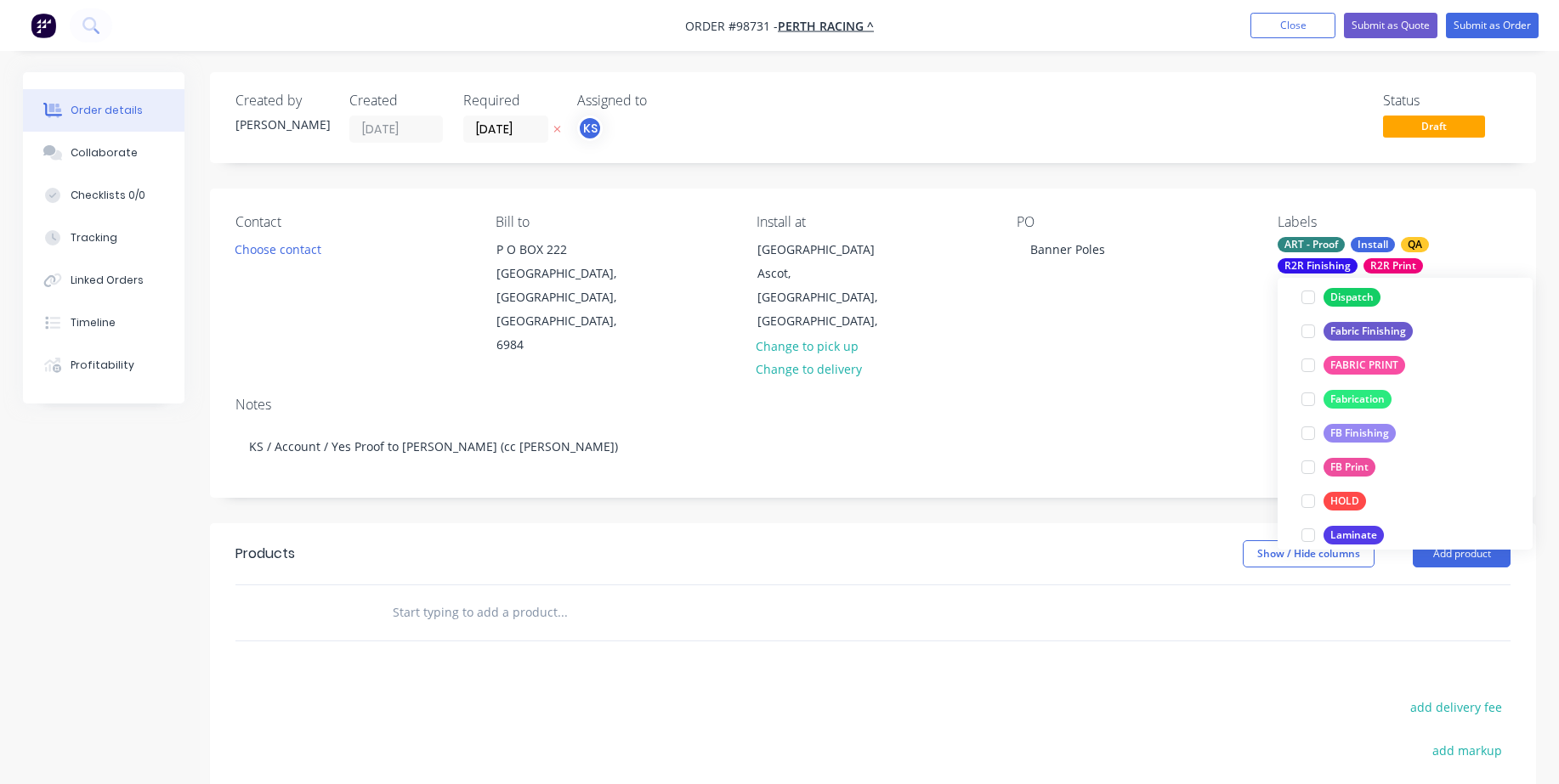
scroll to position [403, 0]
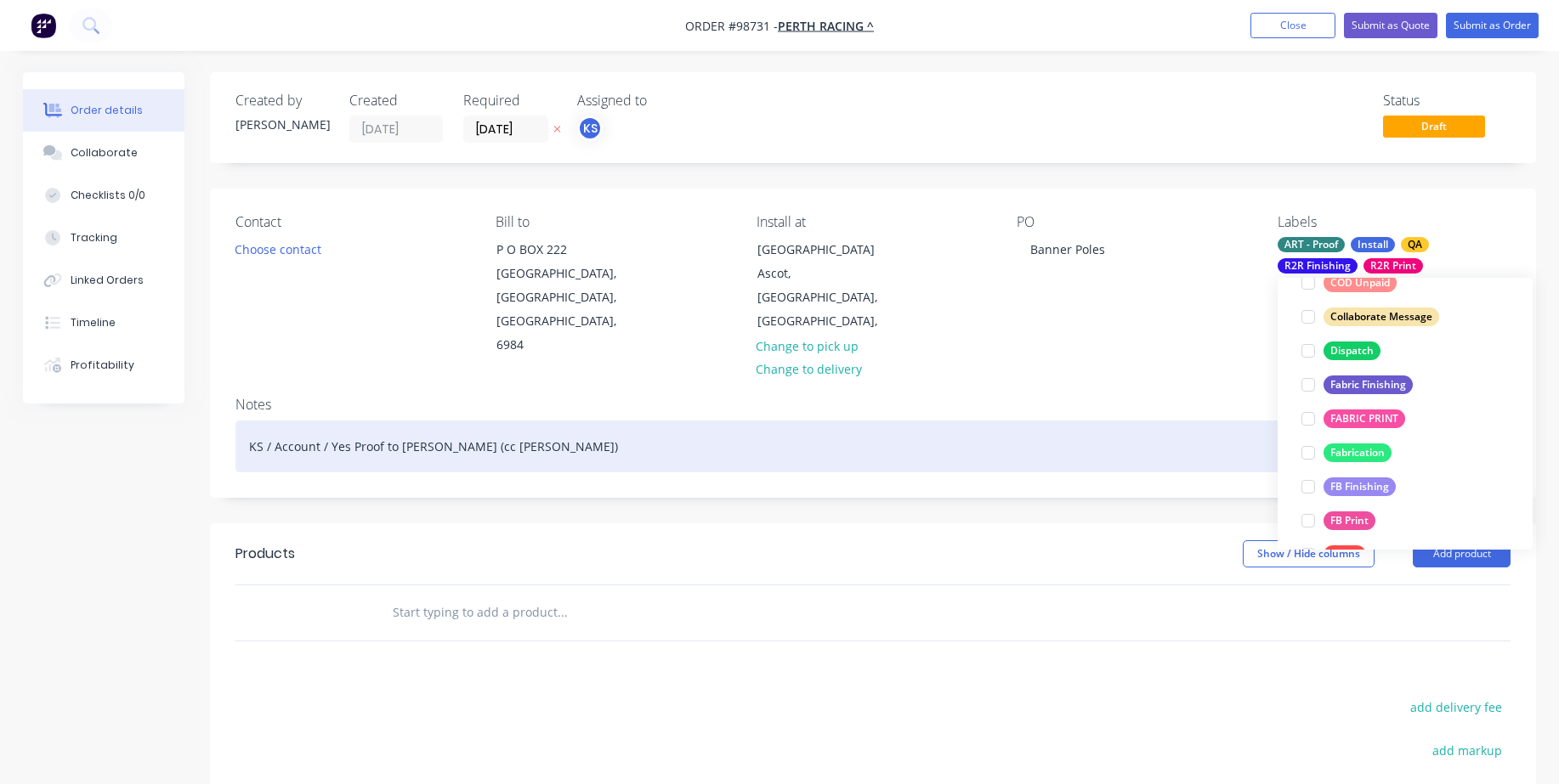
click at [1245, 421] on div "KS / Account / Yes Proof to [PERSON_NAME] (cc [PERSON_NAME])" at bounding box center [873, 446] width 1275 height 52
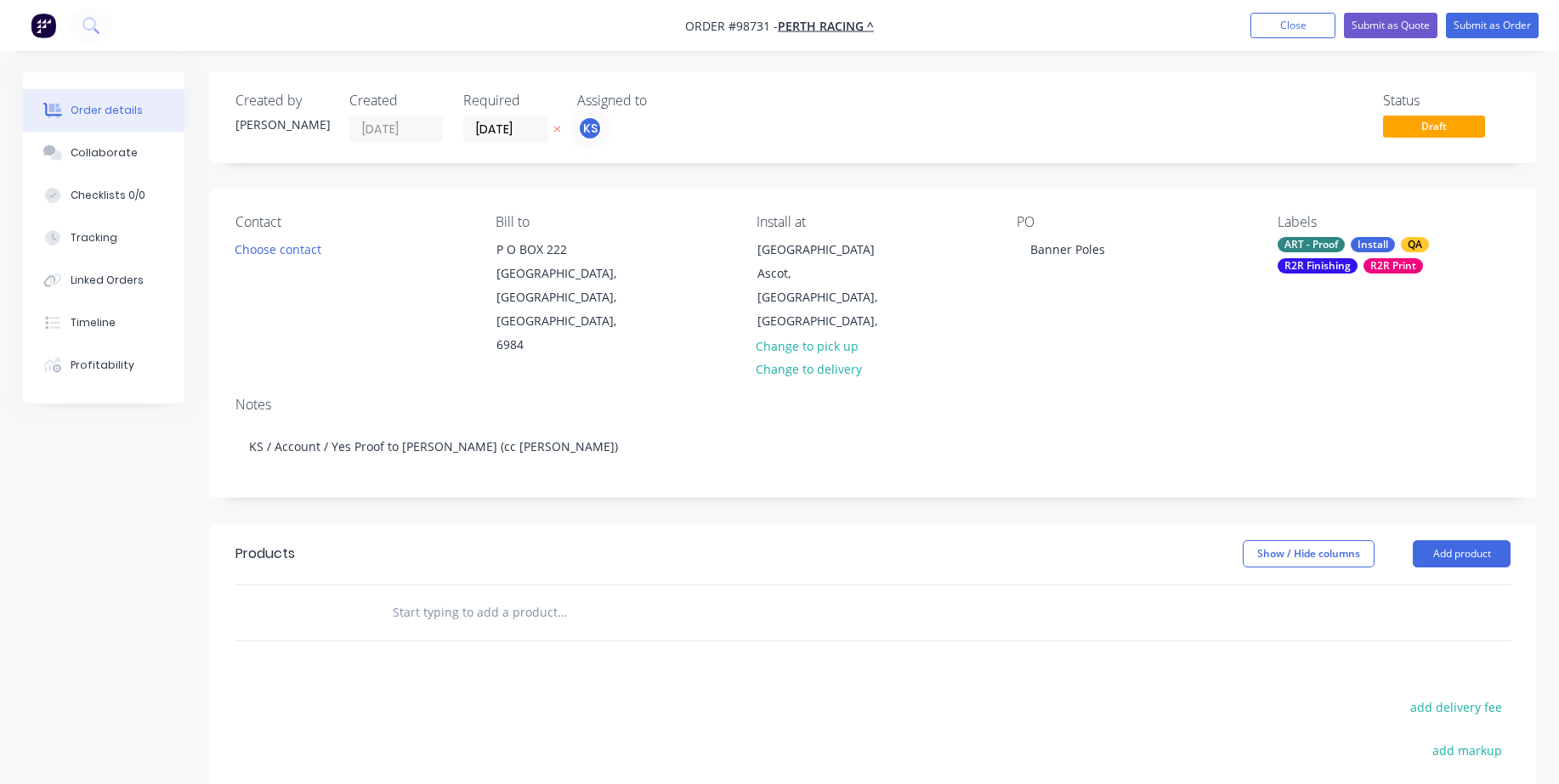
click at [548, 596] on input "text" at bounding box center [562, 613] width 340 height 34
click at [506, 596] on input "text" at bounding box center [562, 613] width 340 height 34
click at [516, 596] on input "Swing 8 drop banners (sew back to back)" at bounding box center [562, 613] width 340 height 34
click at [469, 596] on input "Swing 8 drop banners (sew back to back)" at bounding box center [562, 613] width 340 height 34
click at [643, 596] on input "Swing 8 drop banners (sew back to back)" at bounding box center [562, 613] width 340 height 34
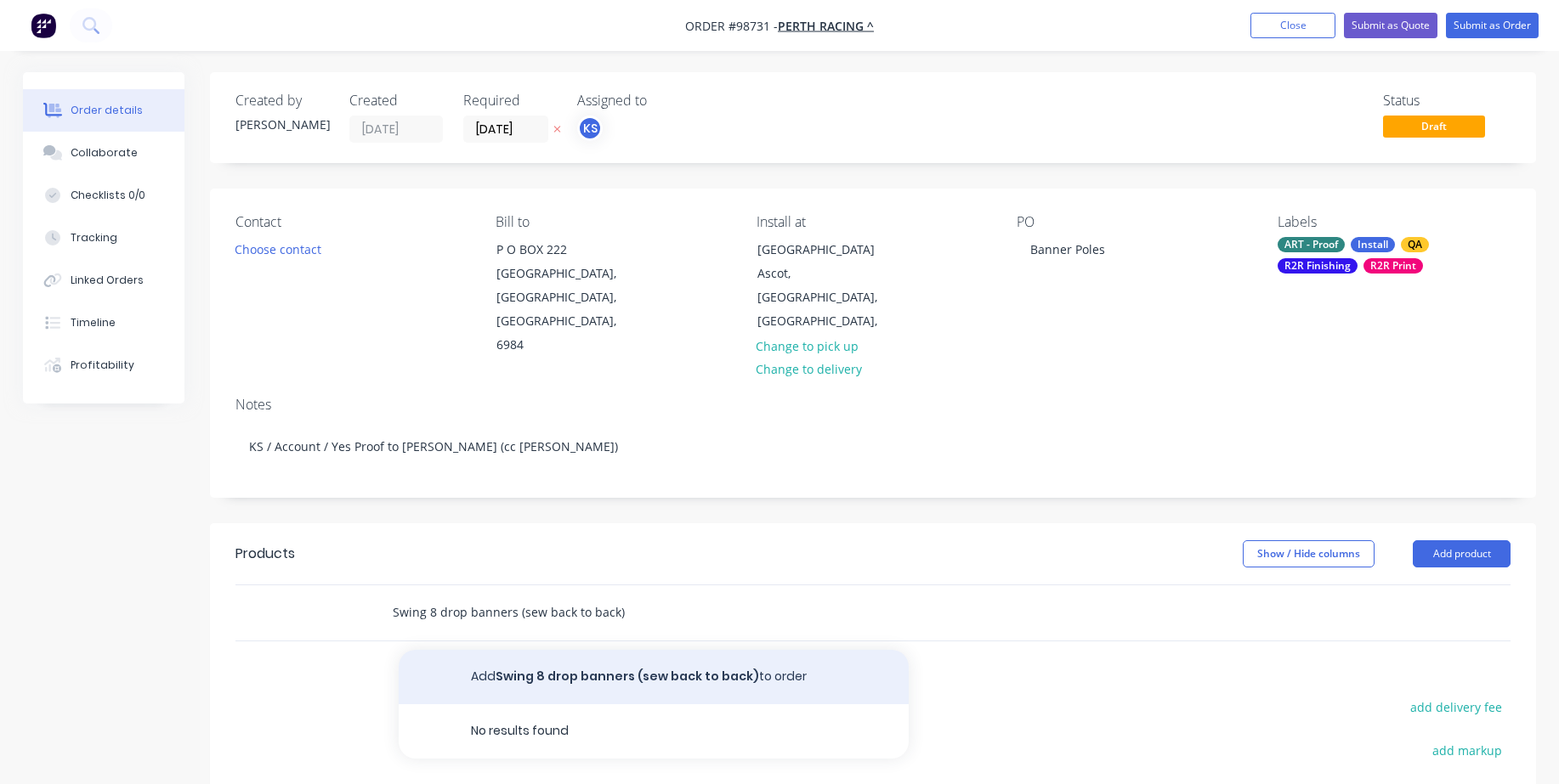
type input "Swing 8 drop banners (sew back to back)"
click at [524, 650] on button "Add Swing 8 drop banners (sew back to back) to order" at bounding box center [654, 677] width 510 height 54
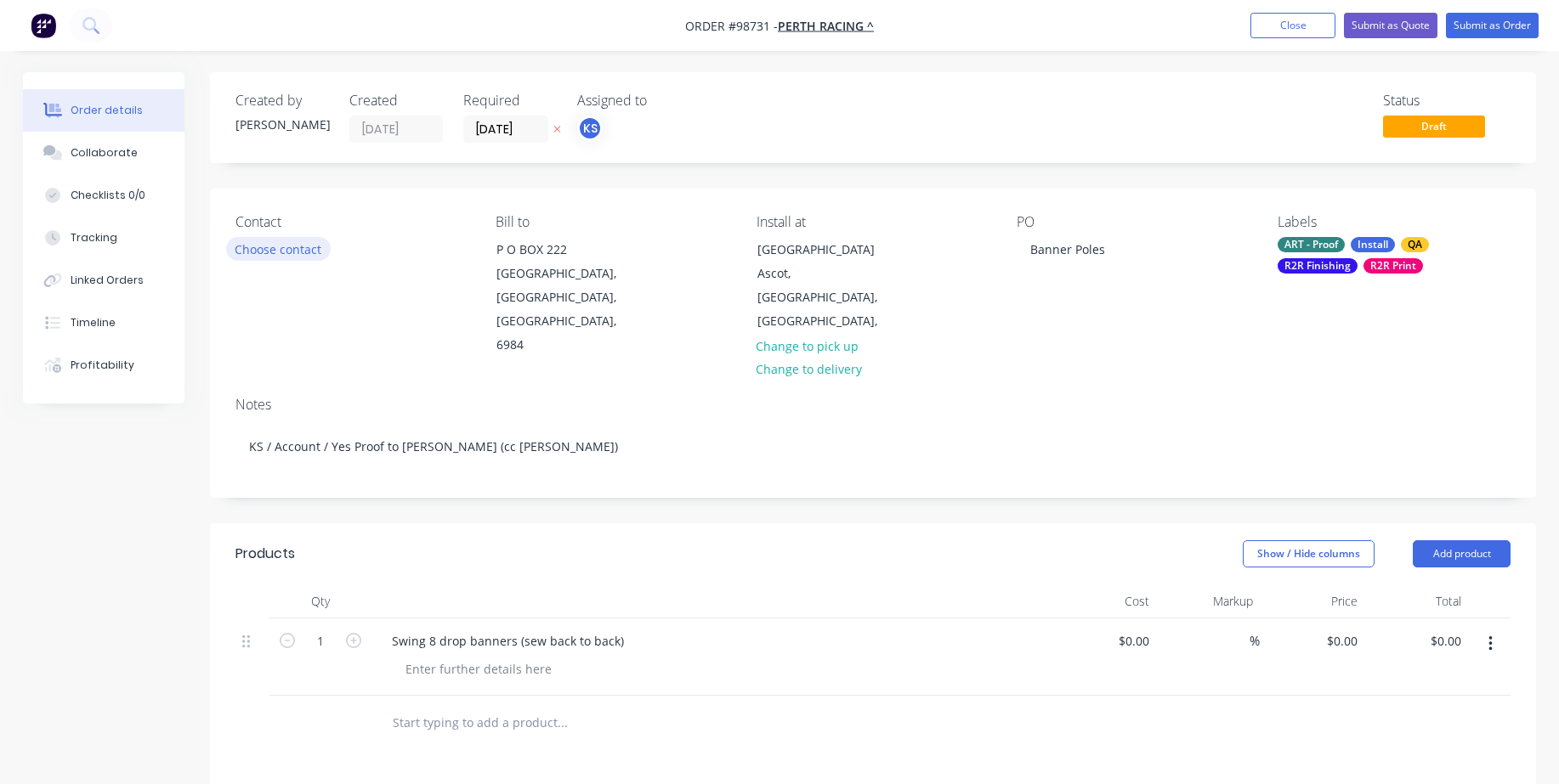
click at [286, 248] on button "Choose contact" at bounding box center [278, 249] width 104 height 23
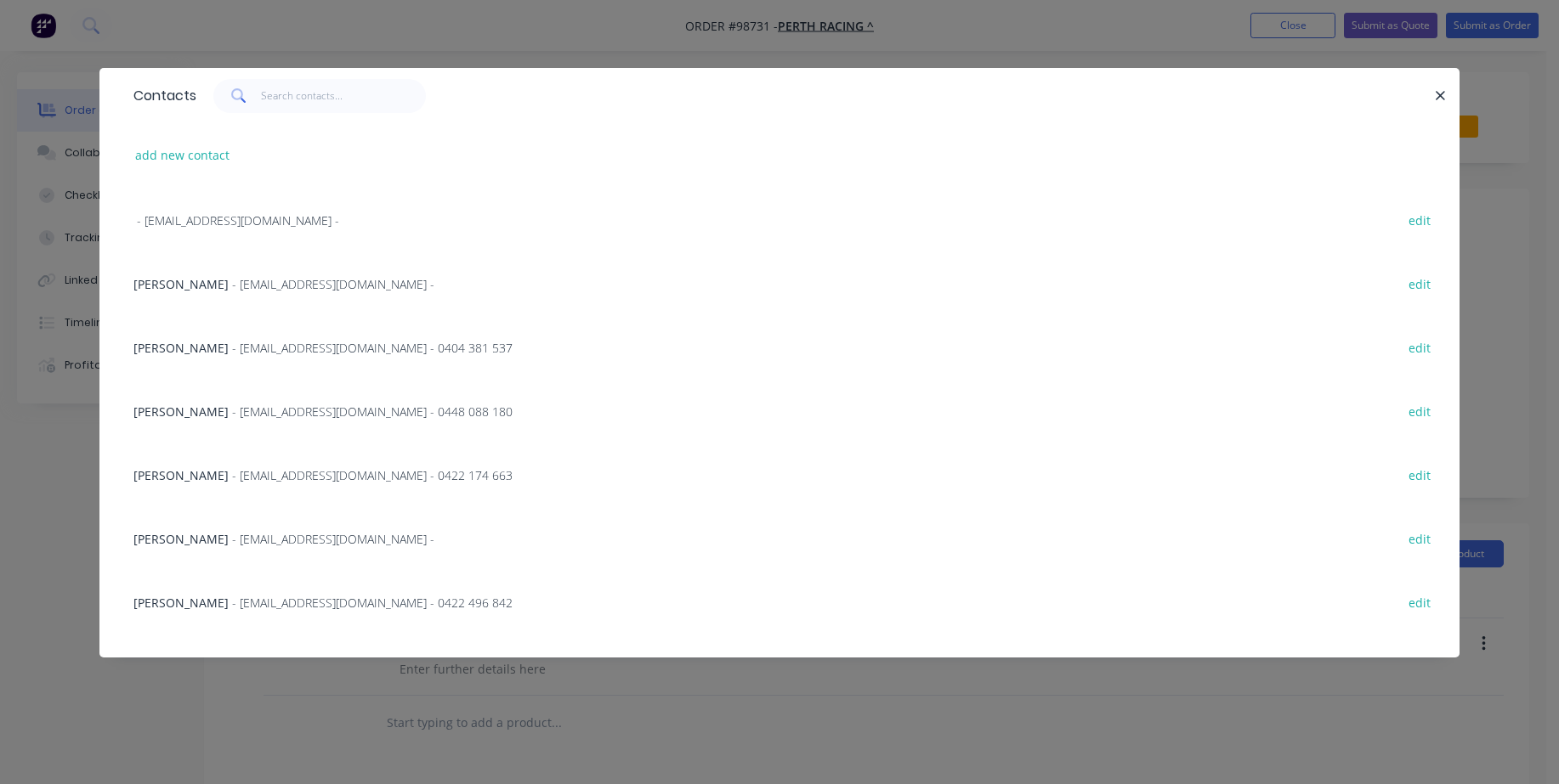
scroll to position [255, 0]
click at [180, 539] on span "[PERSON_NAME]" at bounding box center [180, 538] width 95 height 16
